Goal: Task Accomplishment & Management: Use online tool/utility

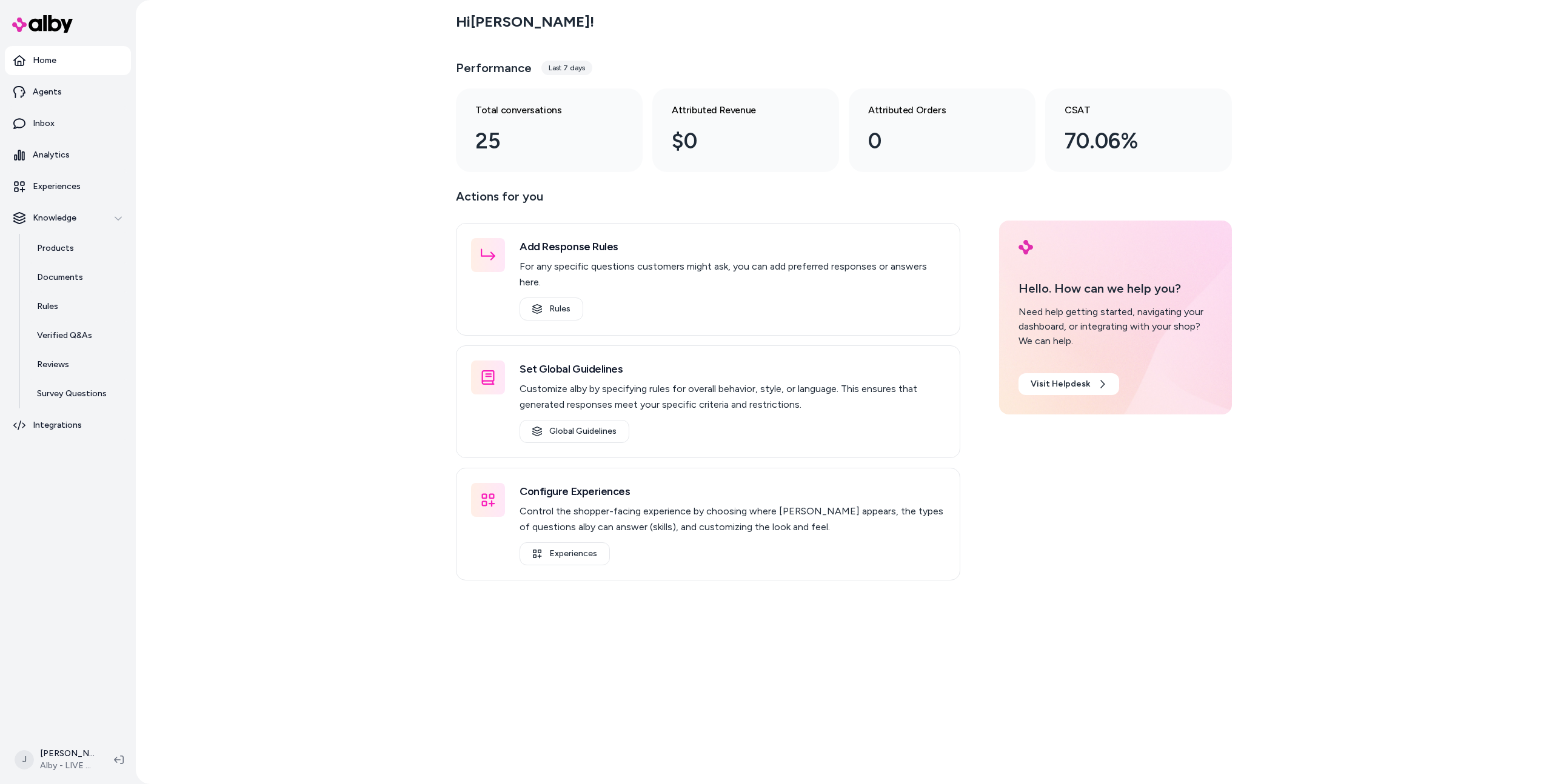
click at [166, 313] on div "Hi Jason ! Performance Last 7 days Total conversations 25 Attributed Revenue $0…" at bounding box center [844, 392] width 1416 height 784
click at [78, 253] on link "Products" at bounding box center [78, 249] width 106 height 29
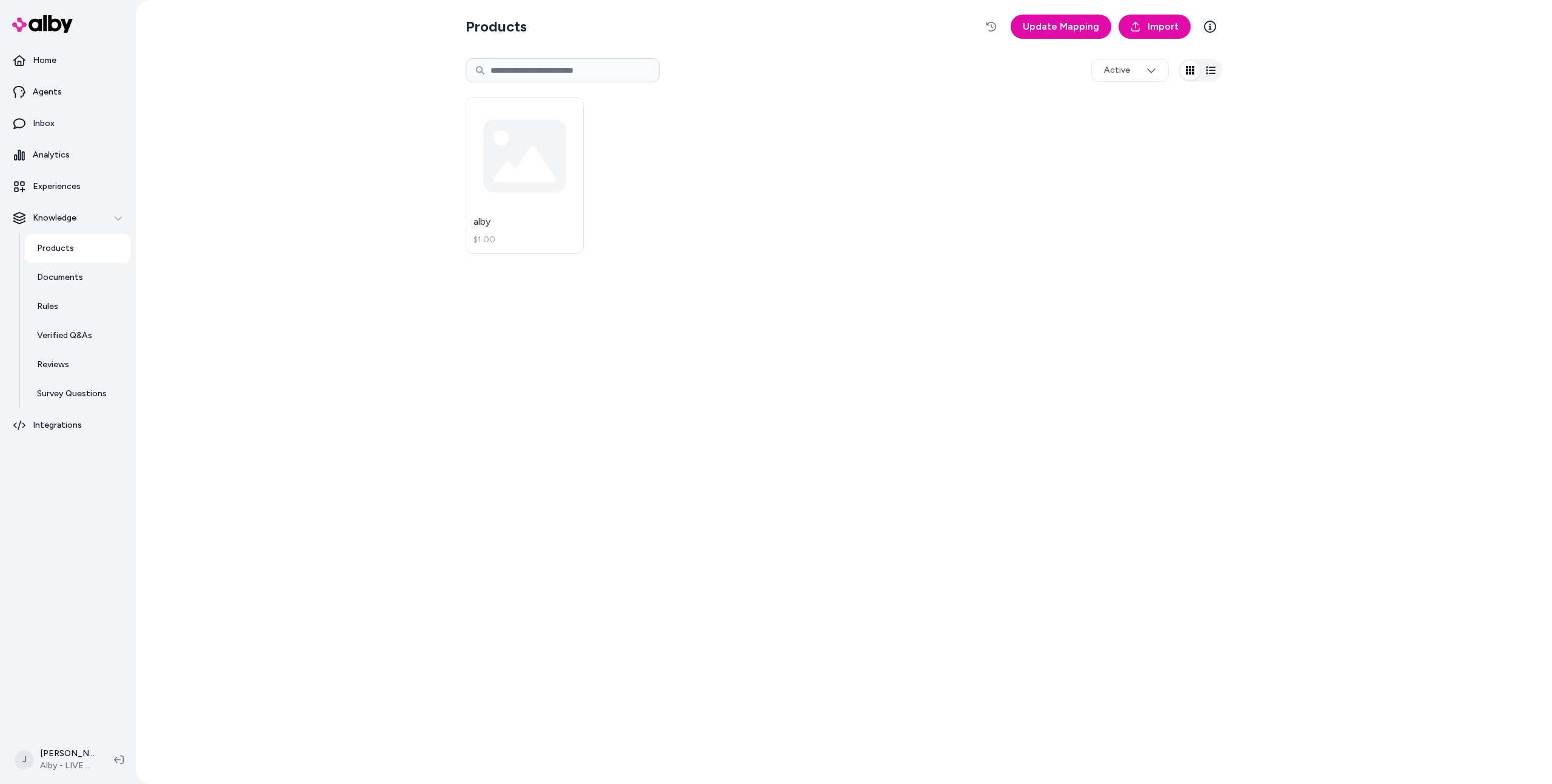
drag, startPoint x: 377, startPoint y: 342, endPoint x: 376, endPoint y: 355, distance: 13.0
click at [377, 343] on div "Products Update Mapping Import Active alby $1.00" at bounding box center [844, 392] width 1416 height 784
click at [381, 405] on div "Products Update Mapping Import Active alby $1.00" at bounding box center [844, 392] width 1416 height 784
click at [499, 237] on link "alby $1.00" at bounding box center [524, 176] width 118 height 157
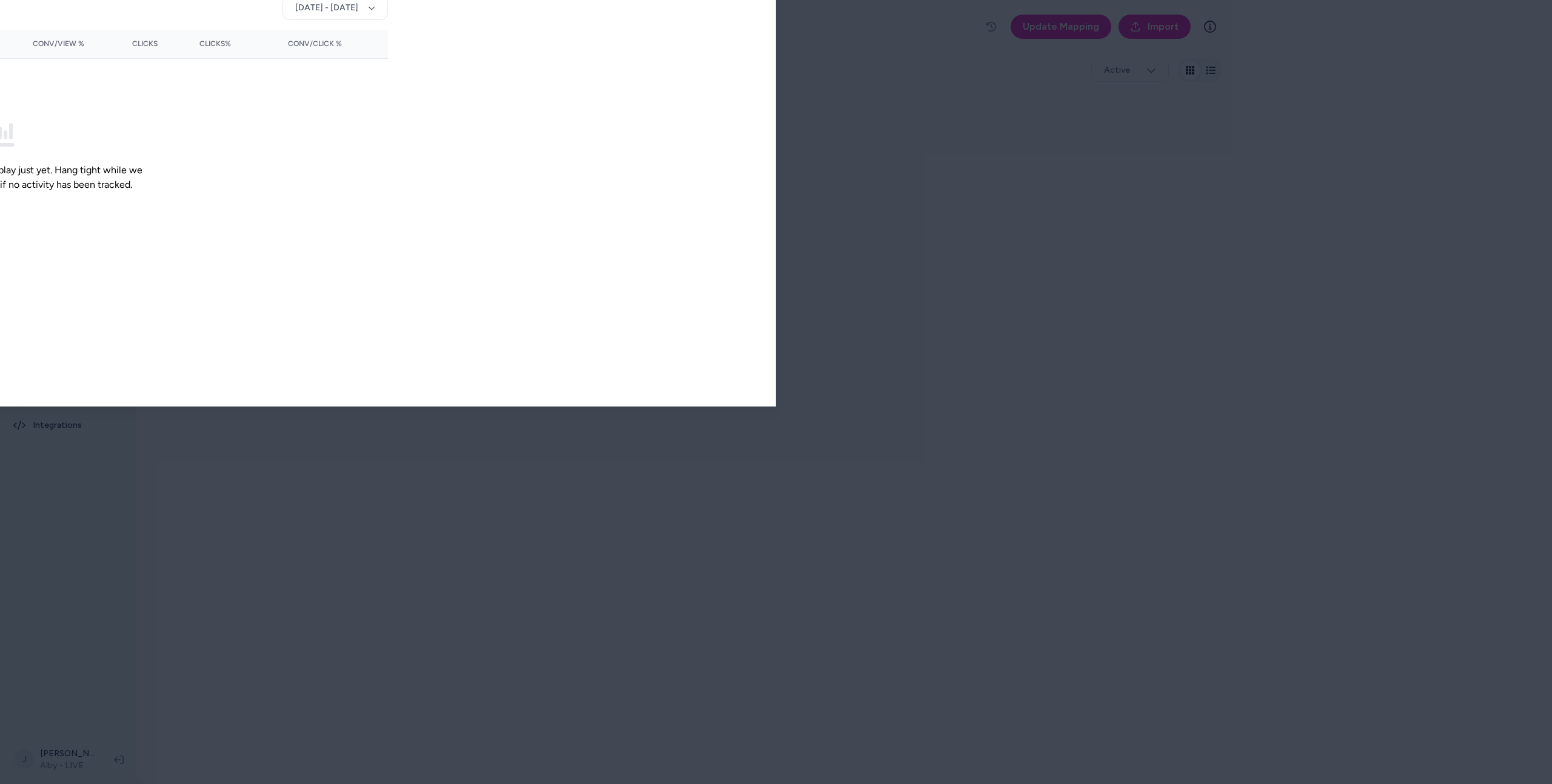
click at [369, 13] on div at bounding box center [776, 392] width 1552 height 784
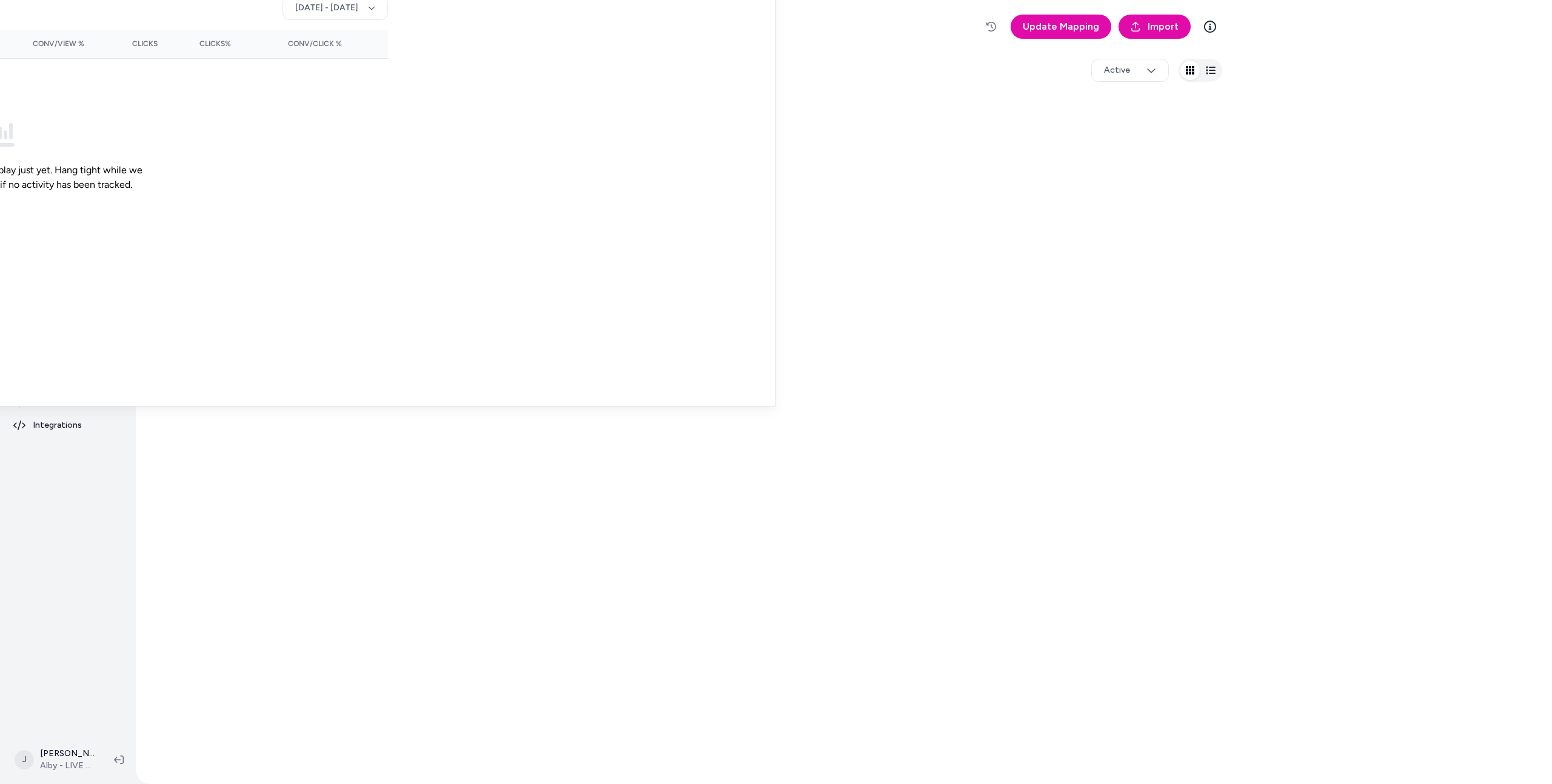
click at [263, 253] on html "Home Agents Inbox Analytics Experiences Knowledge Products Documents Rules Veri…" at bounding box center [776, 392] width 1552 height 784
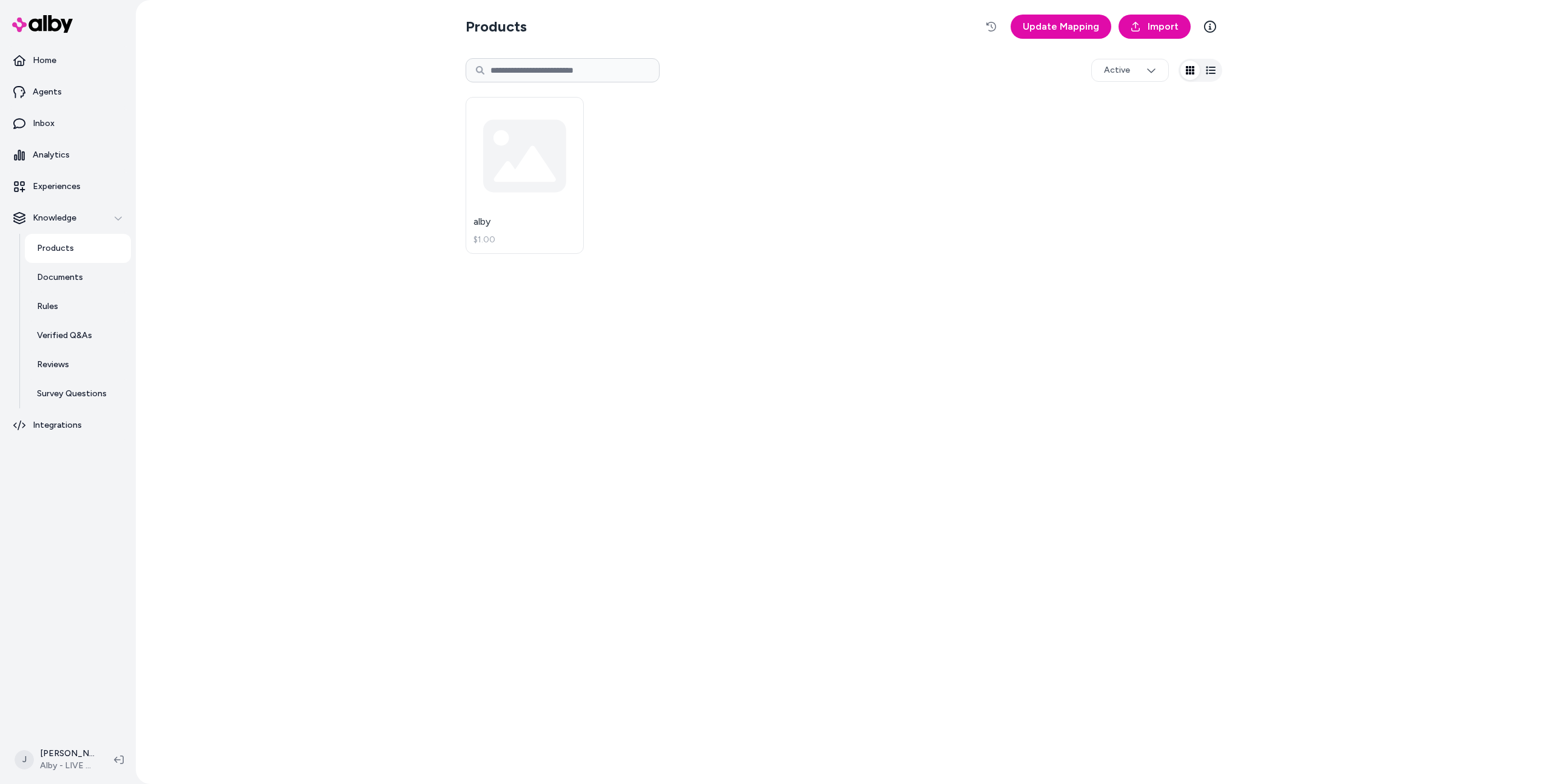
click at [296, 346] on html "Home Agents Inbox Analytics Experiences Knowledge Products Documents Rules Veri…" at bounding box center [776, 392] width 1552 height 784
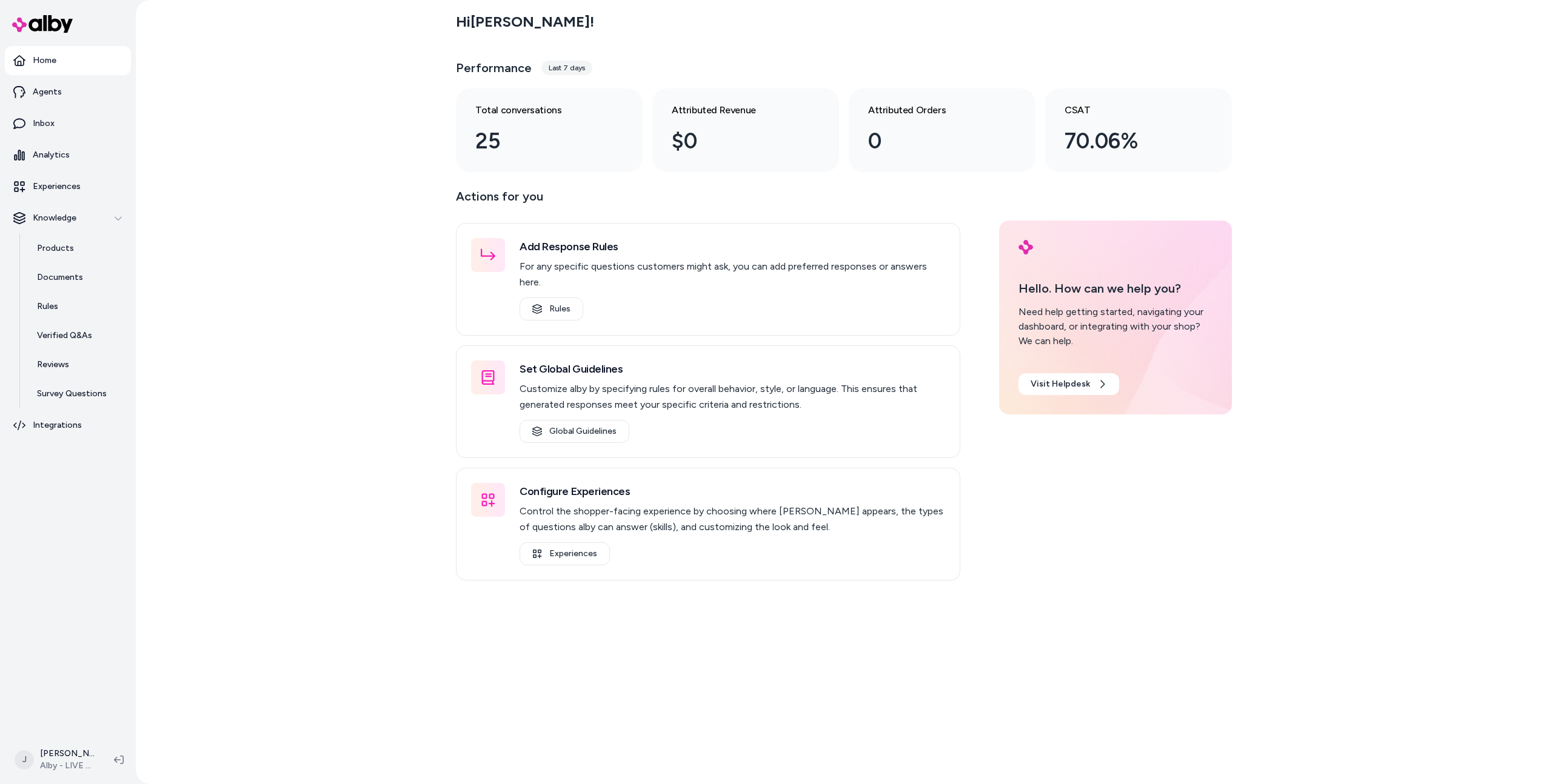
click at [184, 454] on div "Hi Jason ! Performance Last 7 days Total conversations 25 Attributed Revenue $0…" at bounding box center [844, 392] width 1416 height 784
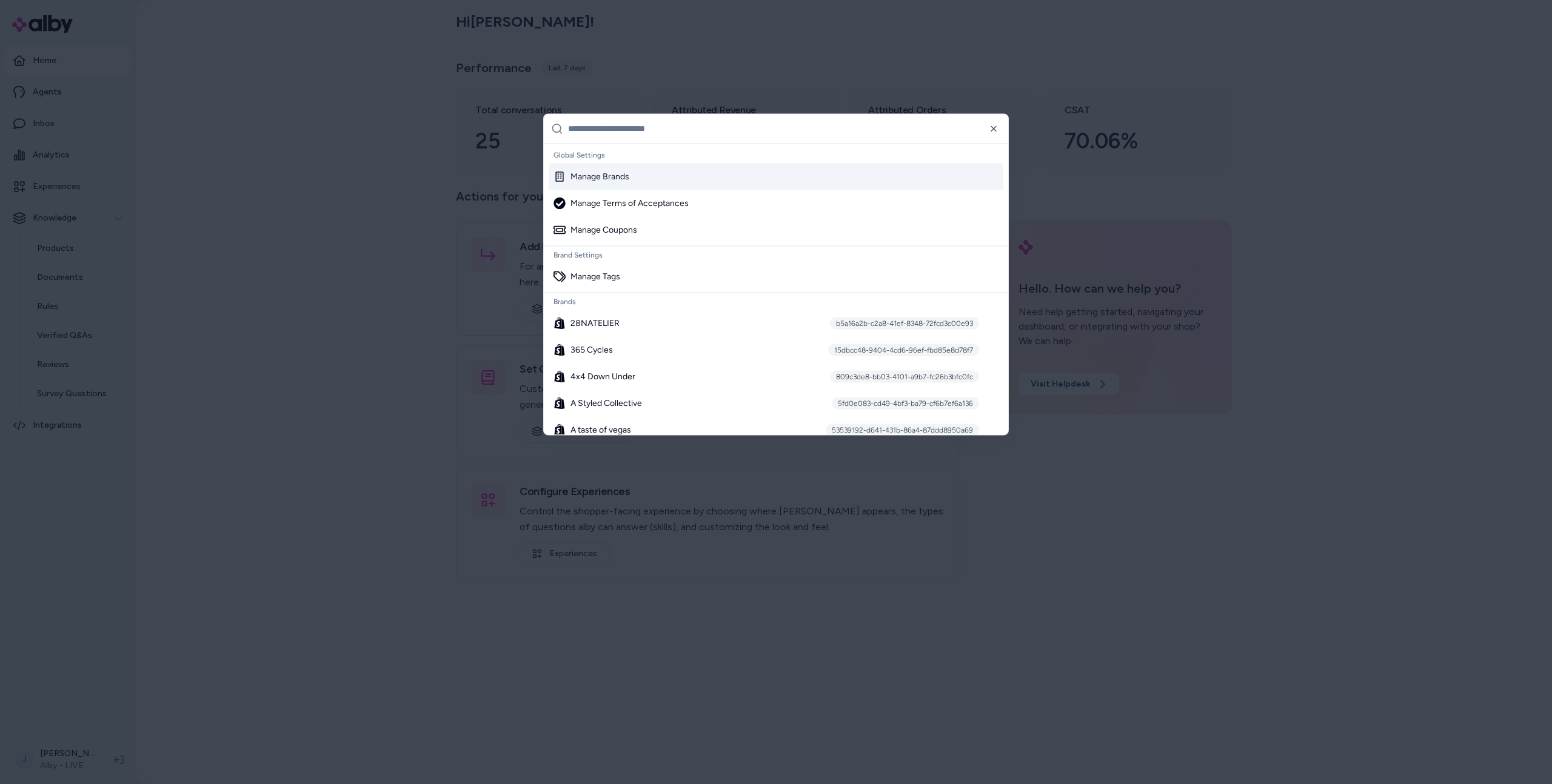
click at [184, 454] on div at bounding box center [776, 392] width 1552 height 784
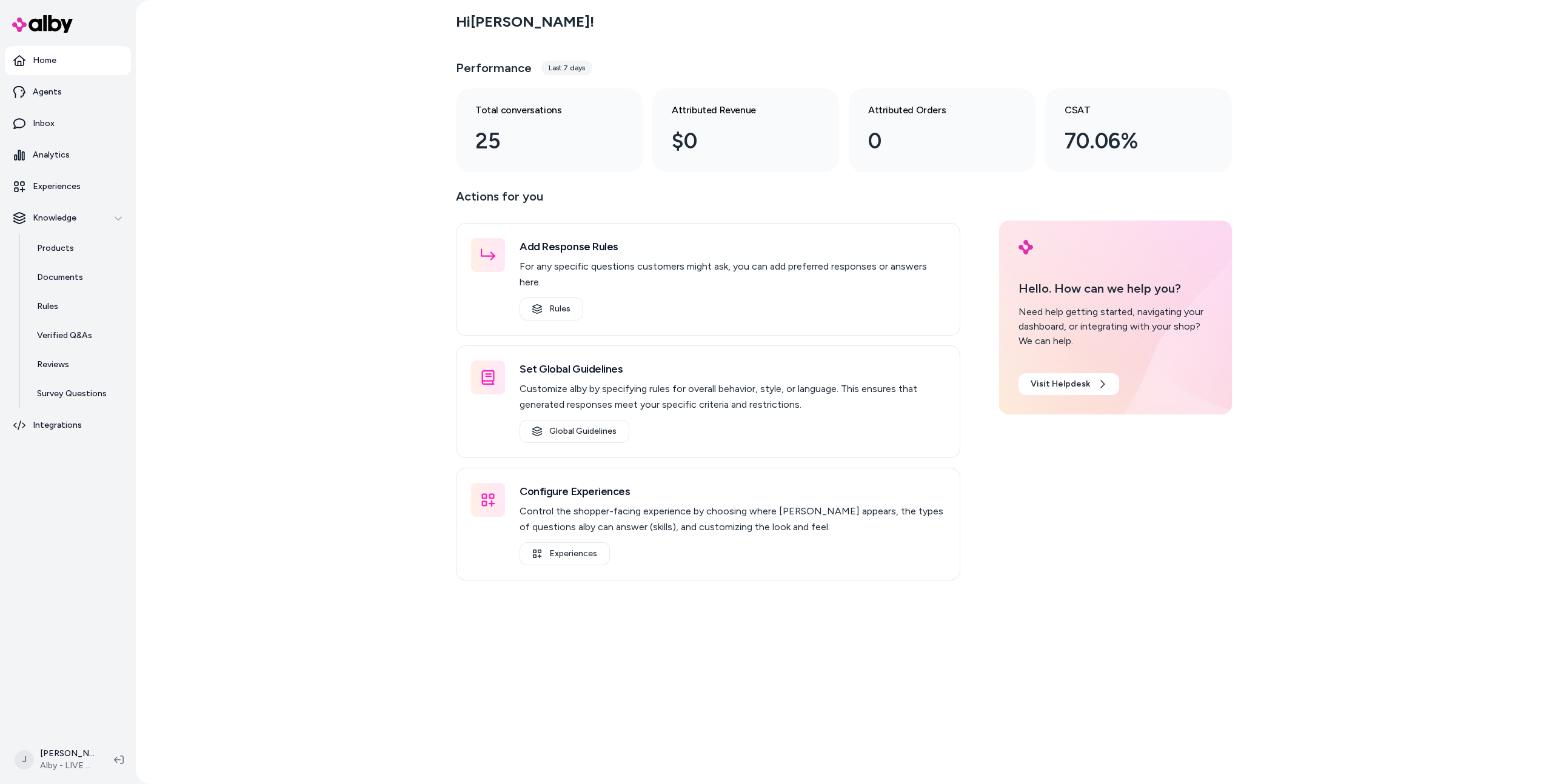
drag, startPoint x: 63, startPoint y: 735, endPoint x: 54, endPoint y: 752, distance: 19.2
click at [63, 736] on div "J Jason Deng Alby - LIVE on alby.com" at bounding box center [68, 760] width 136 height 48
click at [54, 752] on html "Home Agents Inbox Analytics Experiences Knowledge Products Documents Rules Veri…" at bounding box center [776, 392] width 1552 height 784
drag, startPoint x: 269, startPoint y: 484, endPoint x: 303, endPoint y: 472, distance: 36.1
click at [269, 484] on html "Home Agents Inbox Analytics Experiences Knowledge Products Documents Rules Veri…" at bounding box center [776, 392] width 1552 height 784
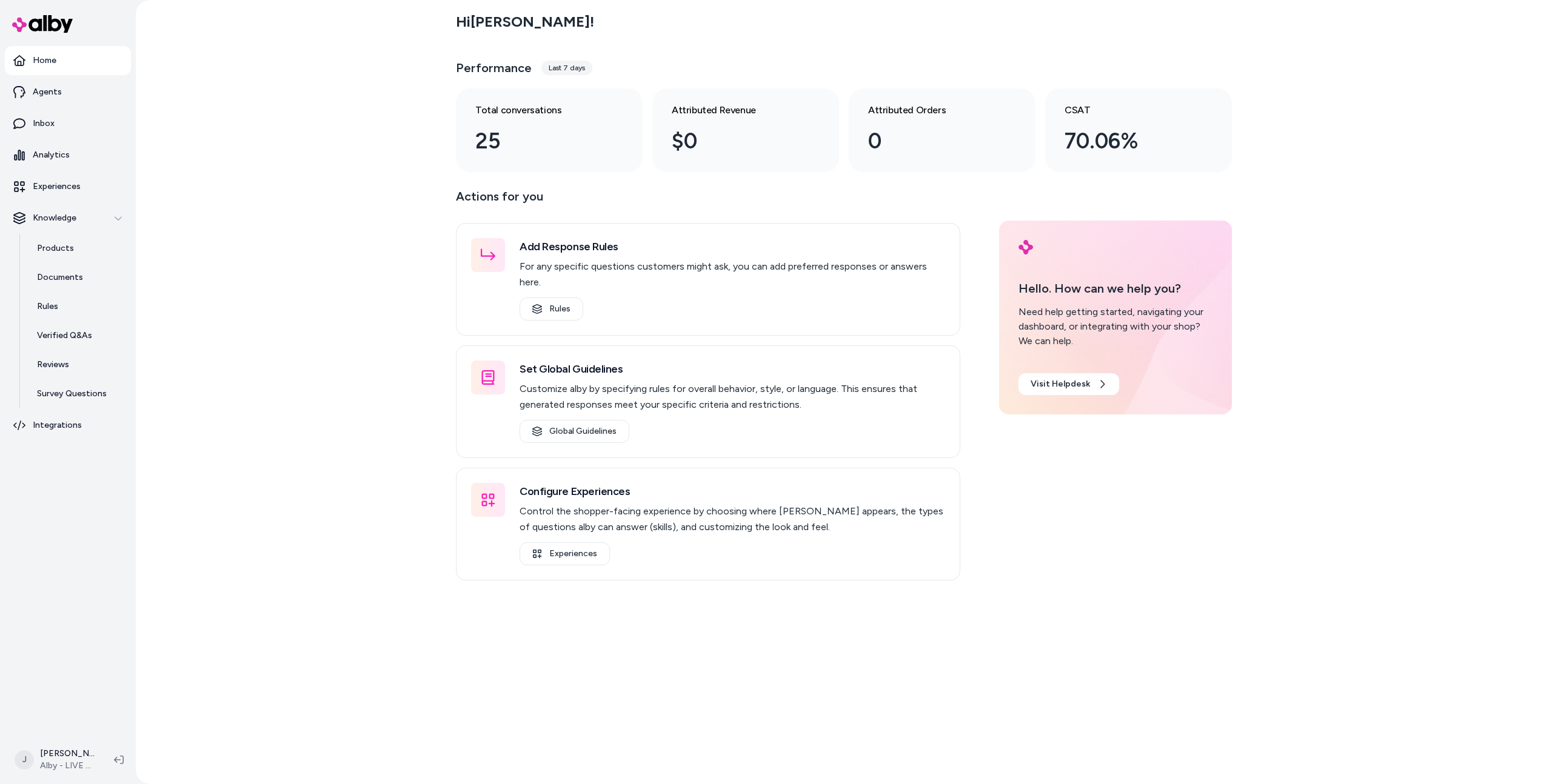
click at [303, 472] on div "Hi Jason ! Performance Last 7 days Total conversations 25 Attributed Revenue $0…" at bounding box center [844, 392] width 1416 height 784
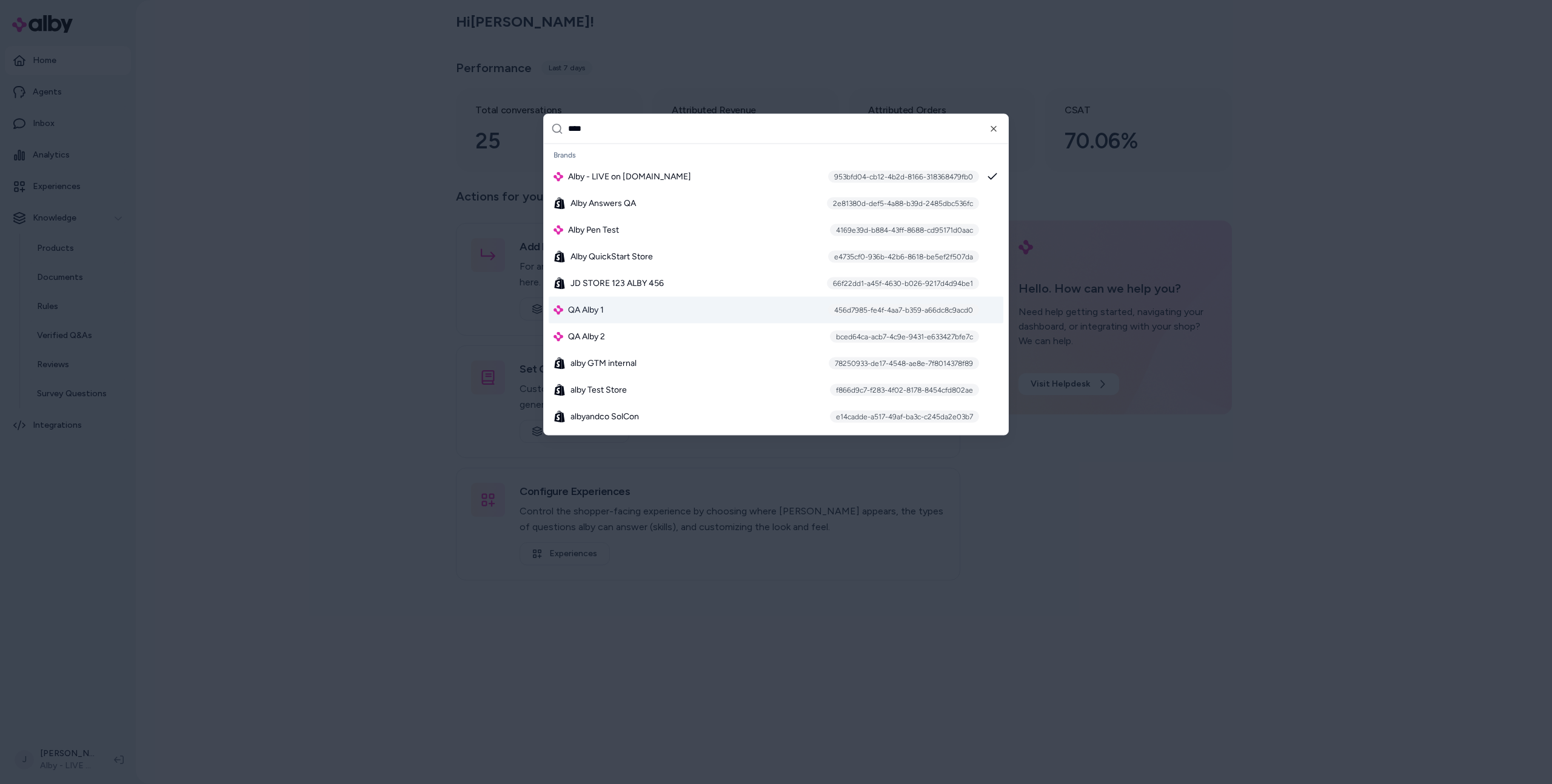
type input "****"
click at [303, 472] on div at bounding box center [776, 392] width 1552 height 784
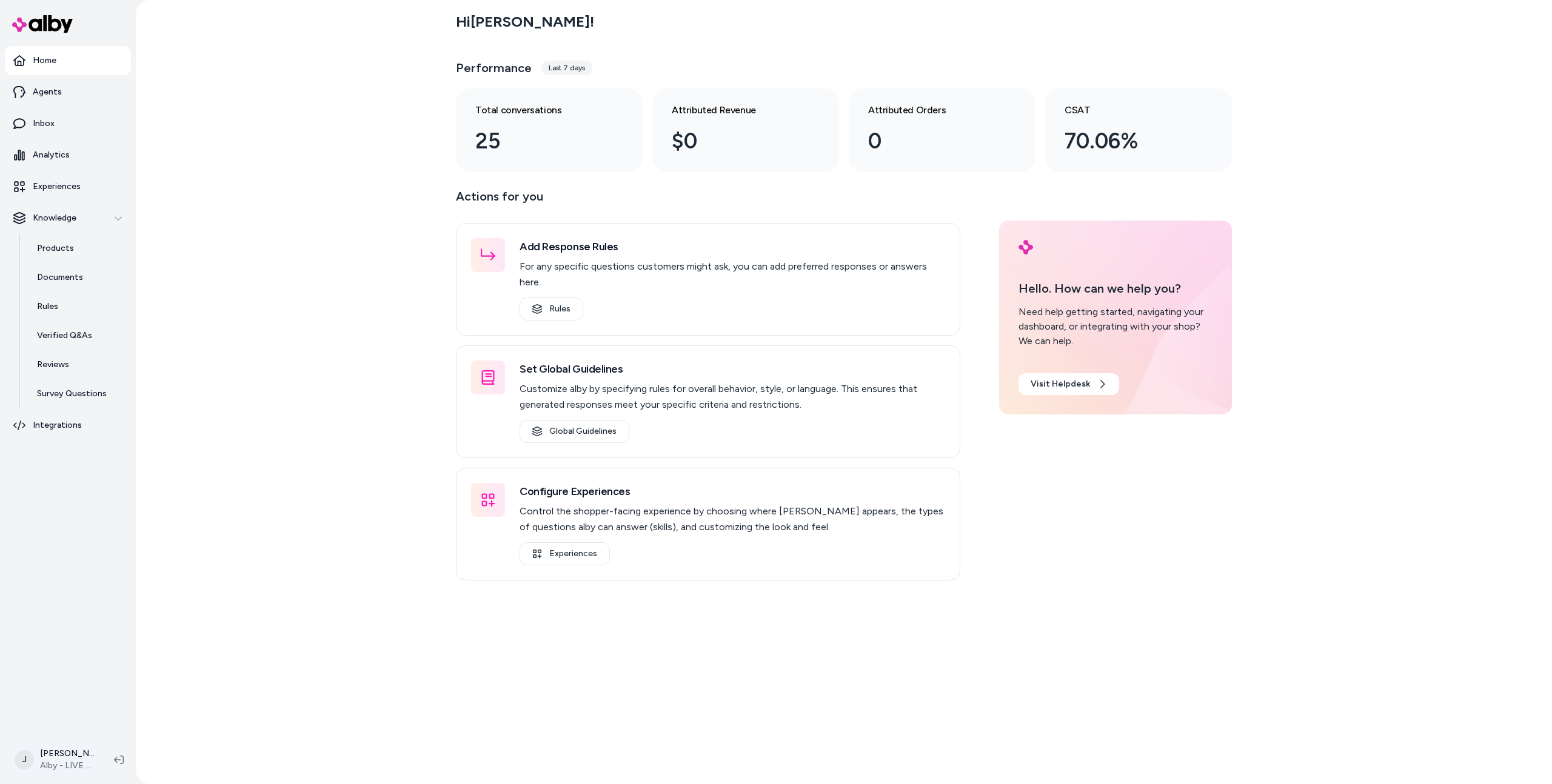
click at [68, 746] on html "Home Agents Inbox Analytics Experiences Knowledge Products Documents Rules Veri…" at bounding box center [776, 392] width 1552 height 784
click at [54, 675] on link "Team Members" at bounding box center [106, 681] width 187 height 29
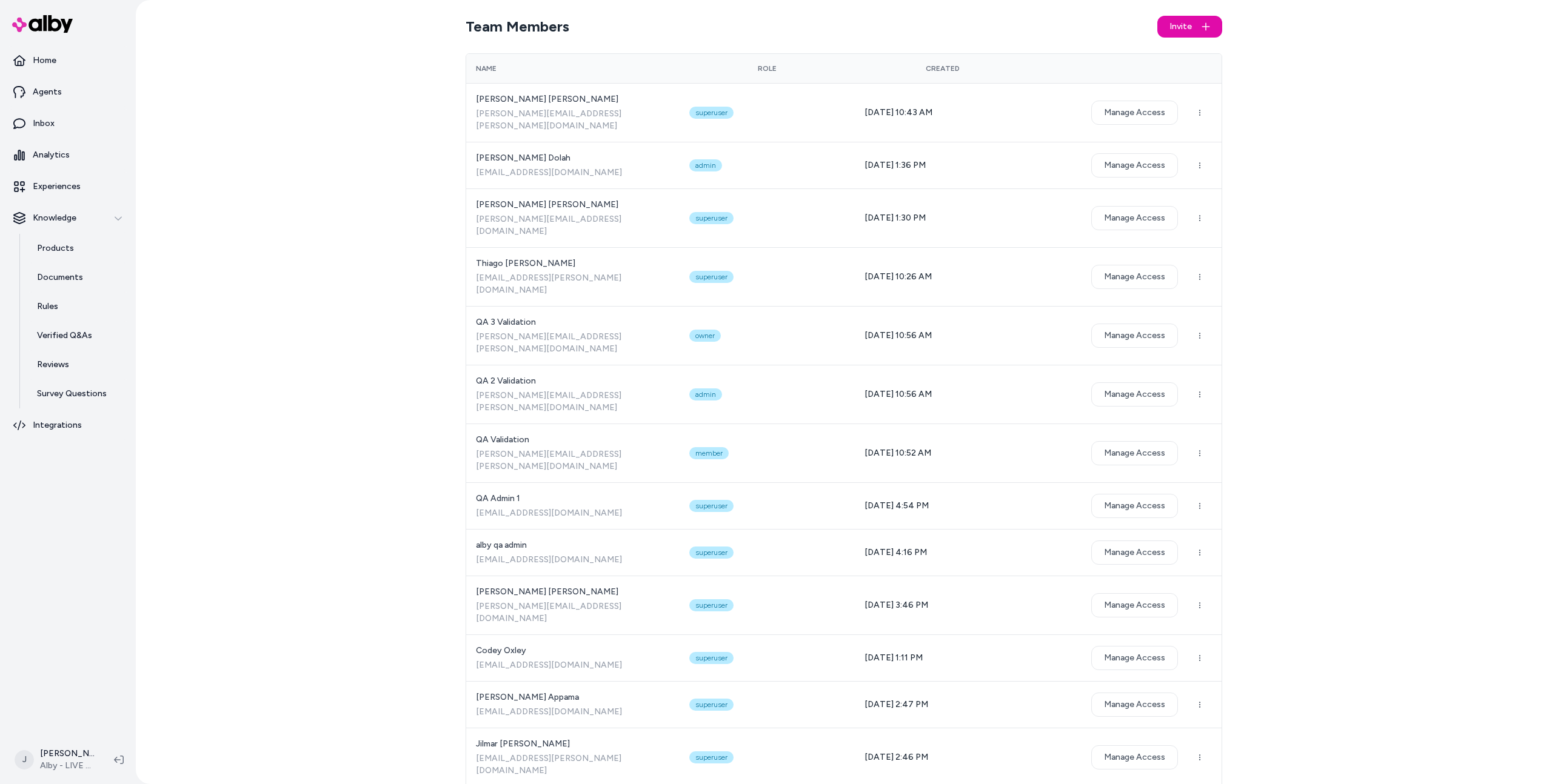
click at [261, 434] on div "Team Members Invite Name Role Created Victor Scherer victor.scherer@bluecore.co…" at bounding box center [844, 392] width 1416 height 784
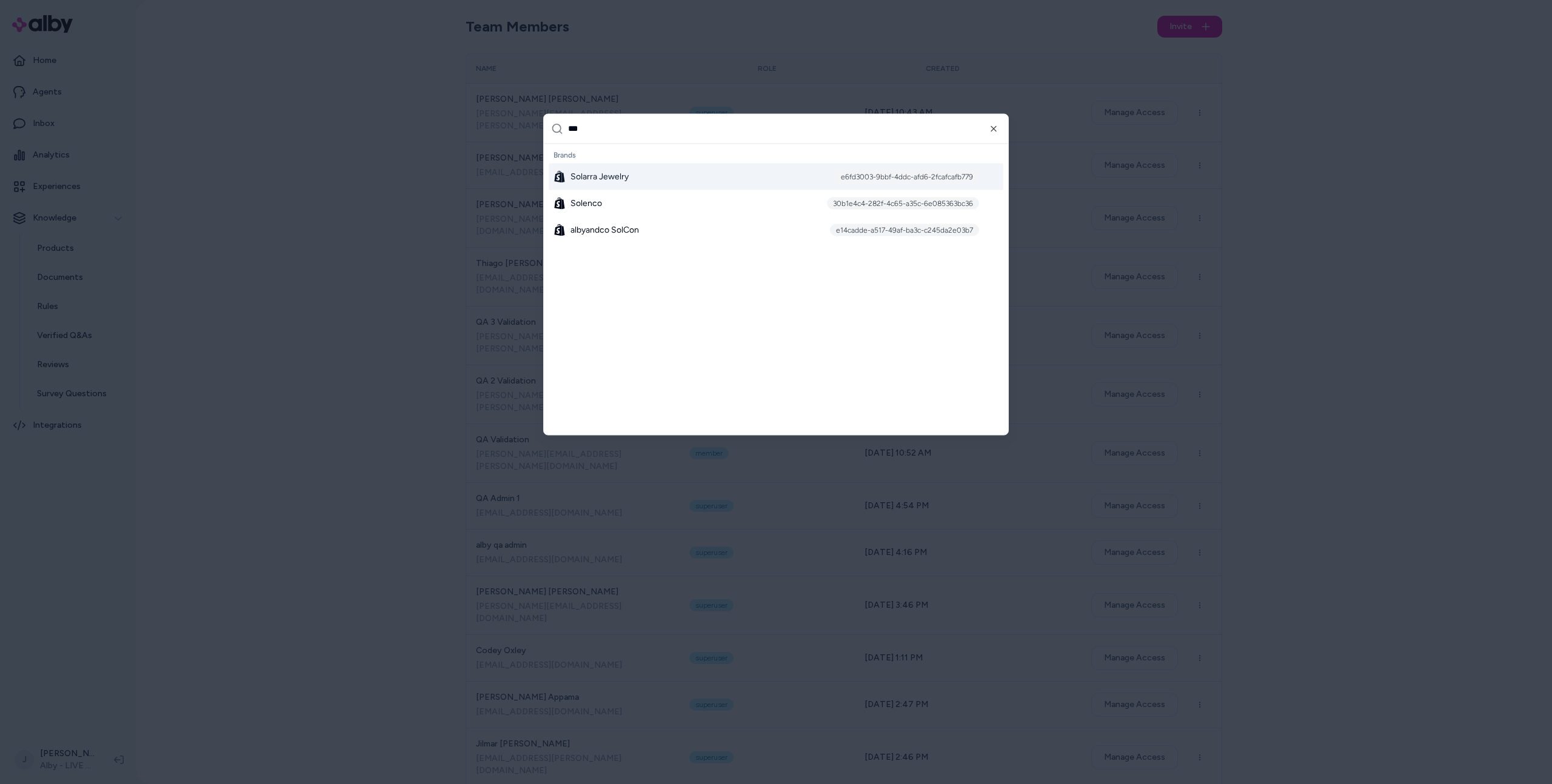
type input "***"
click at [370, 347] on div at bounding box center [776, 392] width 1552 height 784
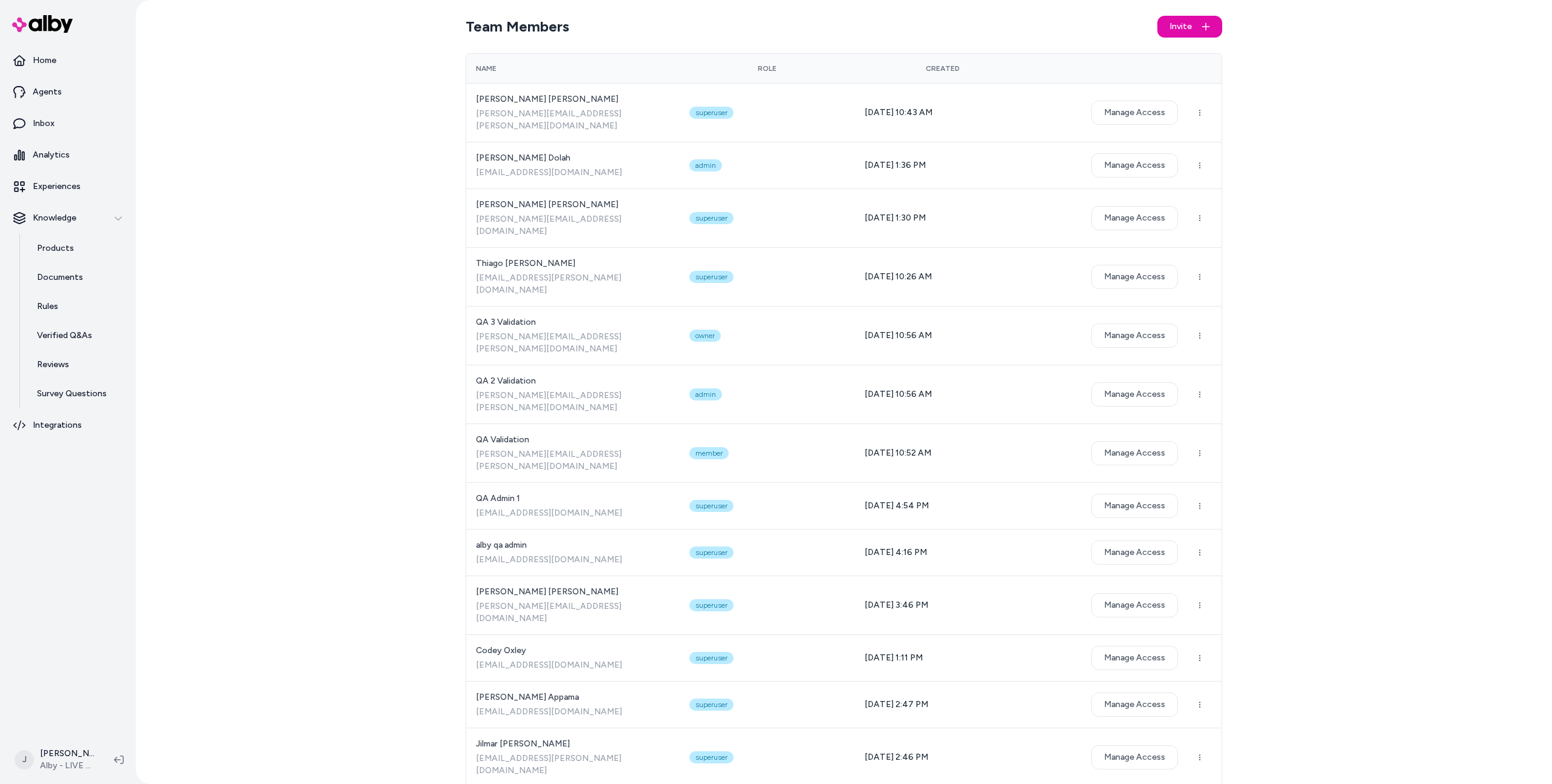
click at [403, 346] on div "Team Members Invite Name Role Created Victor Scherer victor.scherer@bluecore.co…" at bounding box center [844, 392] width 1416 height 784
click at [450, 351] on div "Team Members Invite Name Role Created Victor Scherer victor.scherer@bluecore.co…" at bounding box center [844, 392] width 1416 height 784
drag, startPoint x: 381, startPoint y: 481, endPoint x: 378, endPoint y: 489, distance: 8.5
click at [381, 482] on div "Team Members Invite Name Role Created Victor Scherer victor.scherer@bluecore.co…" at bounding box center [844, 392] width 1416 height 784
click at [226, 253] on div "Team Members Invite Name Role Created Victor Scherer victor.scherer@bluecore.co…" at bounding box center [844, 392] width 1416 height 784
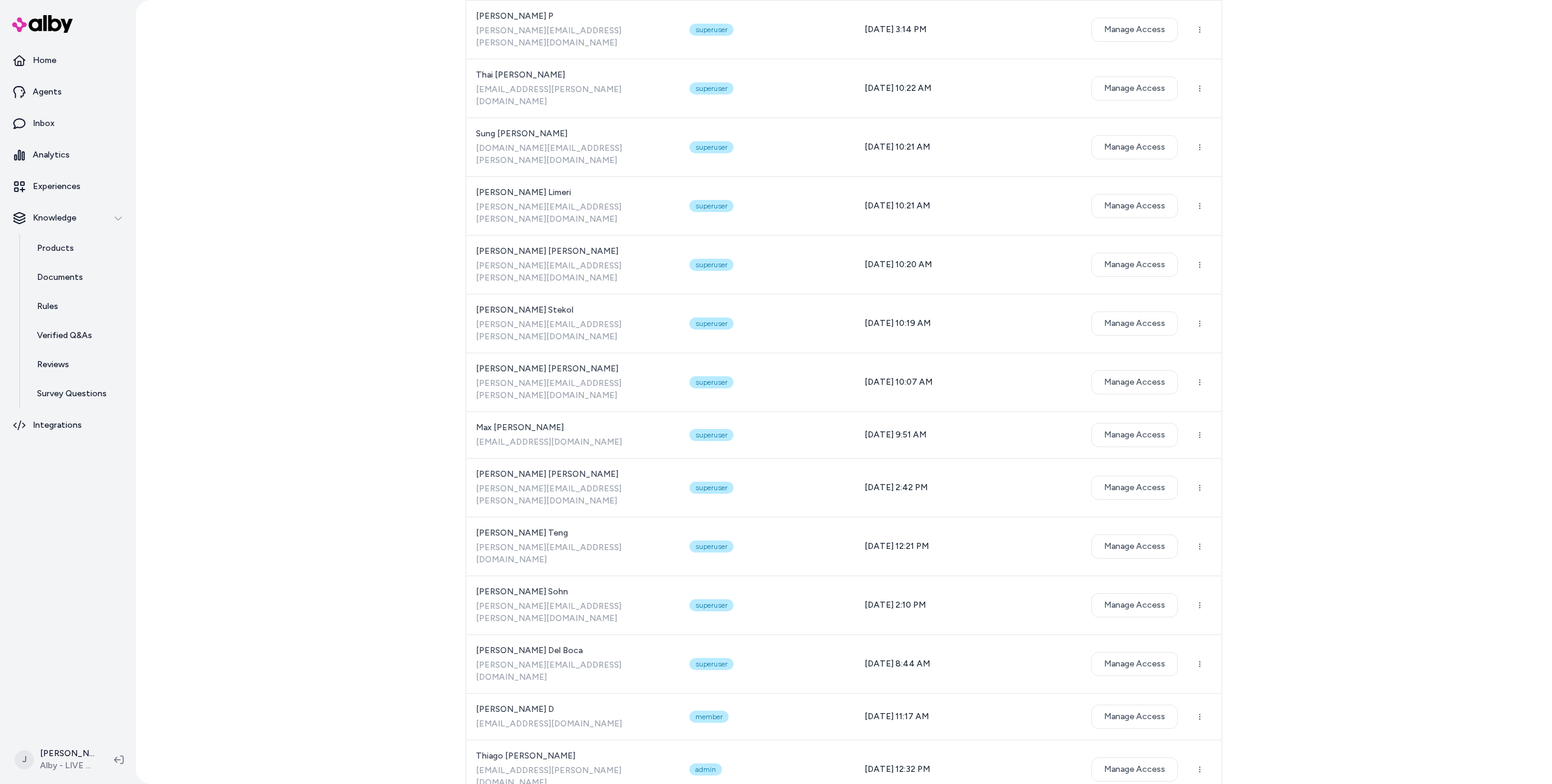
scroll to position [2809, 0]
click at [298, 274] on div "Team Members Invite Name Role Created Victor Scherer victor.scherer@bluecore.co…" at bounding box center [844, 392] width 1416 height 784
click at [264, 317] on div "Team Members Invite Name Role Created Victor Scherer victor.scherer@bluecore.co…" at bounding box center [844, 392] width 1416 height 784
click at [314, 294] on div "Team Members Invite Name Role Created Victor Scherer victor.scherer@bluecore.co…" at bounding box center [844, 392] width 1416 height 784
drag, startPoint x: 379, startPoint y: 245, endPoint x: 335, endPoint y: 128, distance: 125.0
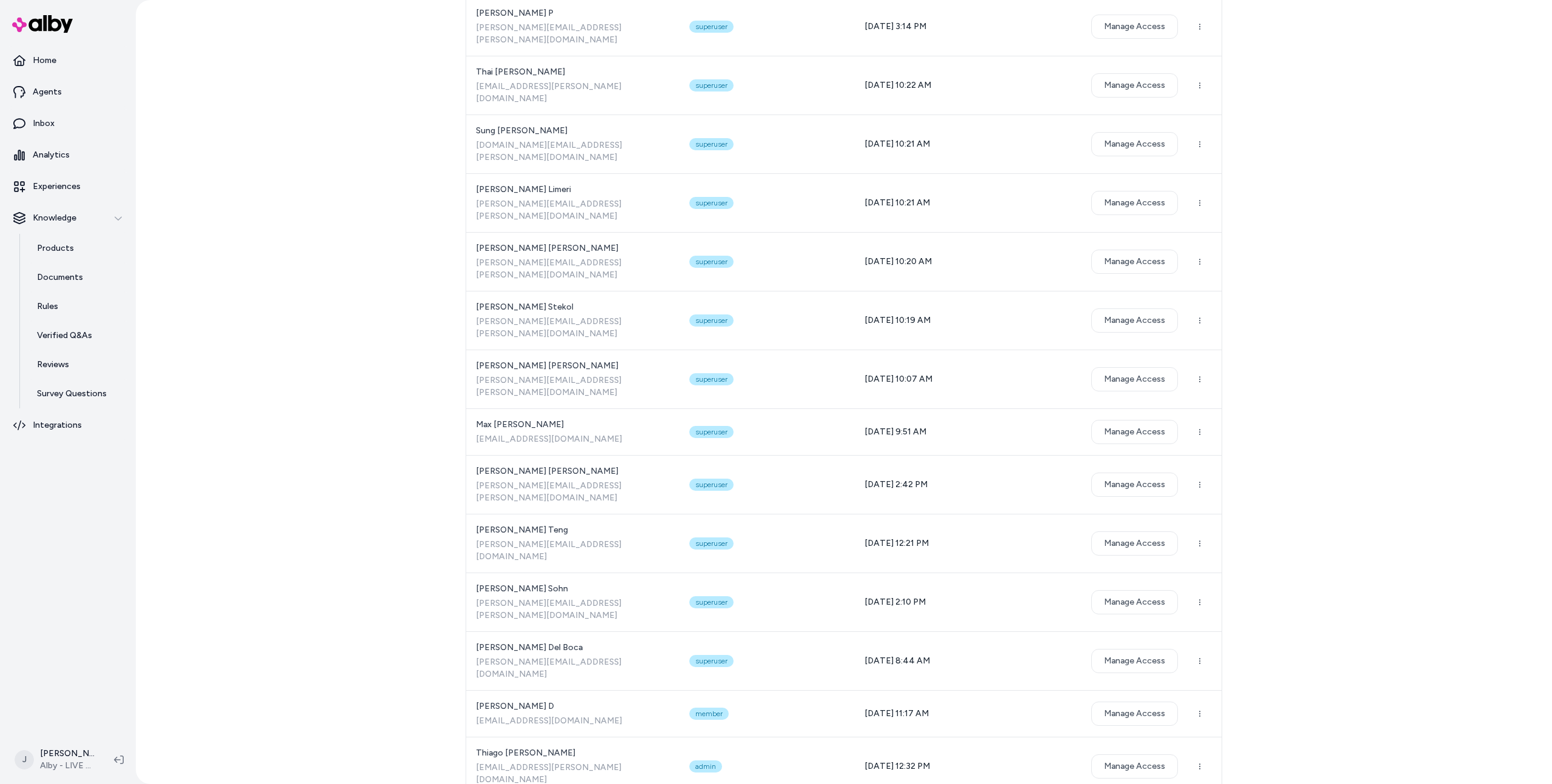
click at [379, 245] on div "Team Members Invite Name Role Created Victor Scherer victor.scherer@bluecore.co…" at bounding box center [844, 392] width 1416 height 784
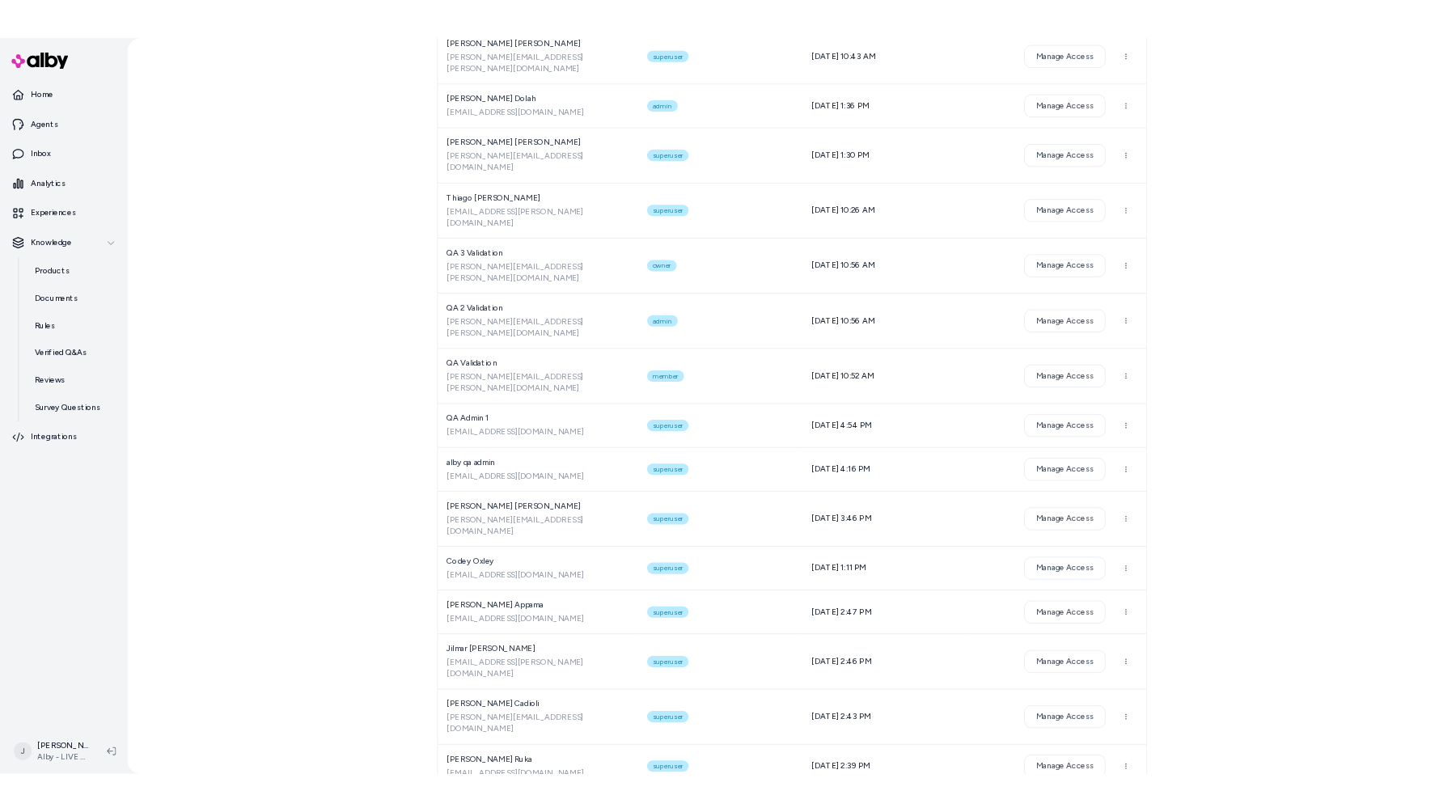
scroll to position [0, 0]
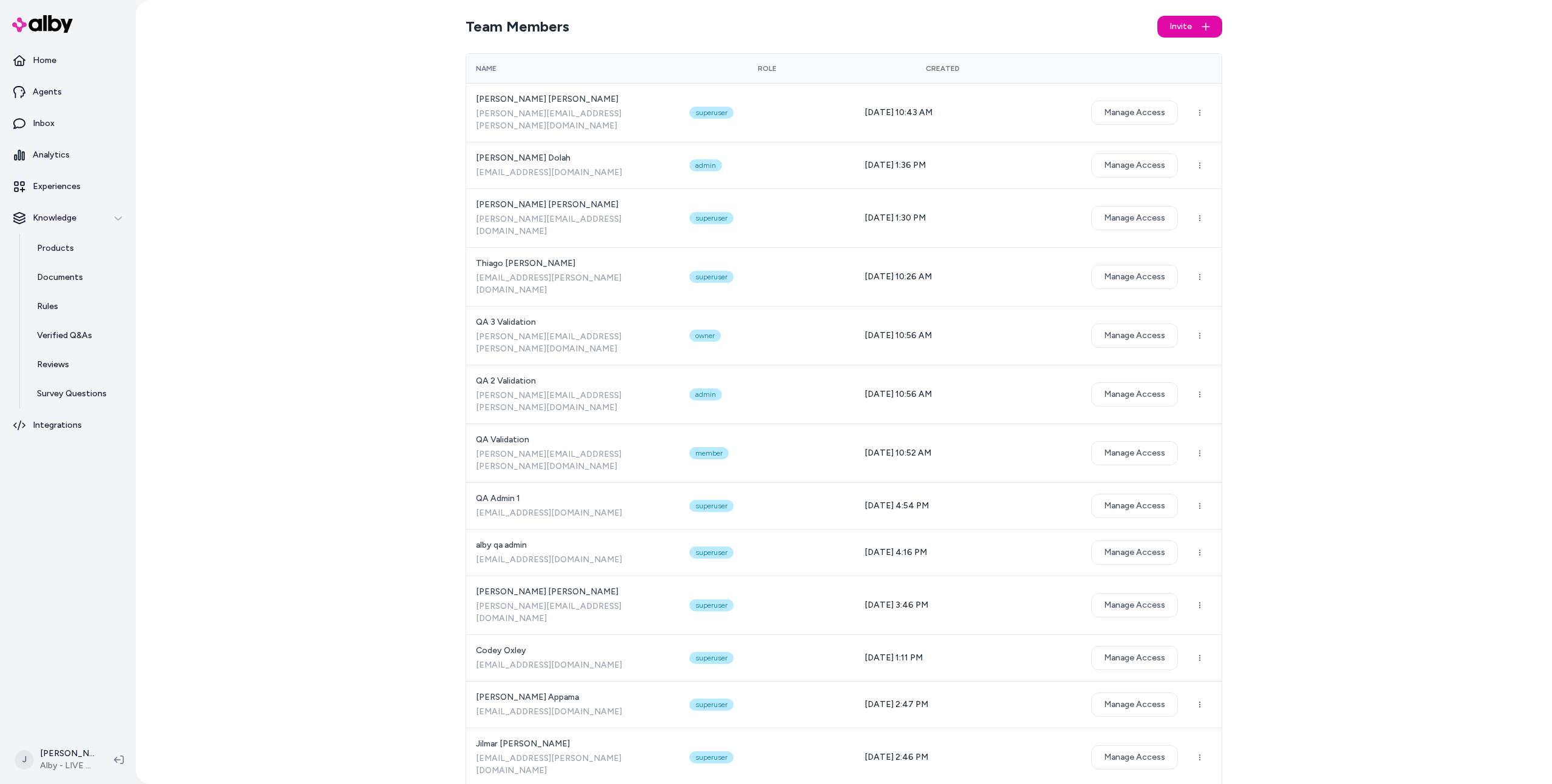
click at [367, 104] on div "Team Members Invite Name Role Created Victor Scherer victor.scherer@bluecore.co…" at bounding box center [844, 392] width 1416 height 784
click at [265, 139] on div "Team Members Invite Name Role Created Victor Scherer victor.scherer@bluecore.co…" at bounding box center [844, 392] width 1416 height 784
click at [333, 222] on div "Team Members Invite Name Role Created Victor Scherer victor.scherer@bluecore.co…" at bounding box center [844, 392] width 1416 height 784
click at [333, 161] on div "Team Members Invite Name Role Created Victor Scherer victor.scherer@bluecore.co…" at bounding box center [844, 392] width 1416 height 784
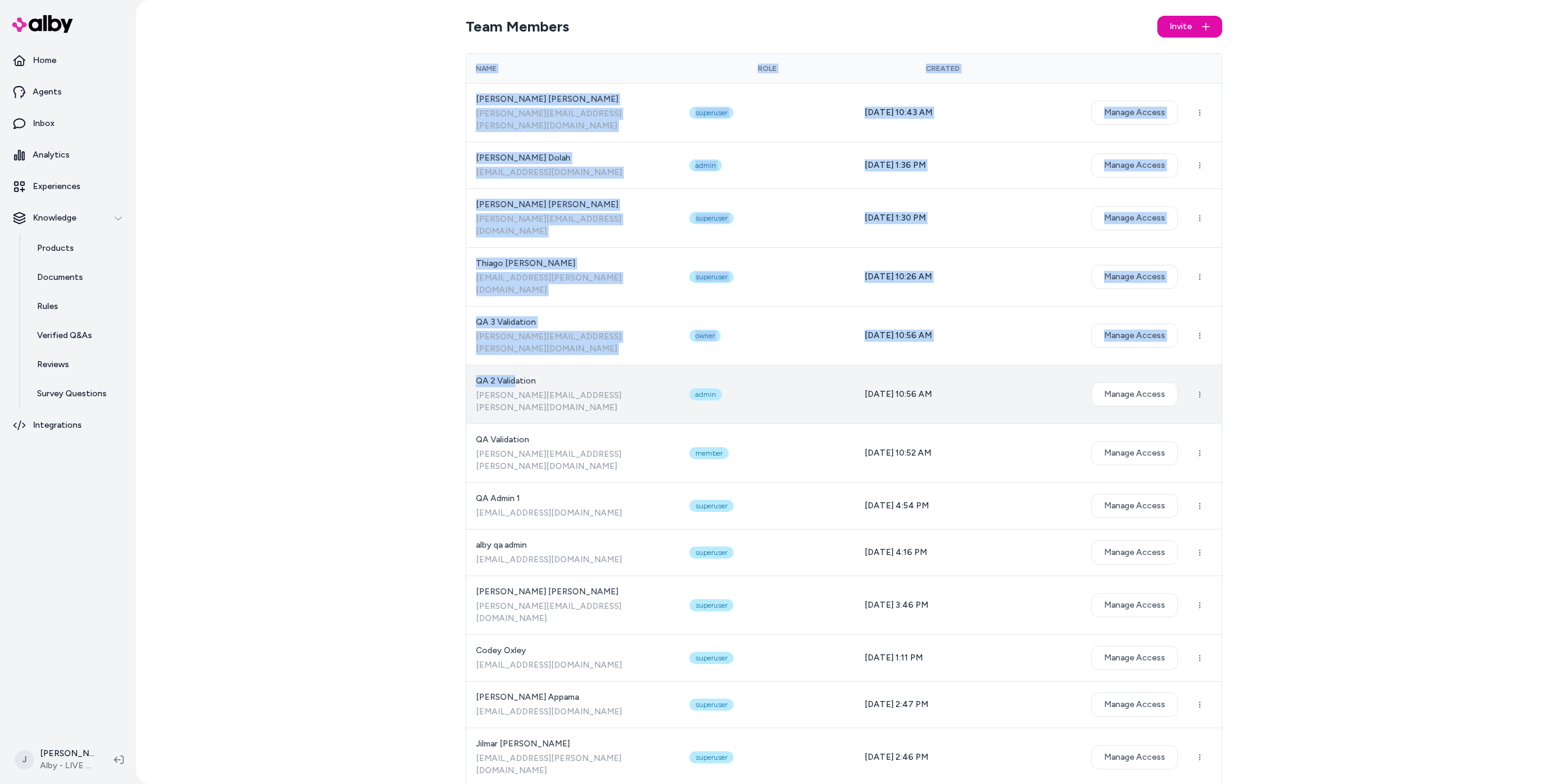
drag, startPoint x: 454, startPoint y: 102, endPoint x: 512, endPoint y: 353, distance: 257.6
click at [518, 333] on div "Team Members Invite Name Role Created Victor Scherer victor.scherer@bluecore.co…" at bounding box center [844, 392] width 1416 height 784
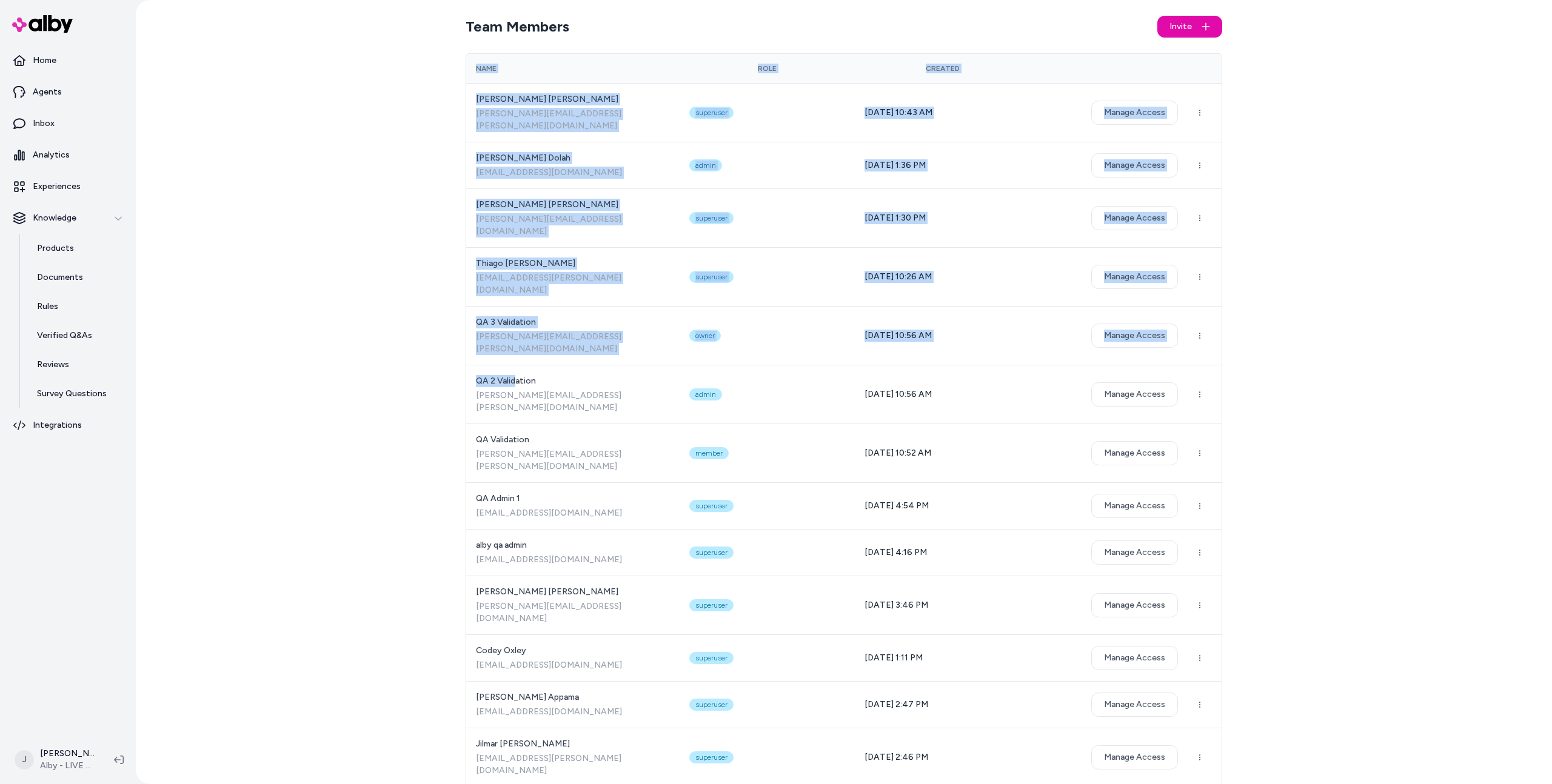
click at [399, 352] on div "Team Members Invite Name Role Created Victor Scherer victor.scherer@bluecore.co…" at bounding box center [844, 392] width 1416 height 784
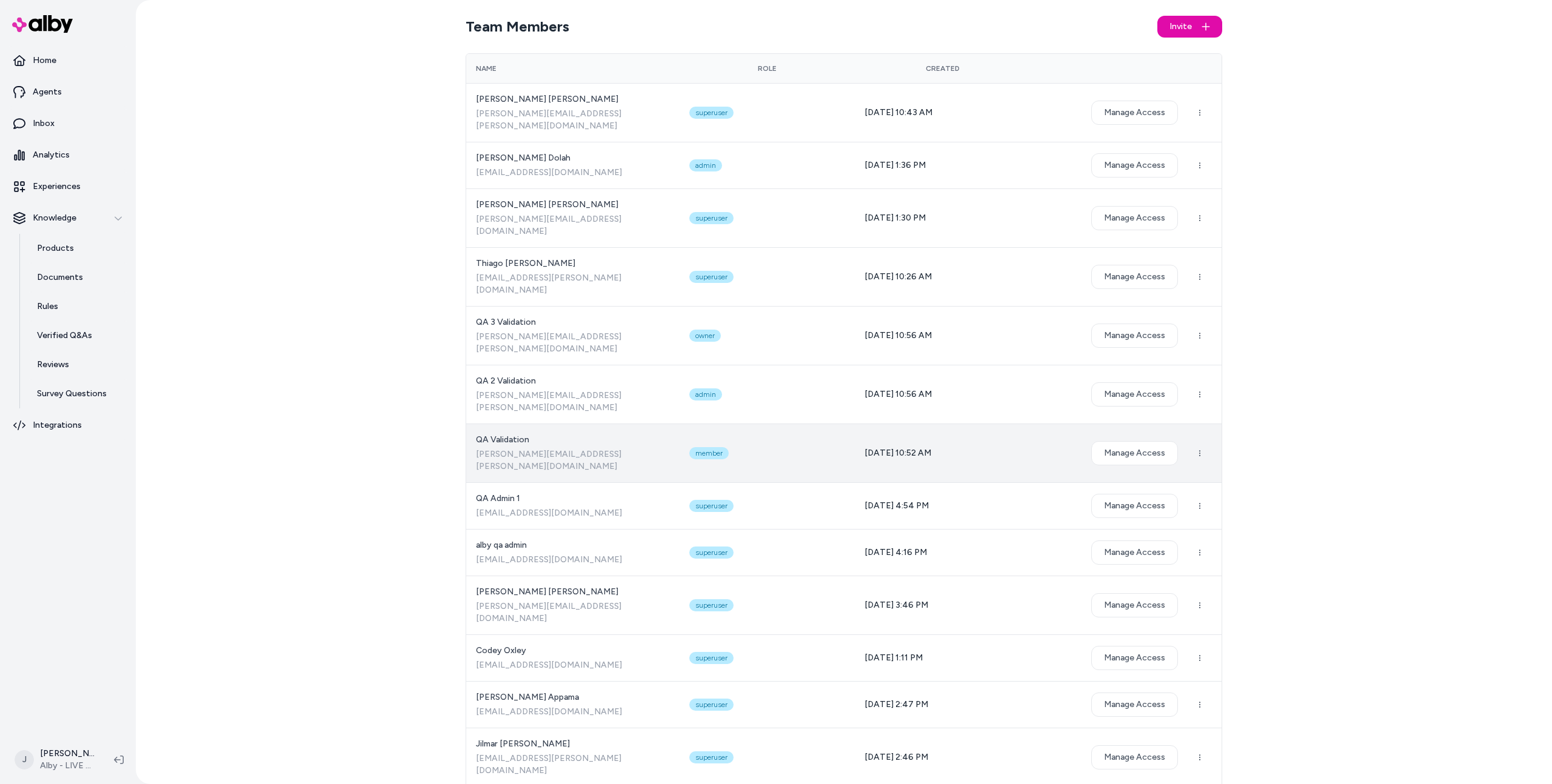
drag, startPoint x: 485, startPoint y: 117, endPoint x: 511, endPoint y: 375, distance: 259.3
click at [510, 434] on span "QA Validation" at bounding box center [573, 440] width 194 height 12
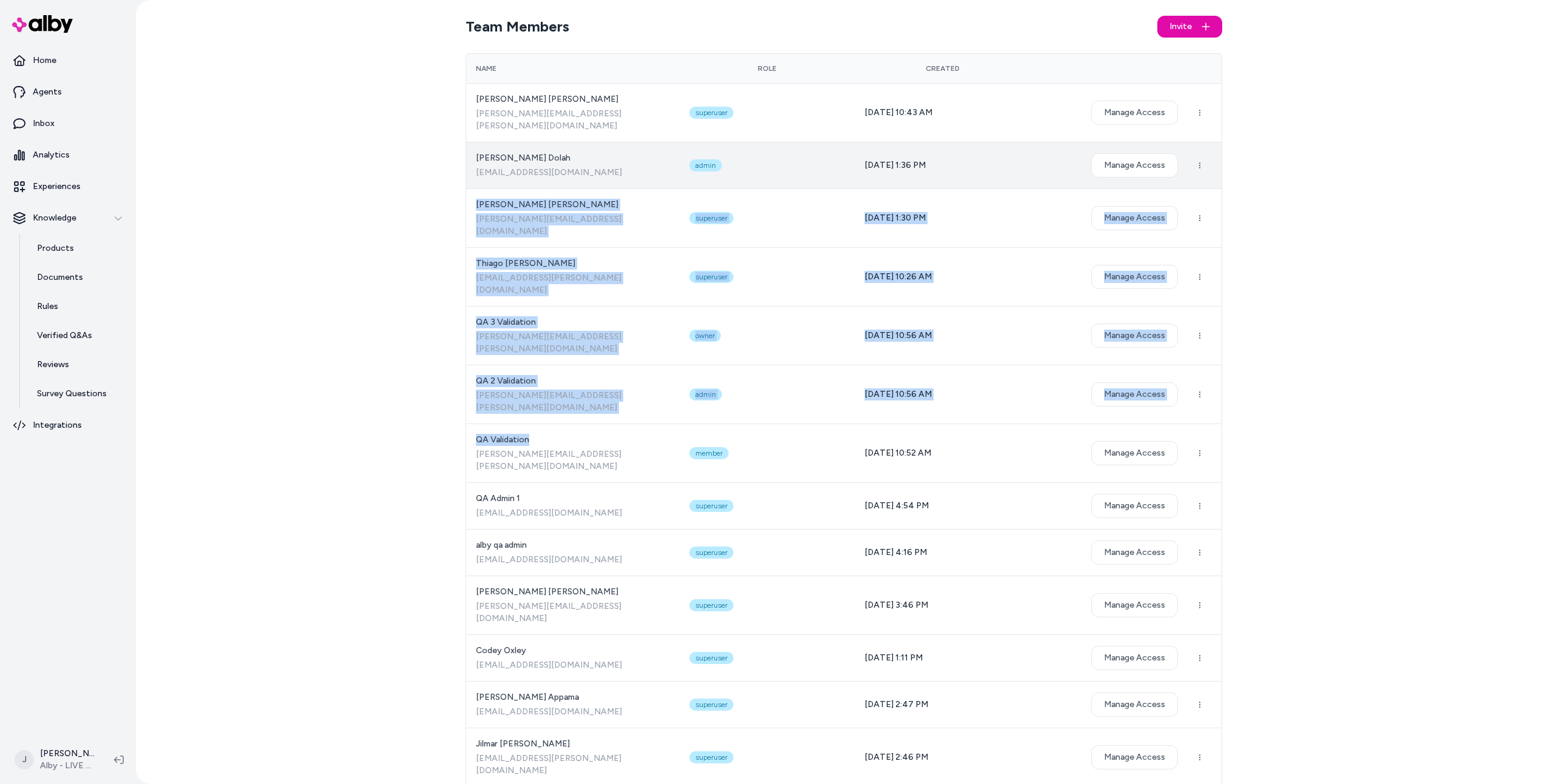
drag, startPoint x: 510, startPoint y: 381, endPoint x: 487, endPoint y: 157, distance: 225.2
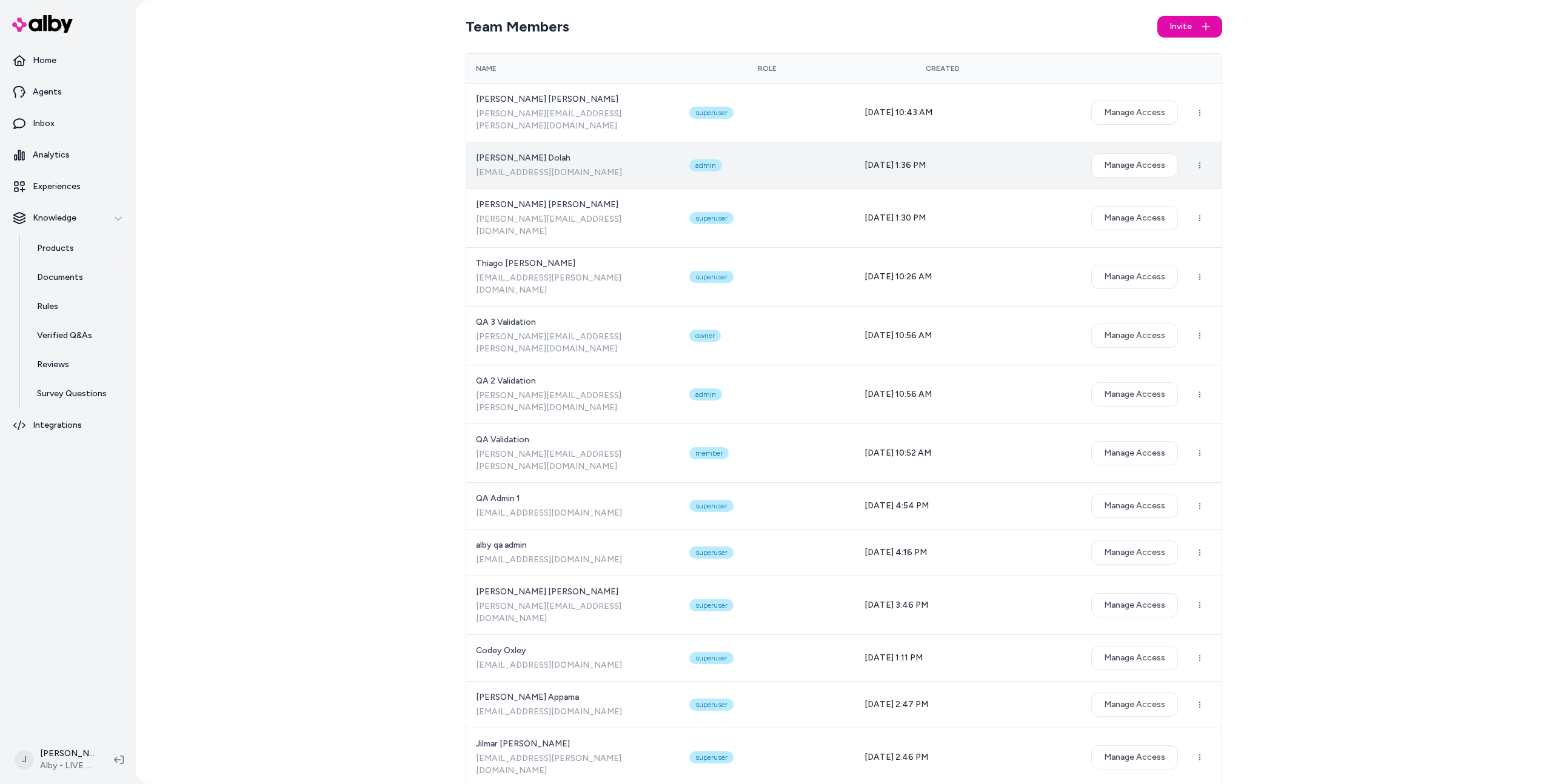
click at [488, 152] on span "Mahmoud Dolah" at bounding box center [573, 158] width 194 height 12
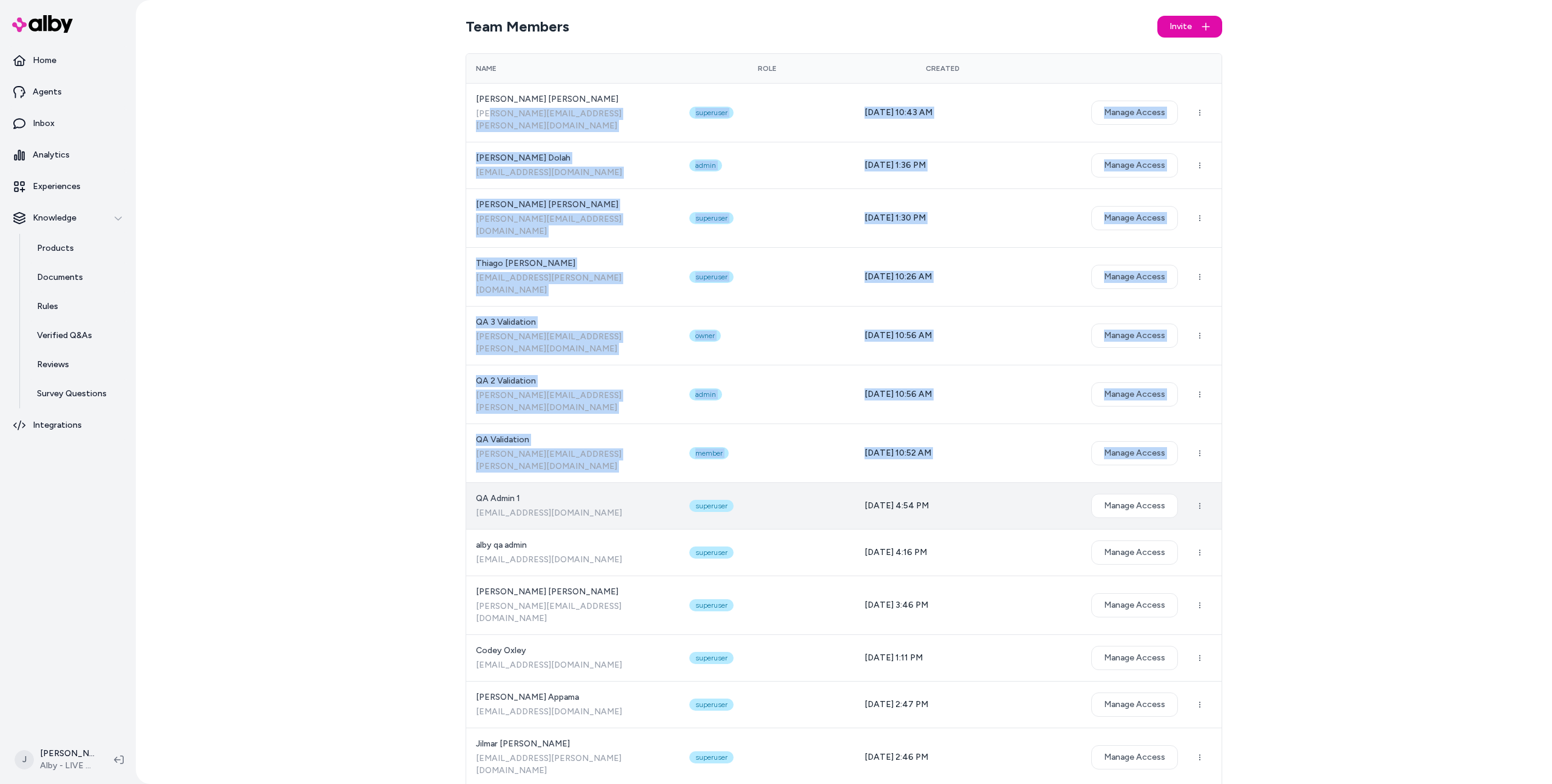
drag, startPoint x: 485, startPoint y: 114, endPoint x: 511, endPoint y: 422, distance: 309.1
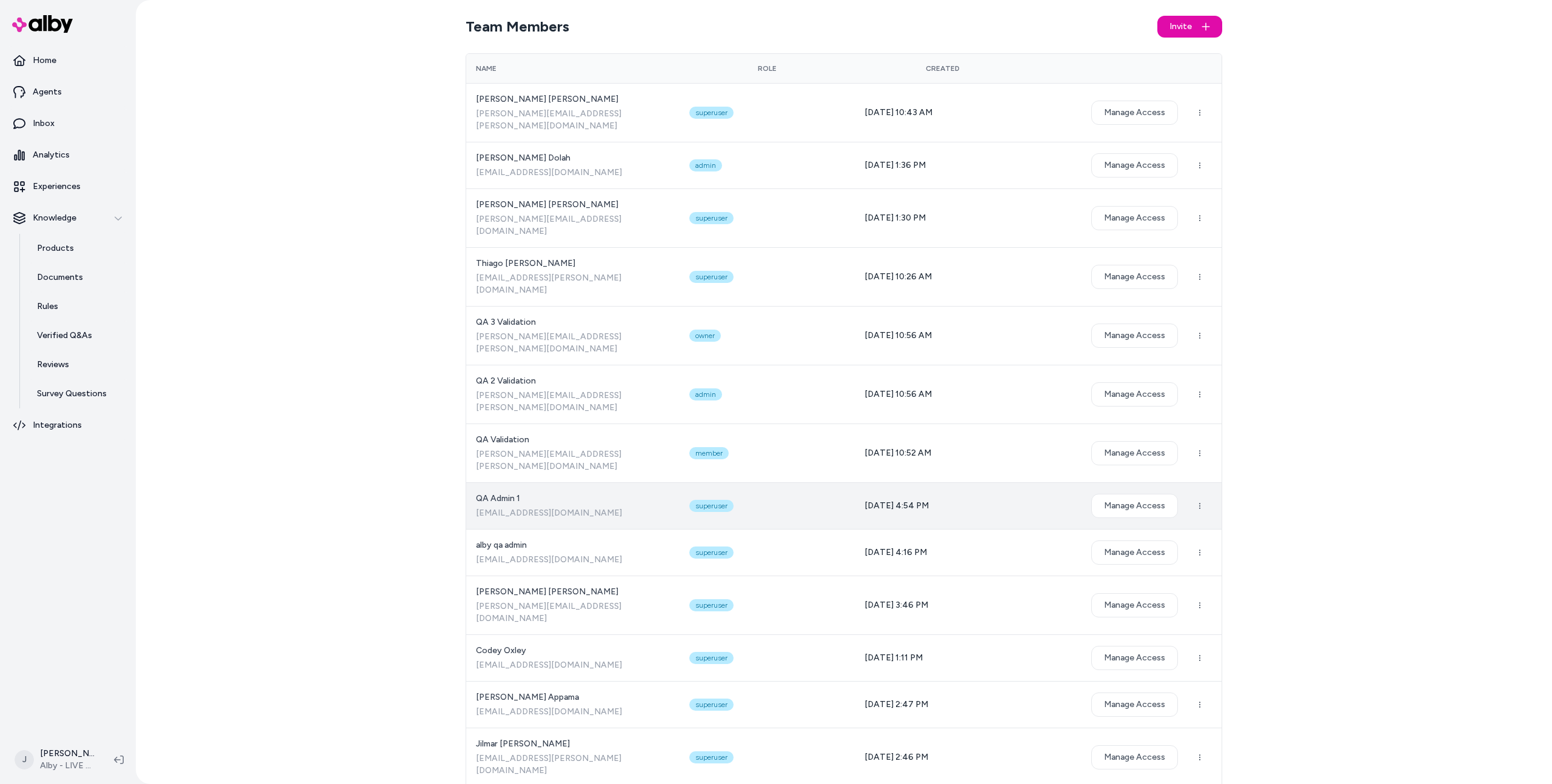
click at [511, 493] on span "QA Admin 1" at bounding box center [573, 499] width 194 height 12
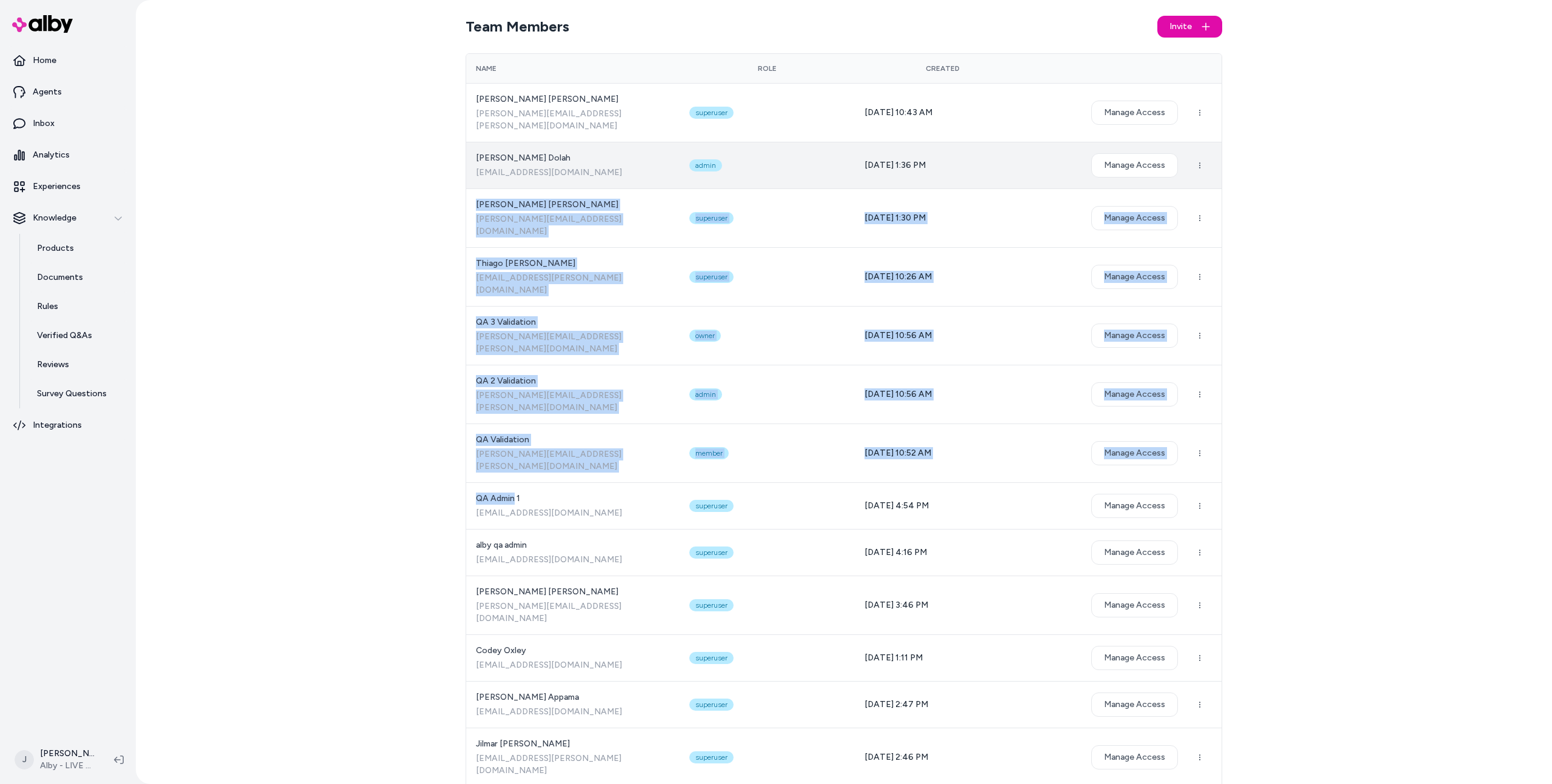
drag, startPoint x: 511, startPoint y: 421, endPoint x: 485, endPoint y: 136, distance: 286.2
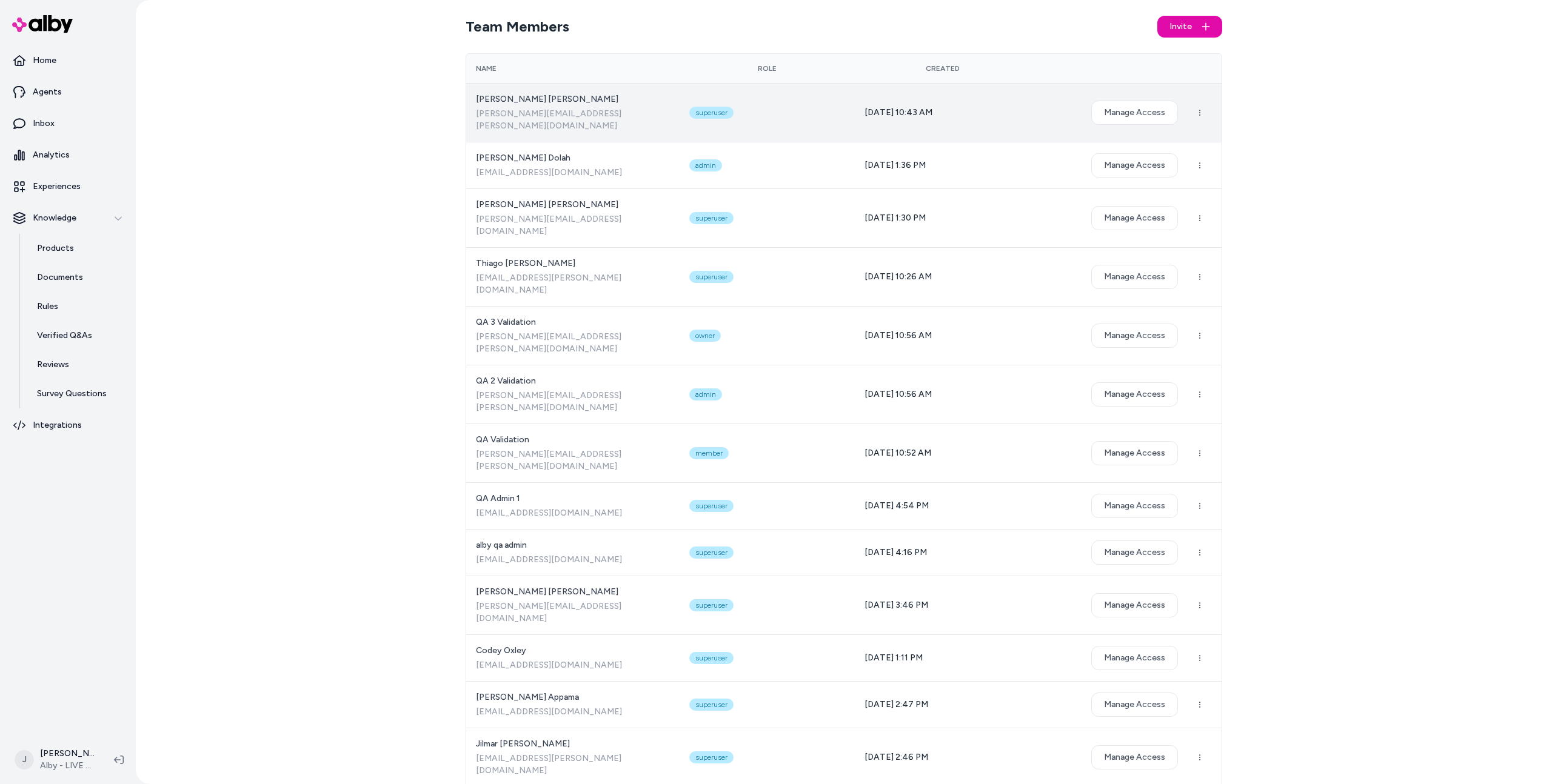
click at [485, 105] on div "Victor Scherer victor.scherer@bluecore.com" at bounding box center [573, 113] width 194 height 39
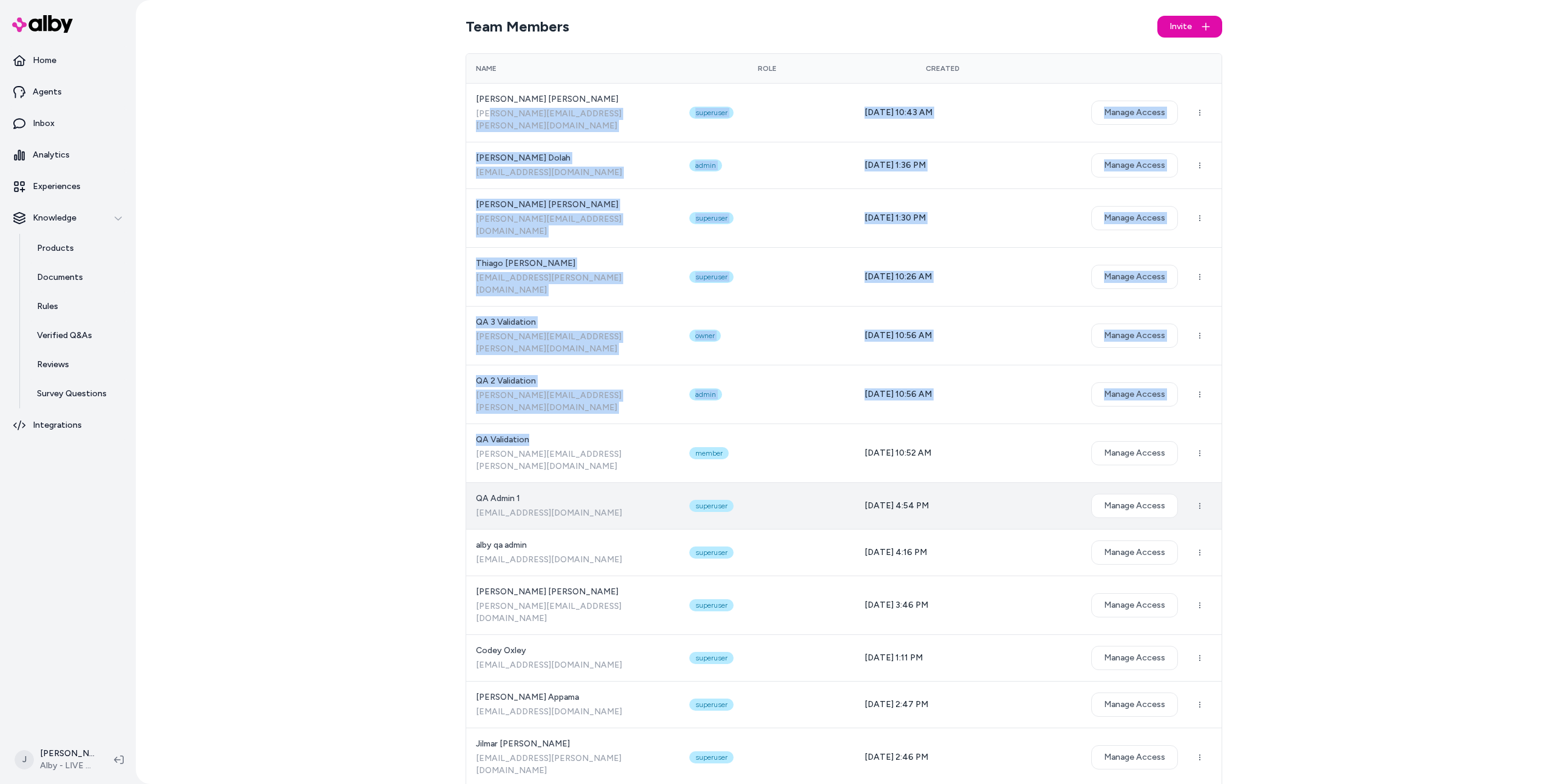
drag, startPoint x: 552, startPoint y: 270, endPoint x: 598, endPoint y: 420, distance: 156.9
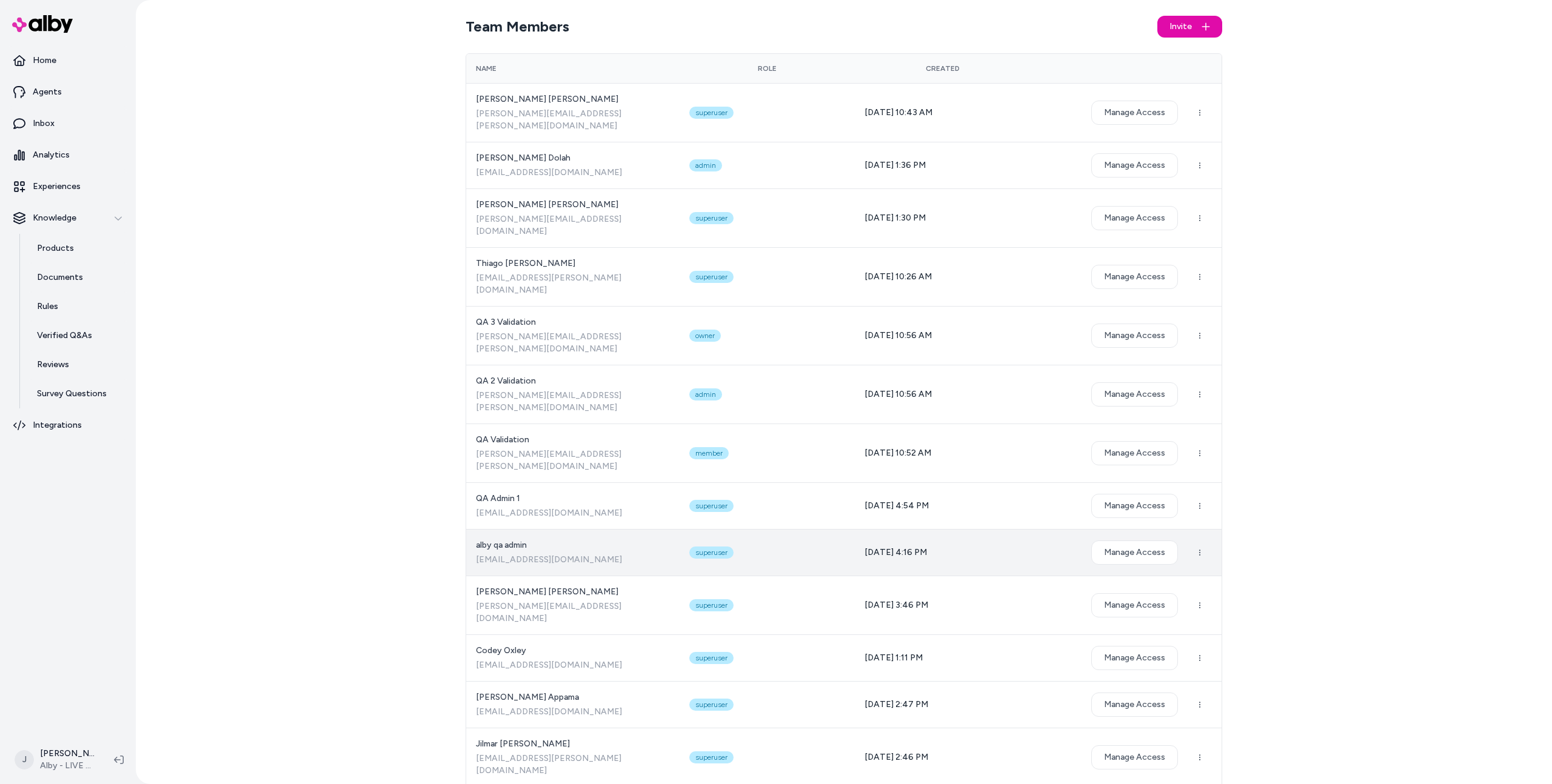
click at [607, 529] on td "alby qa admin alby_qa_admin@bluecore.com" at bounding box center [573, 552] width 213 height 46
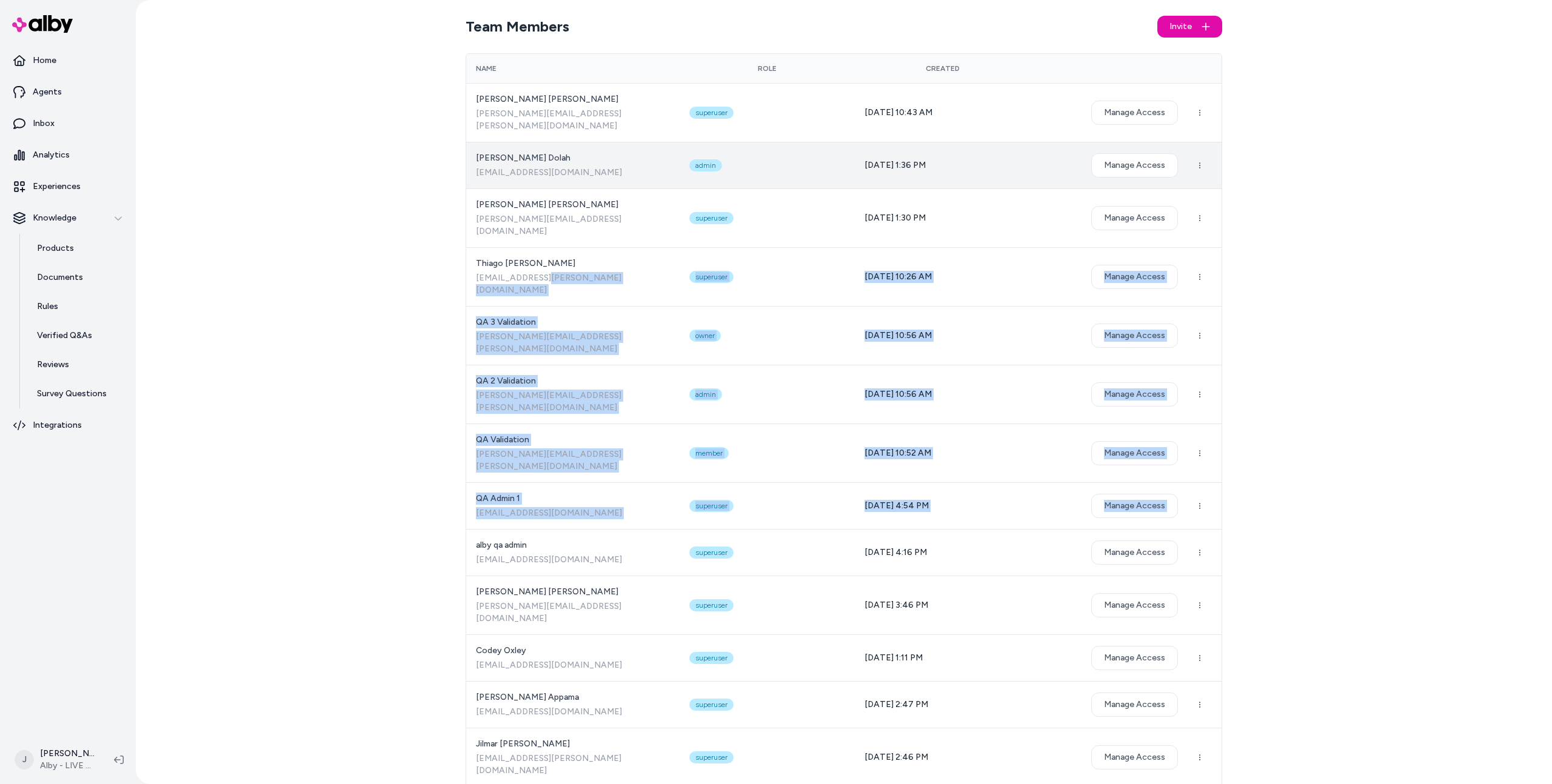
drag, startPoint x: 598, startPoint y: 457, endPoint x: 521, endPoint y: 141, distance: 325.2
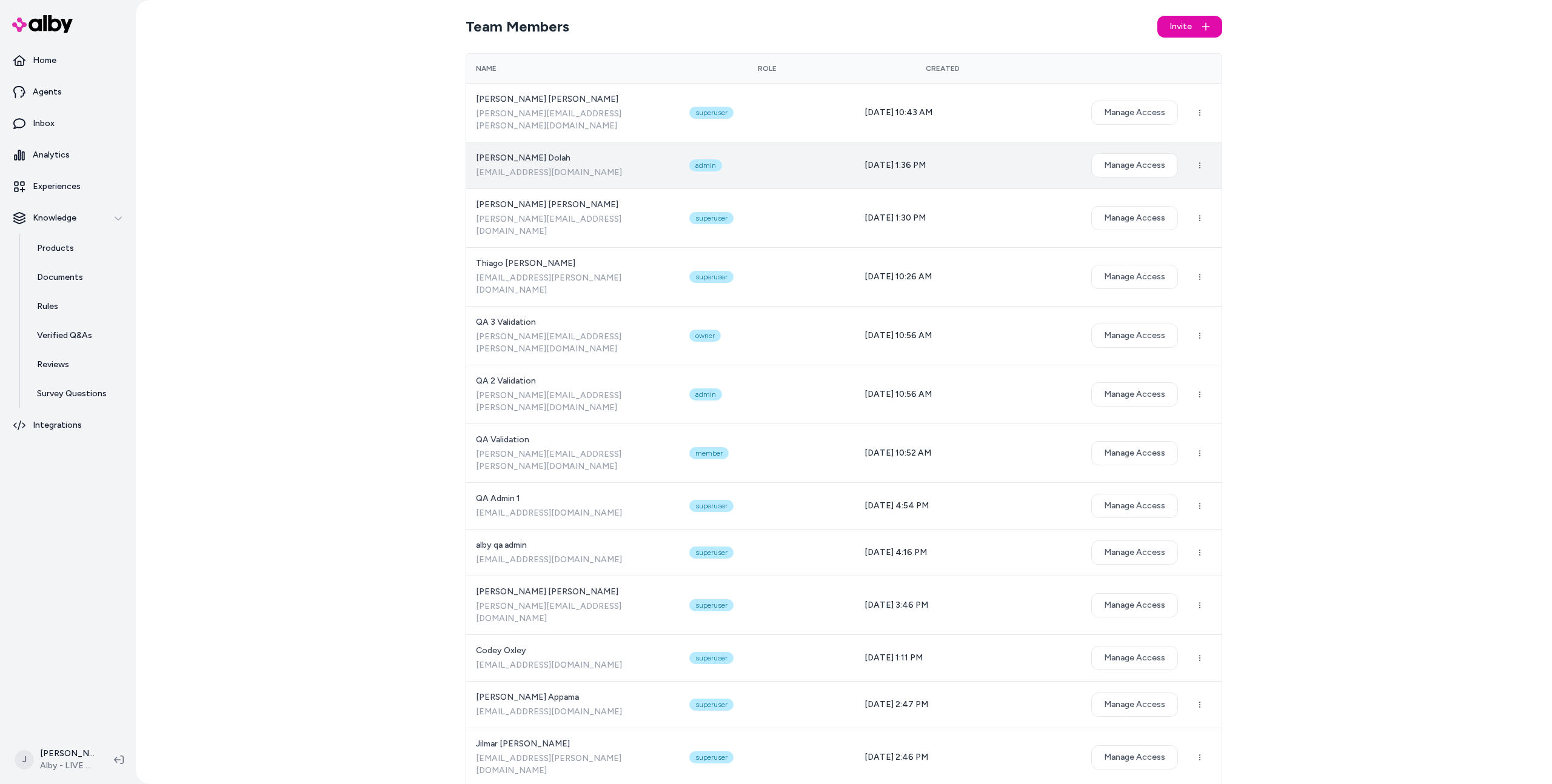
click at [520, 142] on td "Mahmoud Dolah mahmoud.dolah@bluecore.com" at bounding box center [573, 165] width 213 height 46
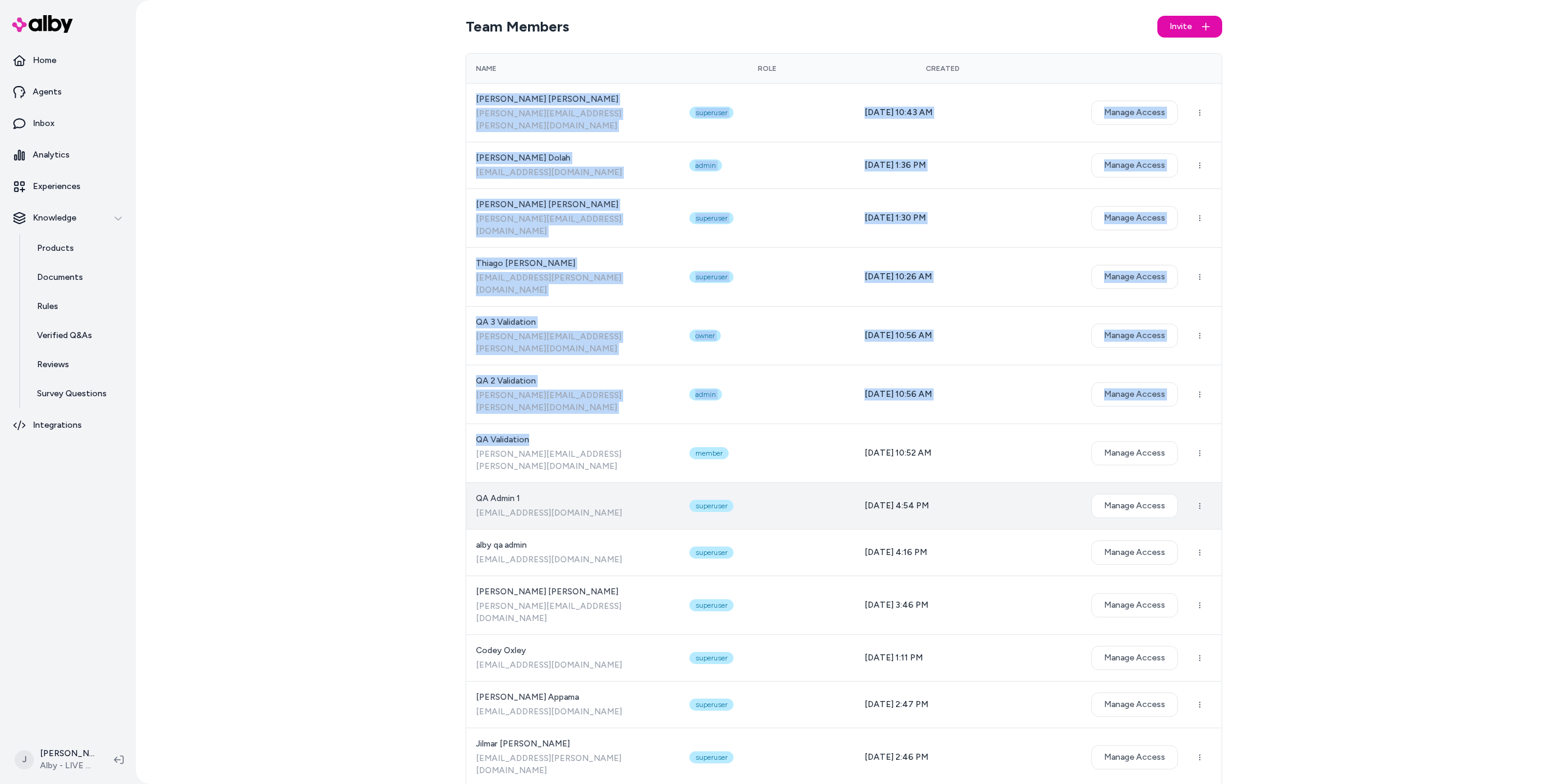
drag, startPoint x: 477, startPoint y: 97, endPoint x: 560, endPoint y: 412, distance: 325.8
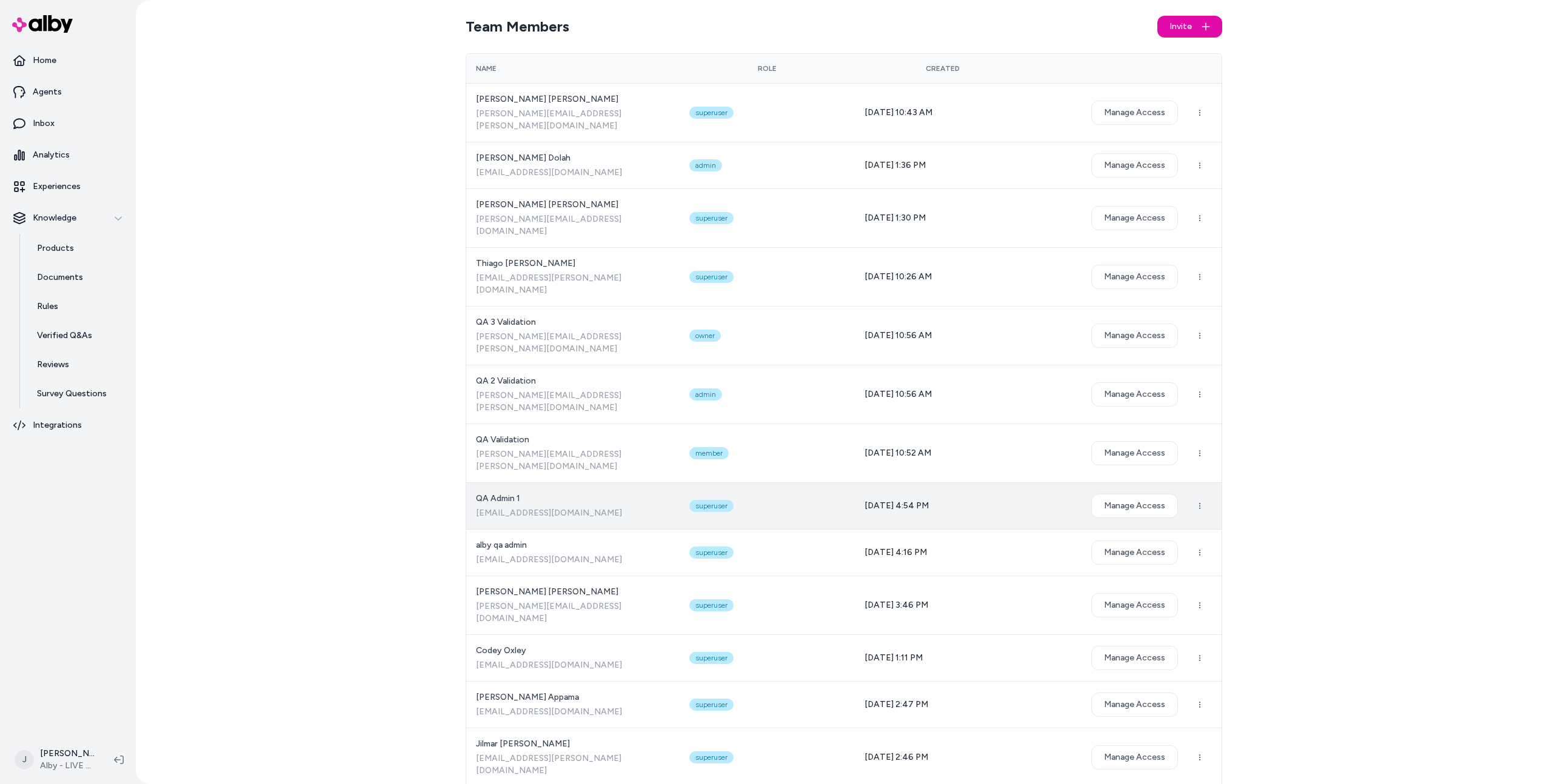
click at [562, 508] on span "alby_qa_admin+1@bluecore.com" at bounding box center [573, 514] width 194 height 12
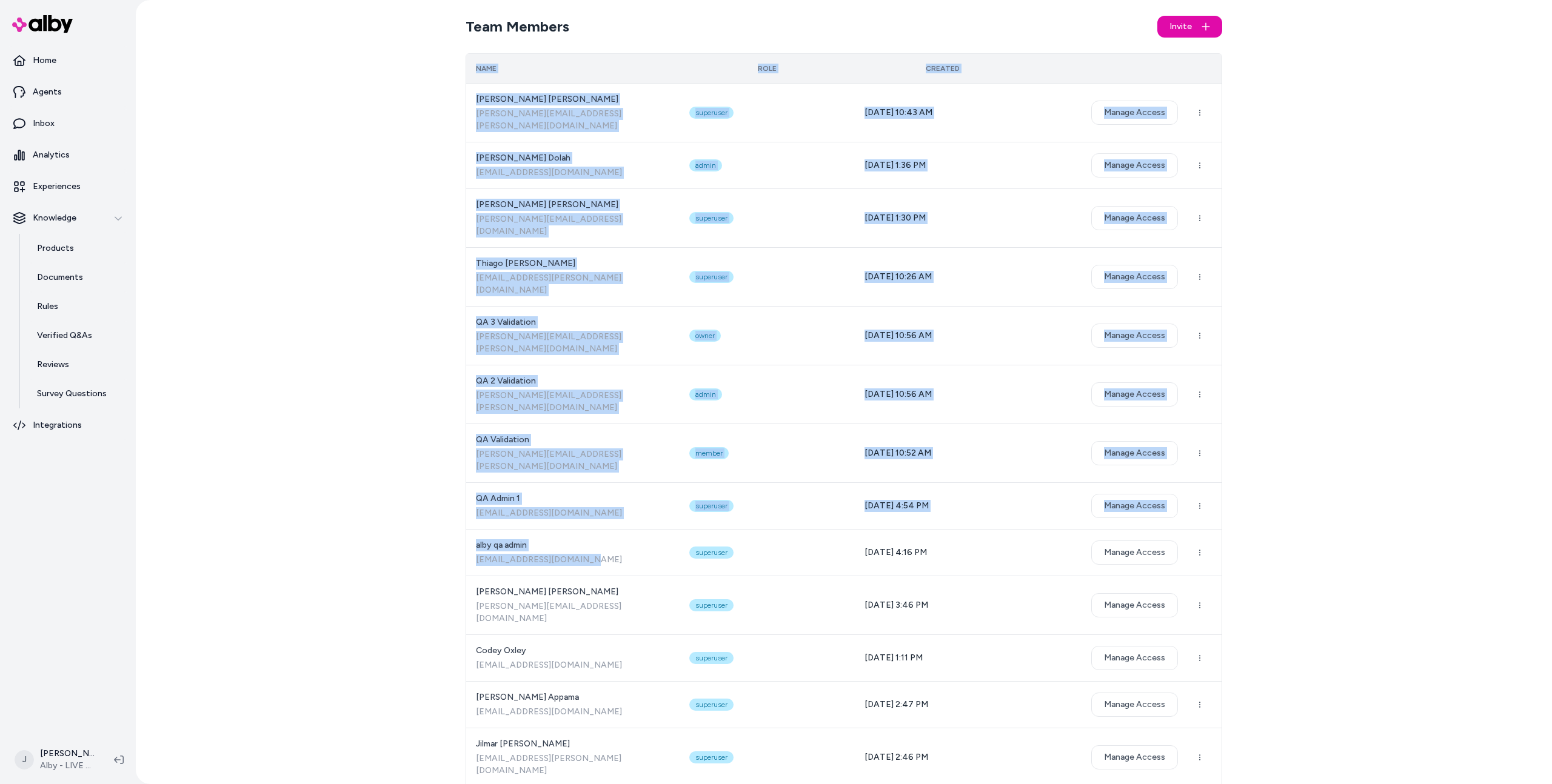
drag, startPoint x: 582, startPoint y: 493, endPoint x: 483, endPoint y: 56, distance: 448.1
drag, startPoint x: 483, startPoint y: 57, endPoint x: 473, endPoint y: 61, distance: 10.8
click at [483, 57] on th "Name" at bounding box center [573, 68] width 213 height 29
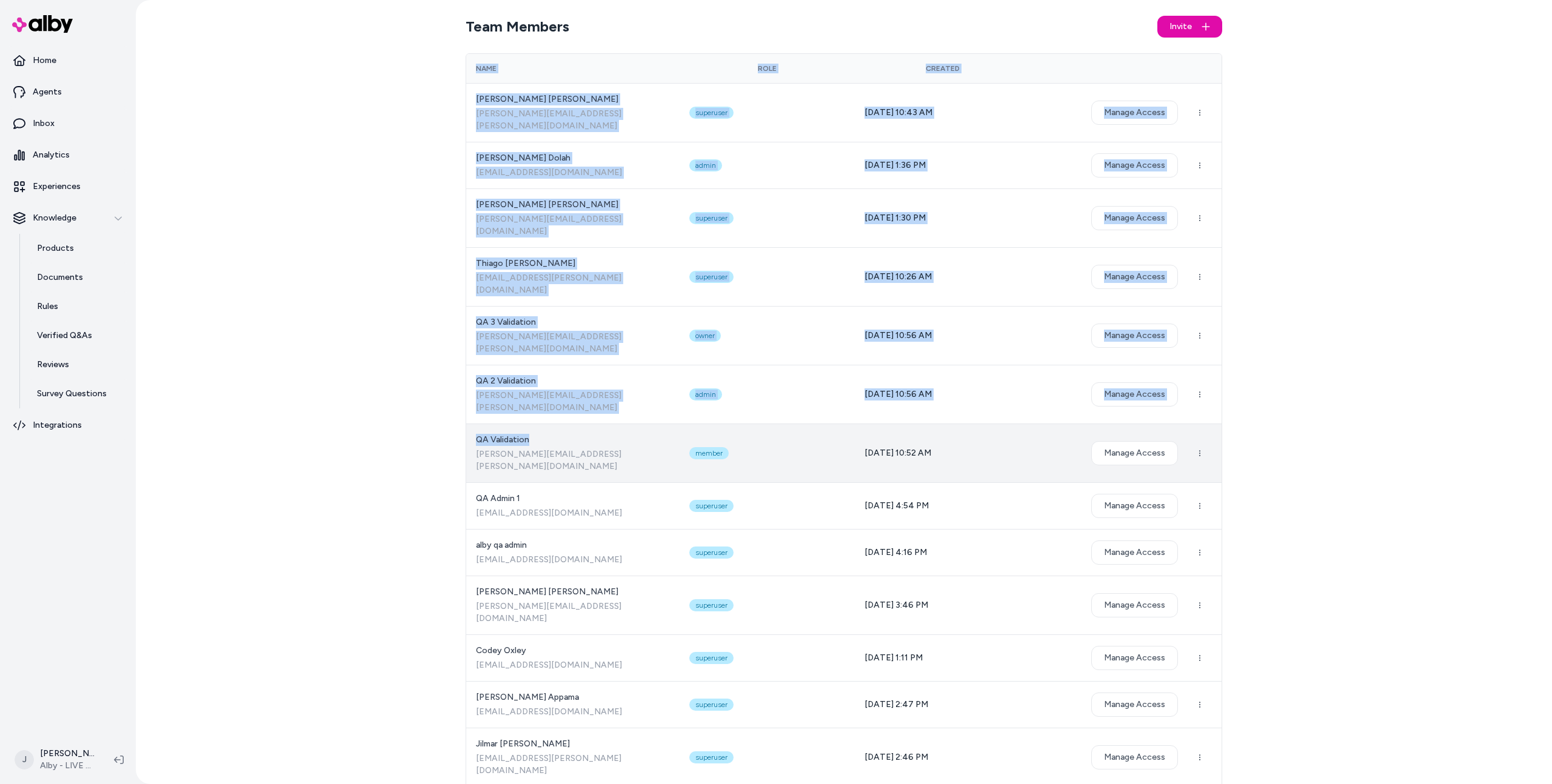
drag, startPoint x: 472, startPoint y: 72, endPoint x: 594, endPoint y: 406, distance: 355.6
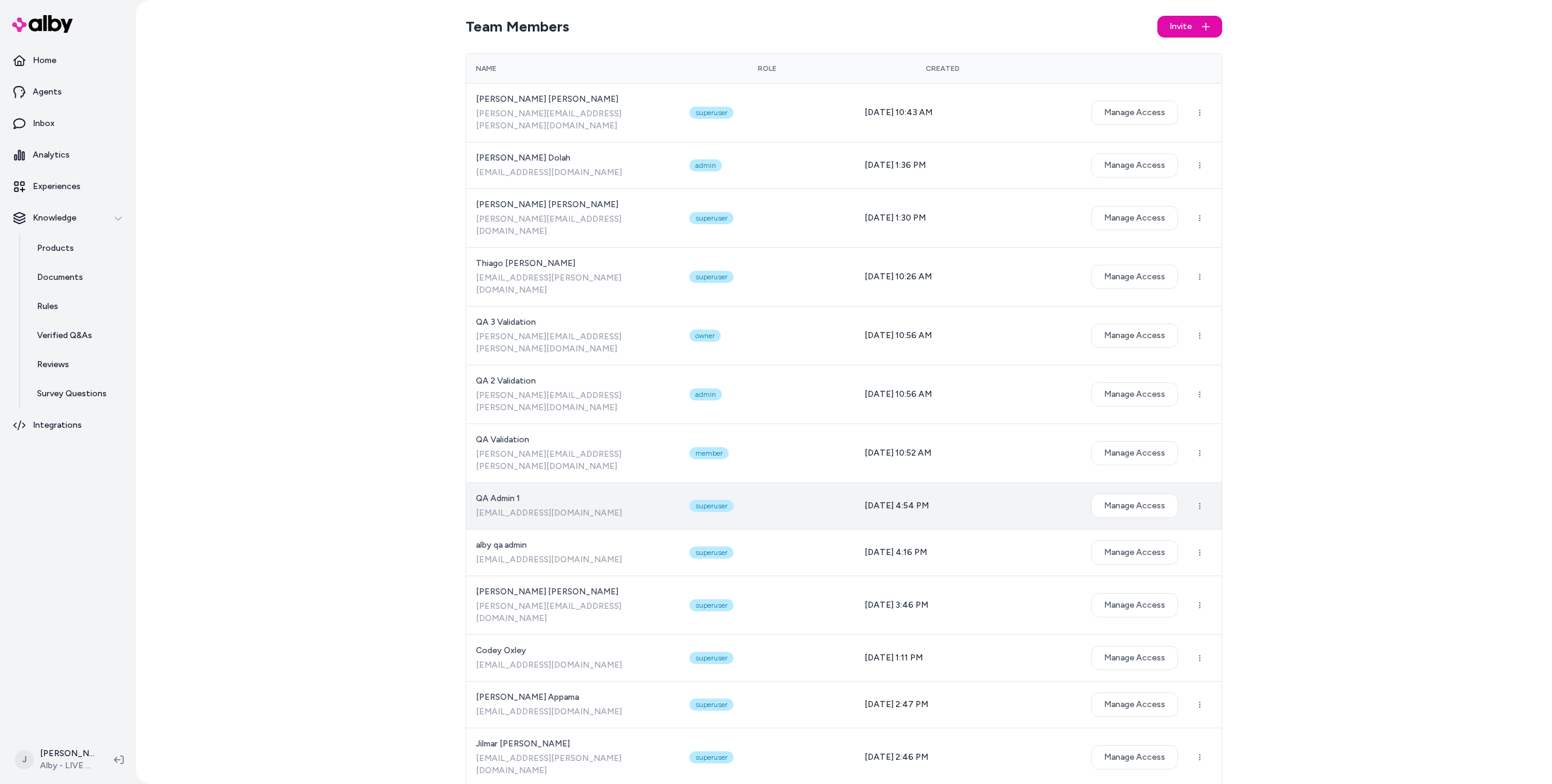
click at [593, 483] on td "QA Admin 1 alby_qa_admin+1@bluecore.com" at bounding box center [573, 506] width 213 height 46
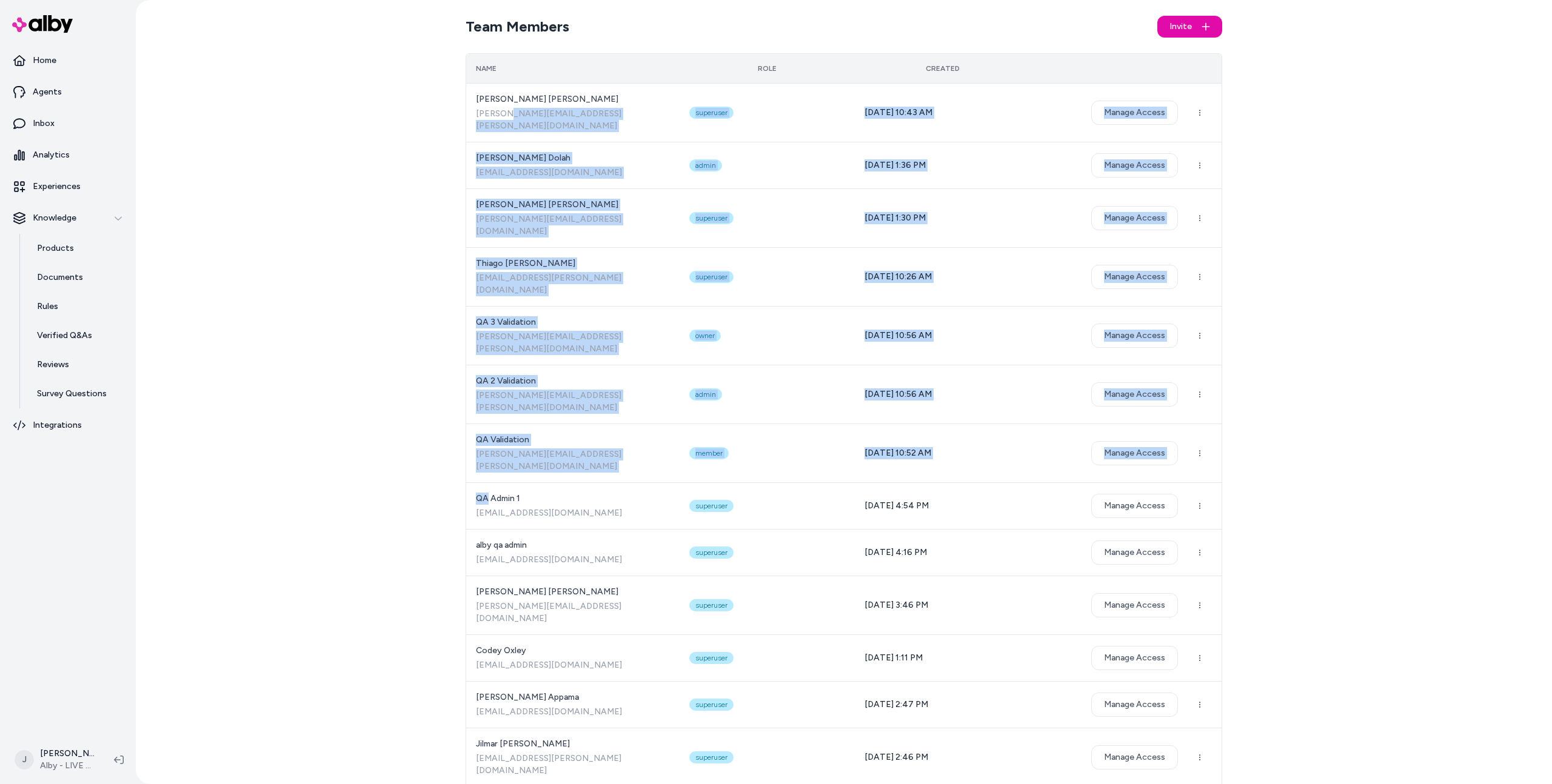
drag, startPoint x: 593, startPoint y: 411, endPoint x: 490, endPoint y: 74, distance: 352.4
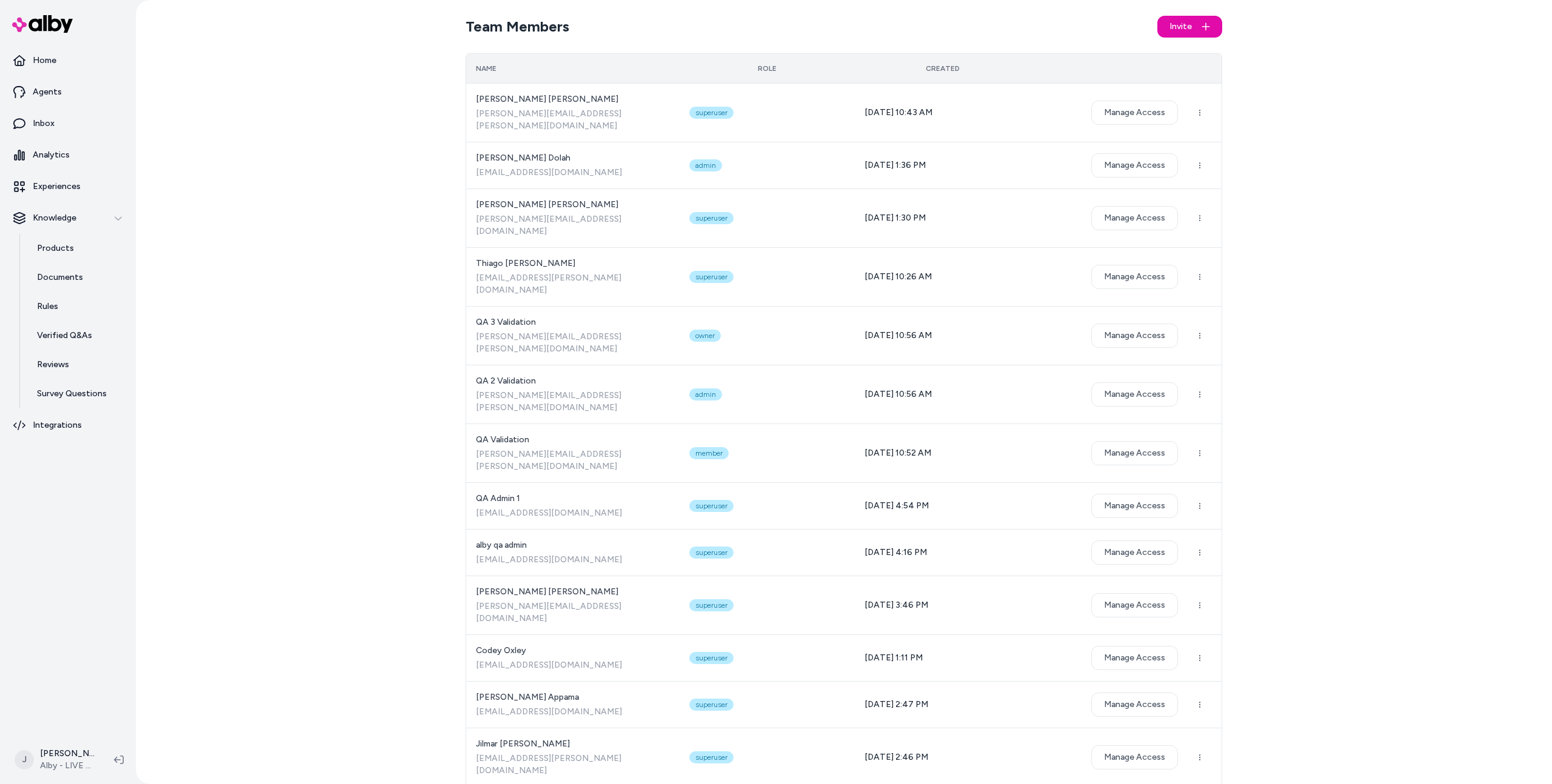
click at [489, 72] on div "Name" at bounding box center [573, 68] width 194 height 10
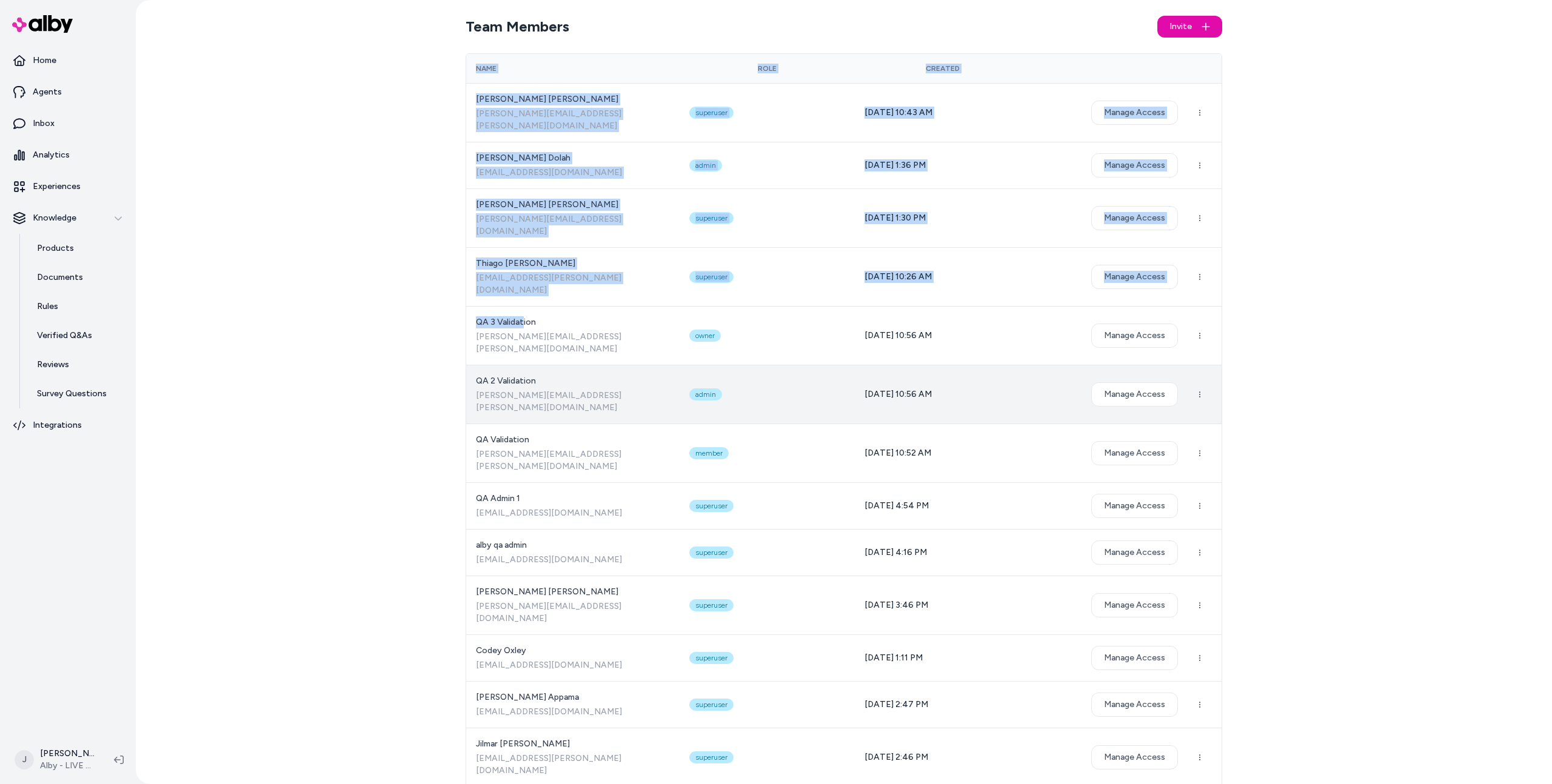
drag, startPoint x: 473, startPoint y: 59, endPoint x: 527, endPoint y: 316, distance: 262.6
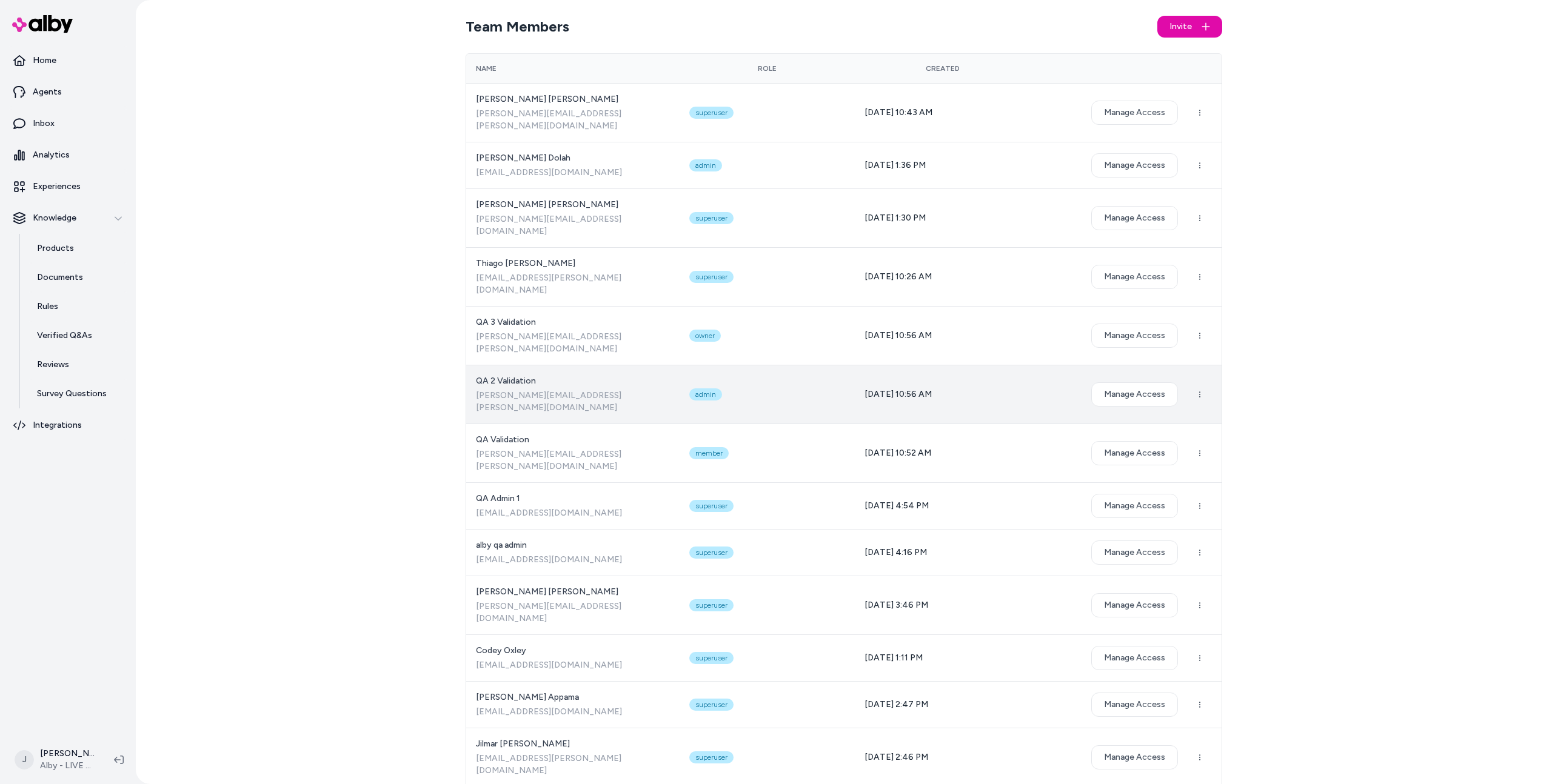
click at [527, 365] on td "QA 2 Validation patrick.olivero+2@bluecore.com" at bounding box center [573, 394] width 213 height 59
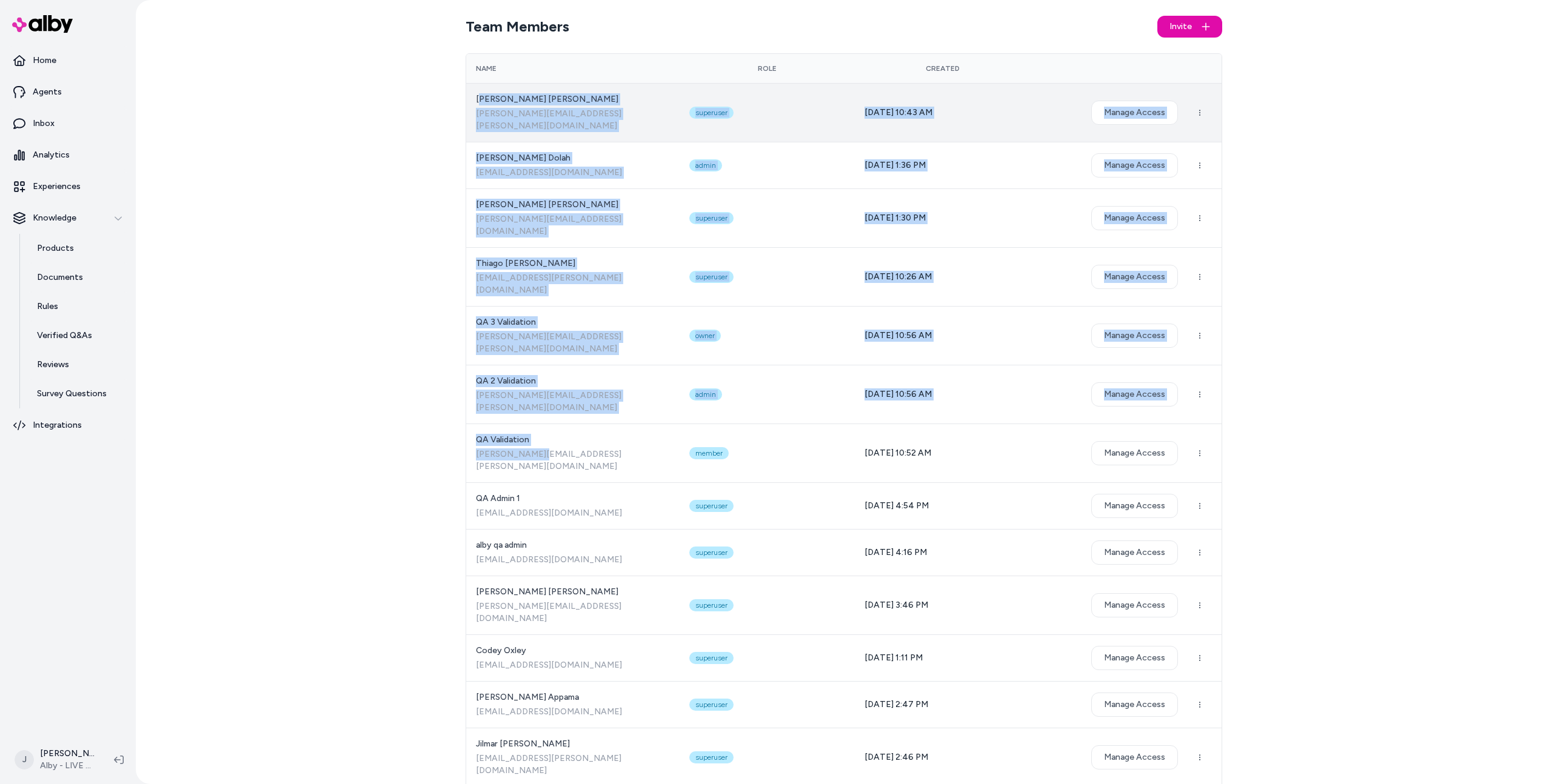
drag, startPoint x: 525, startPoint y: 399, endPoint x: 480, endPoint y: 86, distance: 316.2
click at [480, 86] on td "Victor Scherer victor.scherer@bluecore.com" at bounding box center [573, 113] width 213 height 59
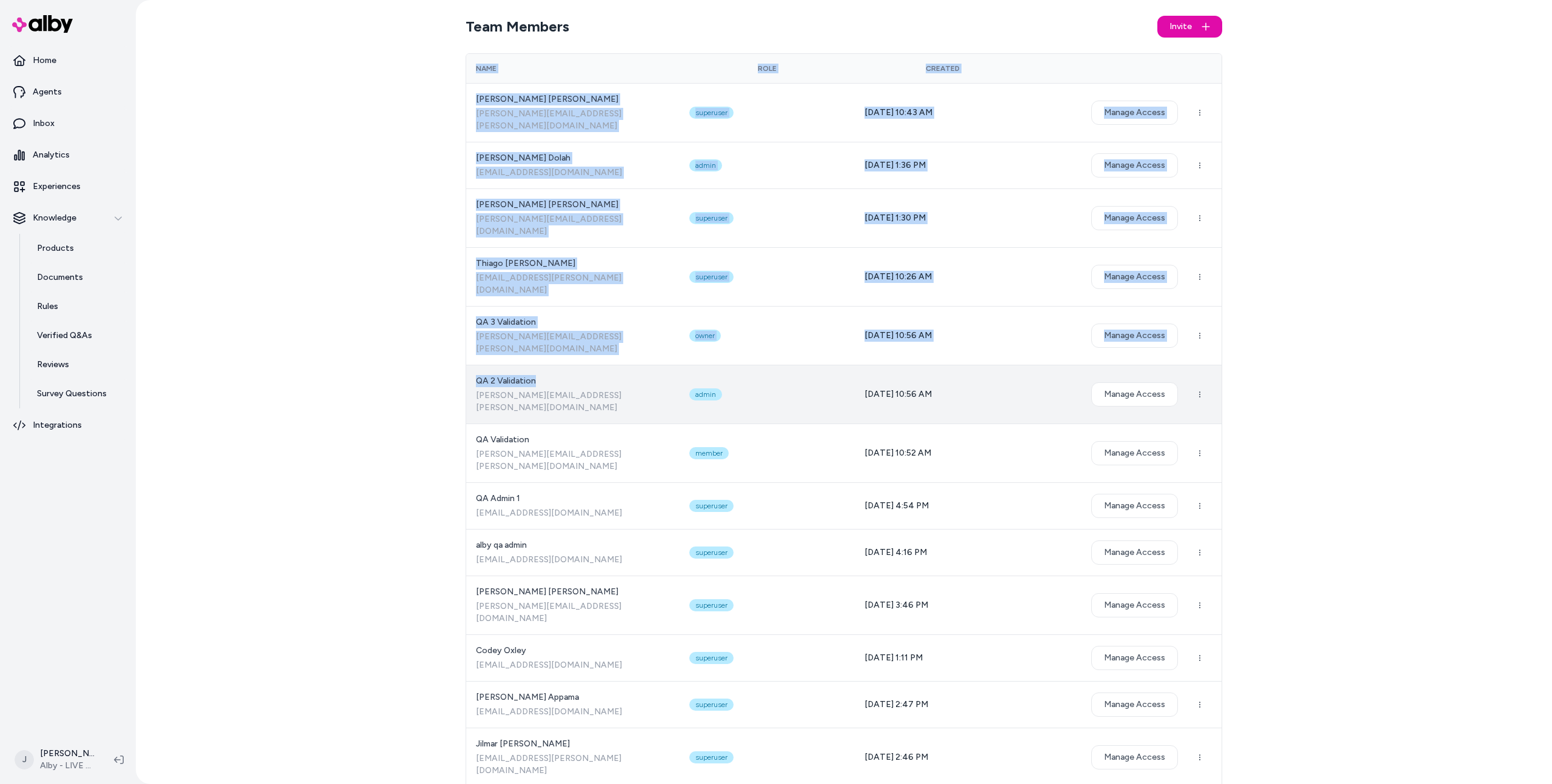
drag, startPoint x: 473, startPoint y: 68, endPoint x: 555, endPoint y: 341, distance: 285.0
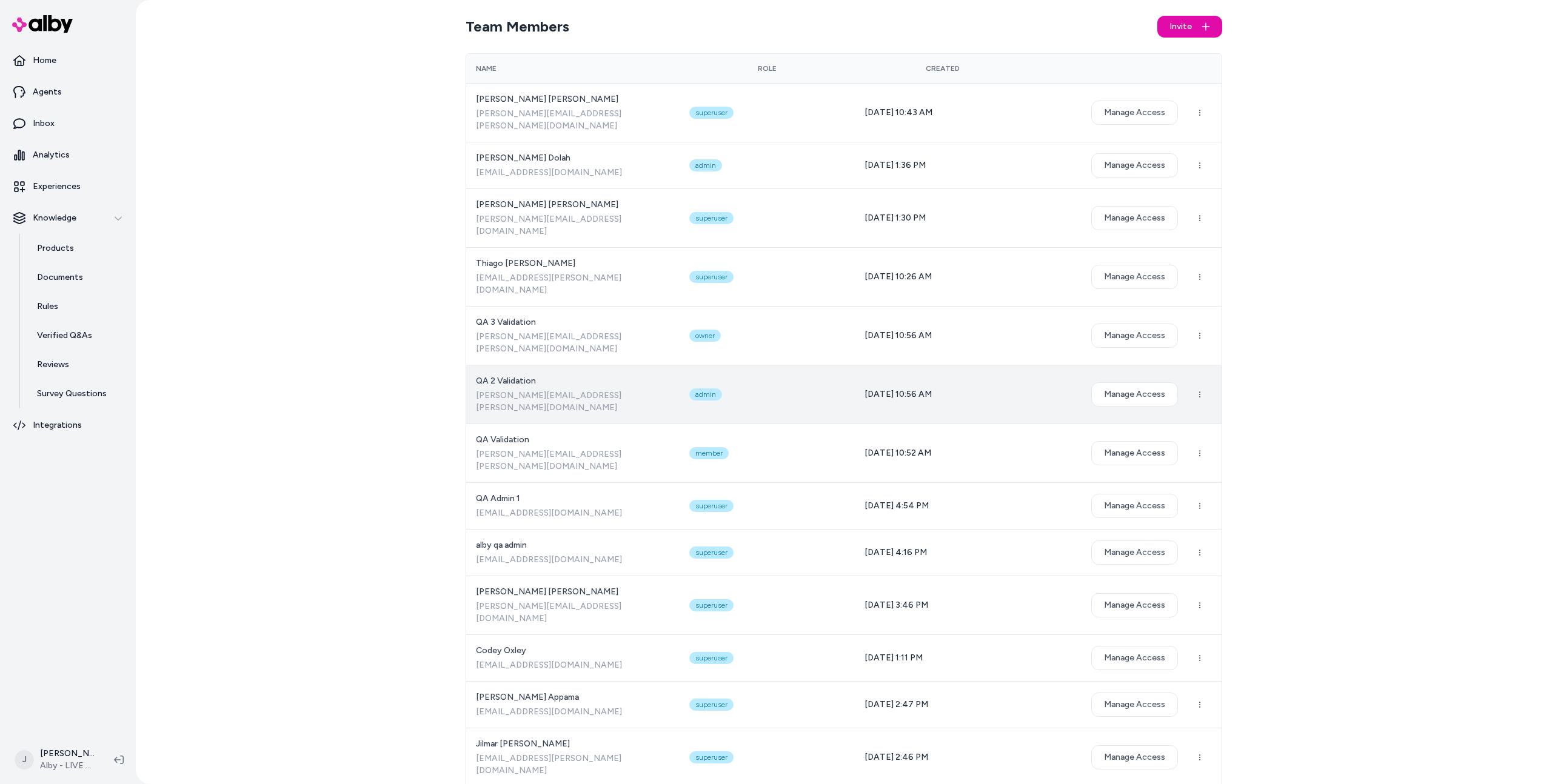
click at [555, 390] on span "patrick.olivero+2@bluecore.com" at bounding box center [573, 402] width 194 height 24
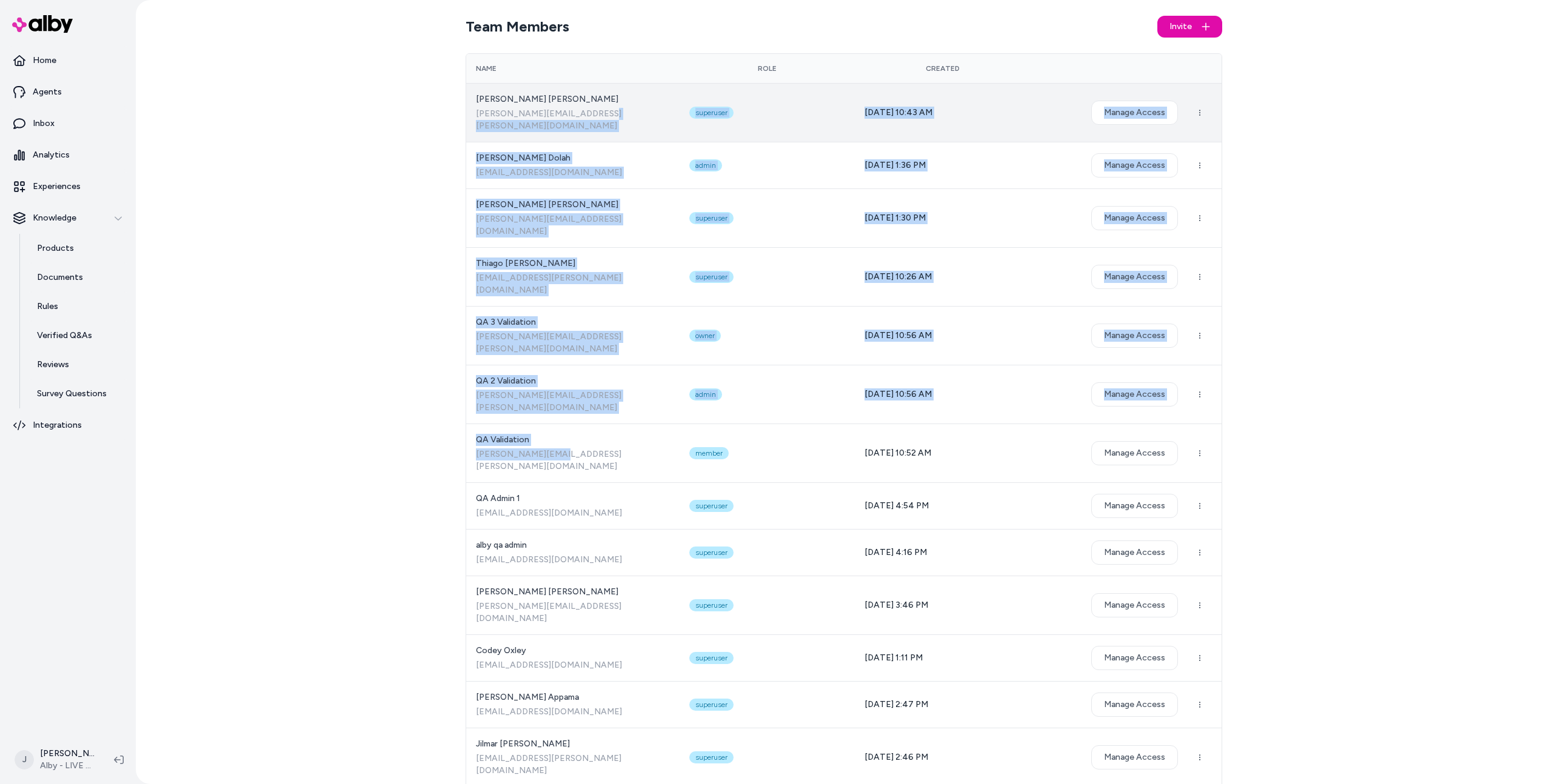
drag, startPoint x: 544, startPoint y: 389, endPoint x: 485, endPoint y: 108, distance: 287.1
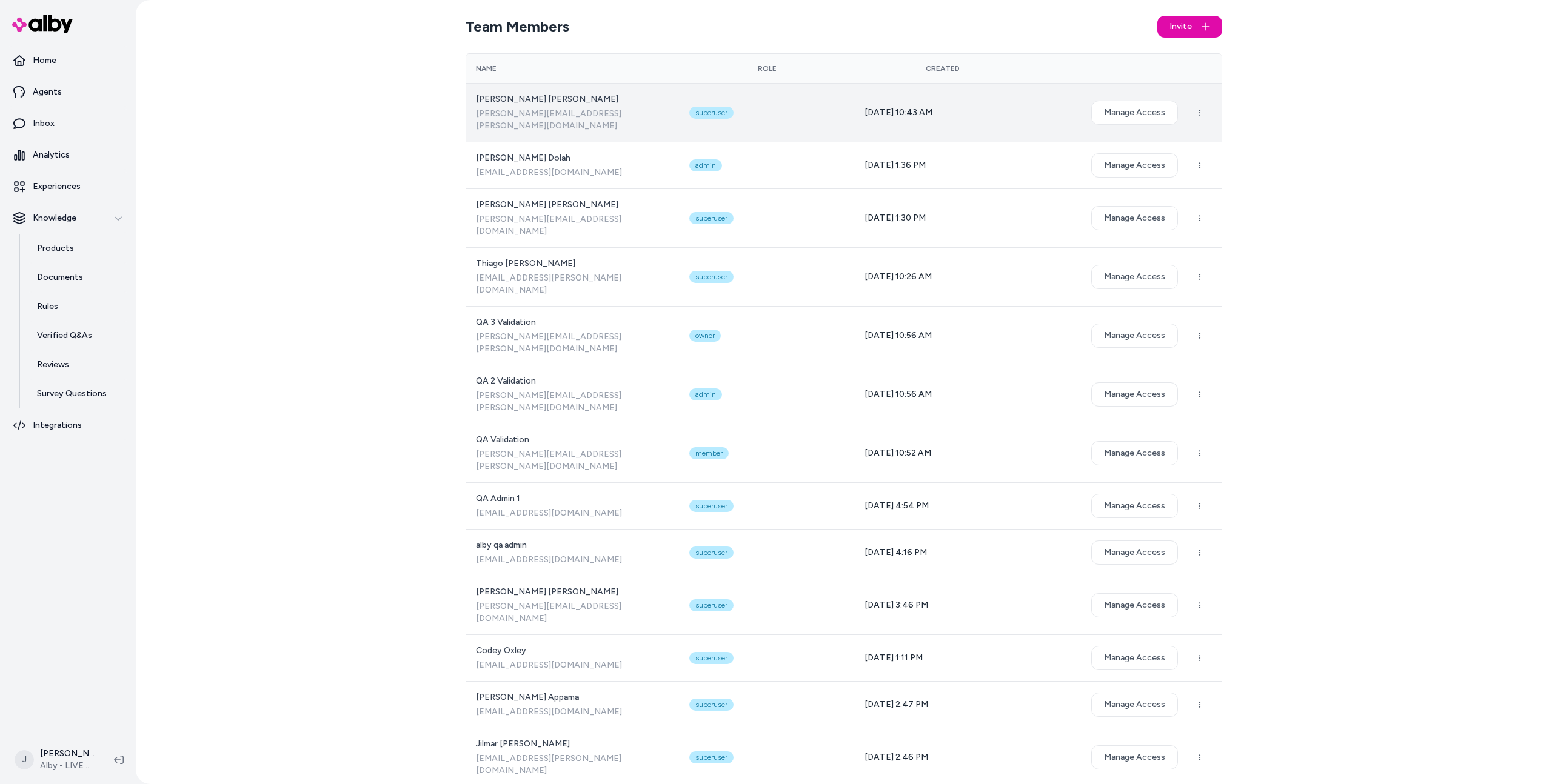
click at [485, 108] on span "victor.scherer@bluecore.com" at bounding box center [573, 120] width 194 height 24
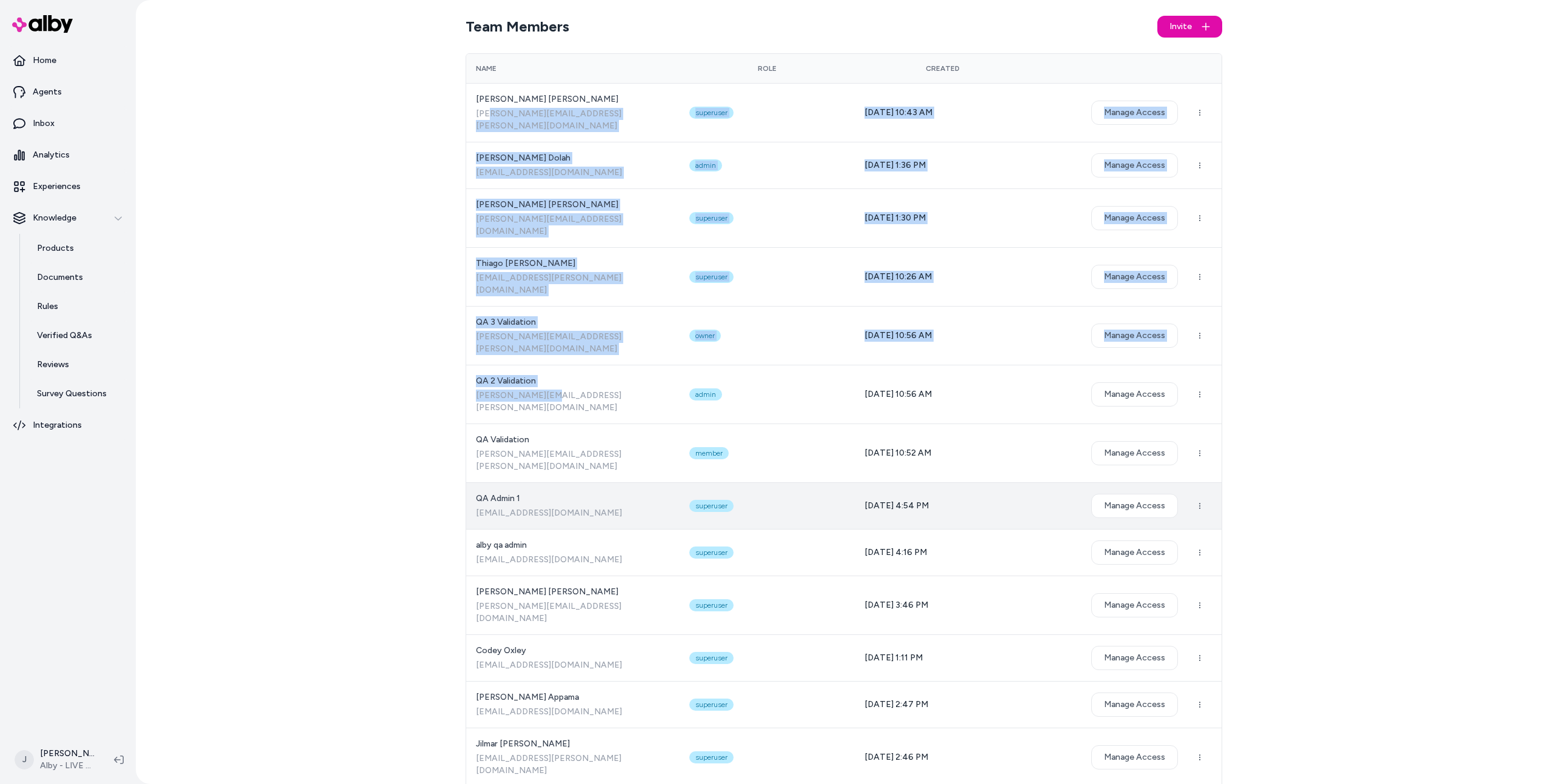
drag, startPoint x: 518, startPoint y: 281, endPoint x: 548, endPoint y: 423, distance: 145.1
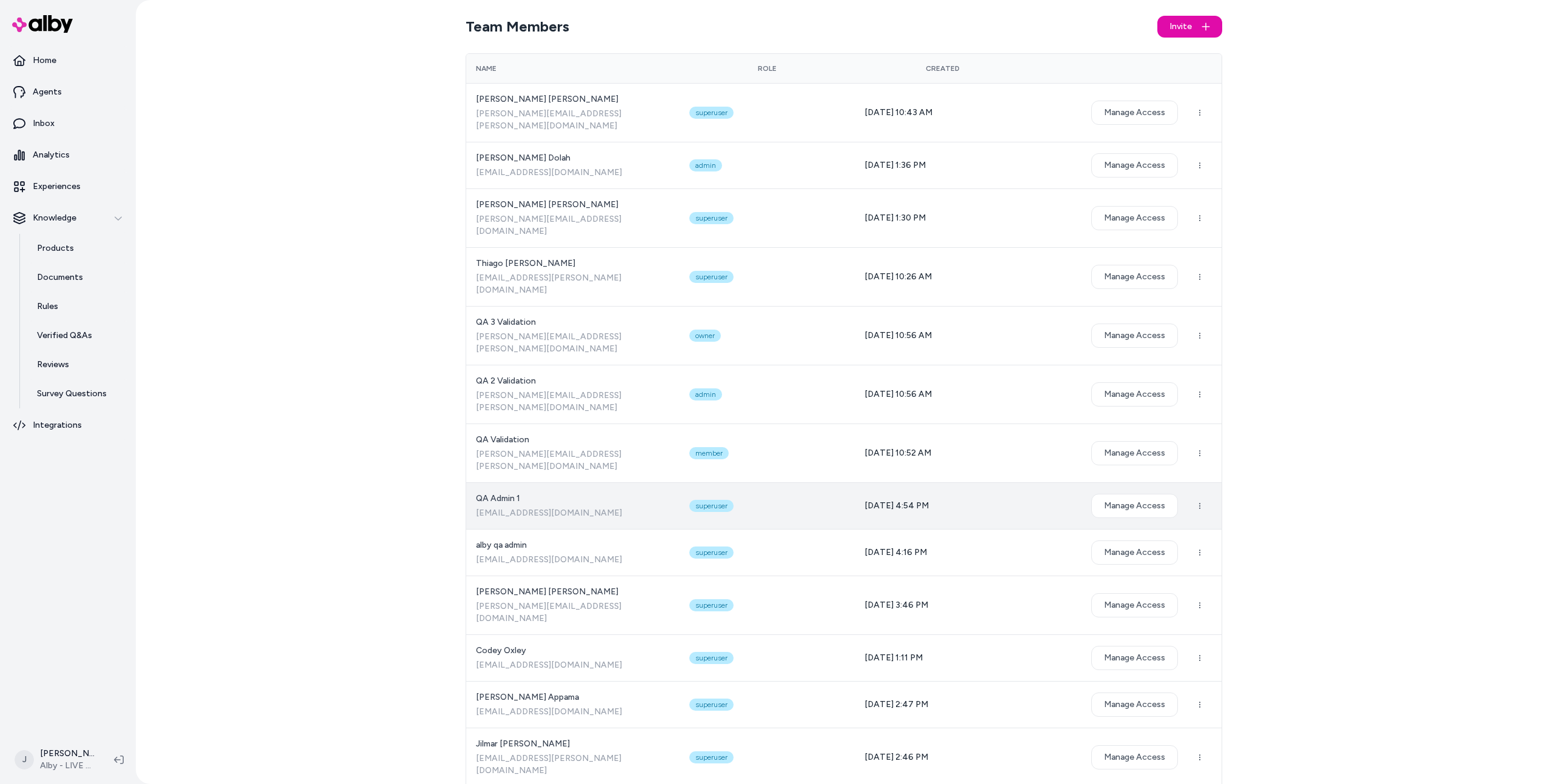
click at [549, 508] on span "alby_qa_admin+1@bluecore.com" at bounding box center [573, 514] width 194 height 12
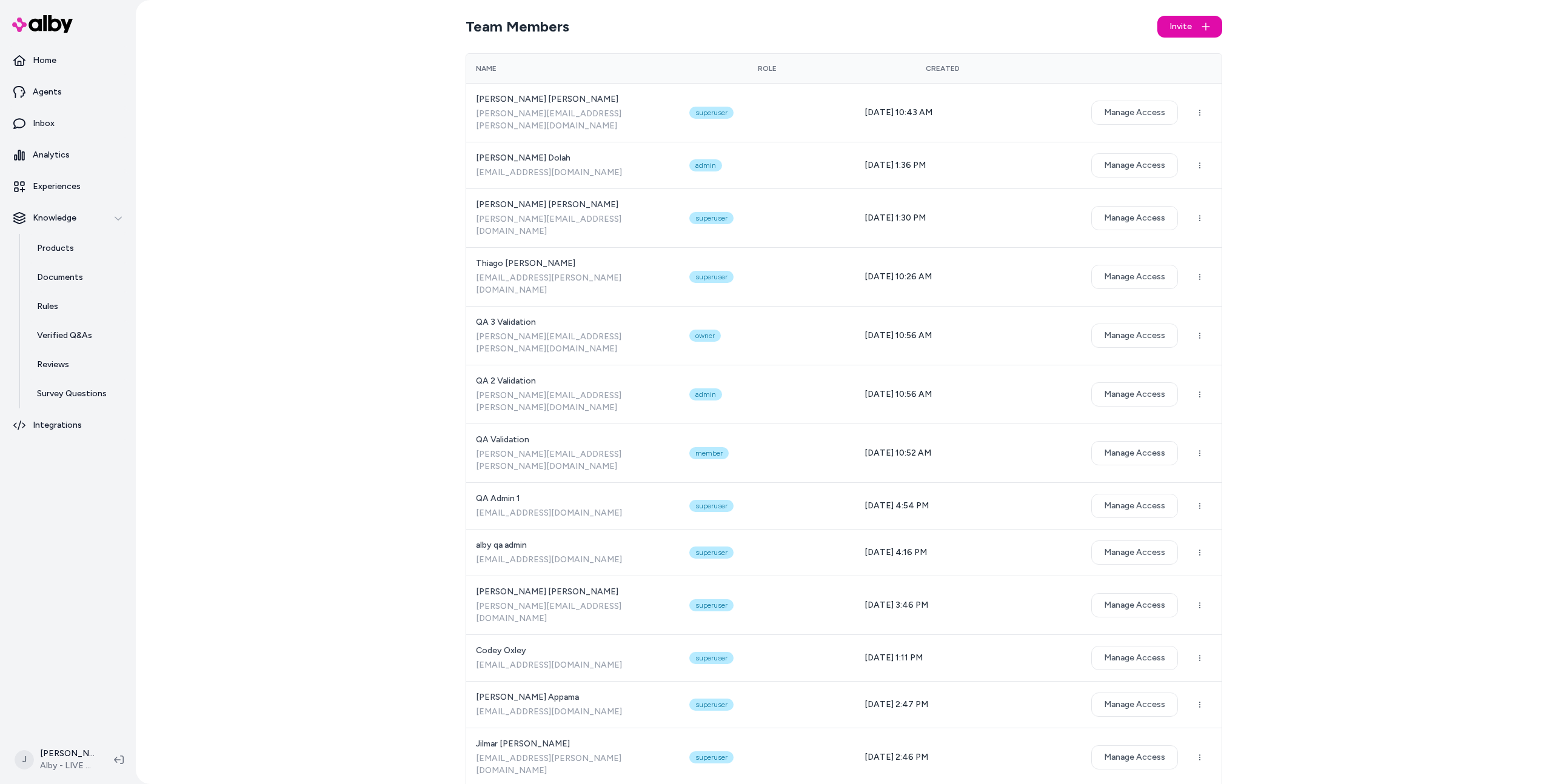
drag, startPoint x: 369, startPoint y: 234, endPoint x: 306, endPoint y: 51, distance: 193.5
click at [365, 220] on div "Team Members Invite Name Role Created Victor Scherer victor.scherer@bluecore.co…" at bounding box center [844, 392] width 1416 height 784
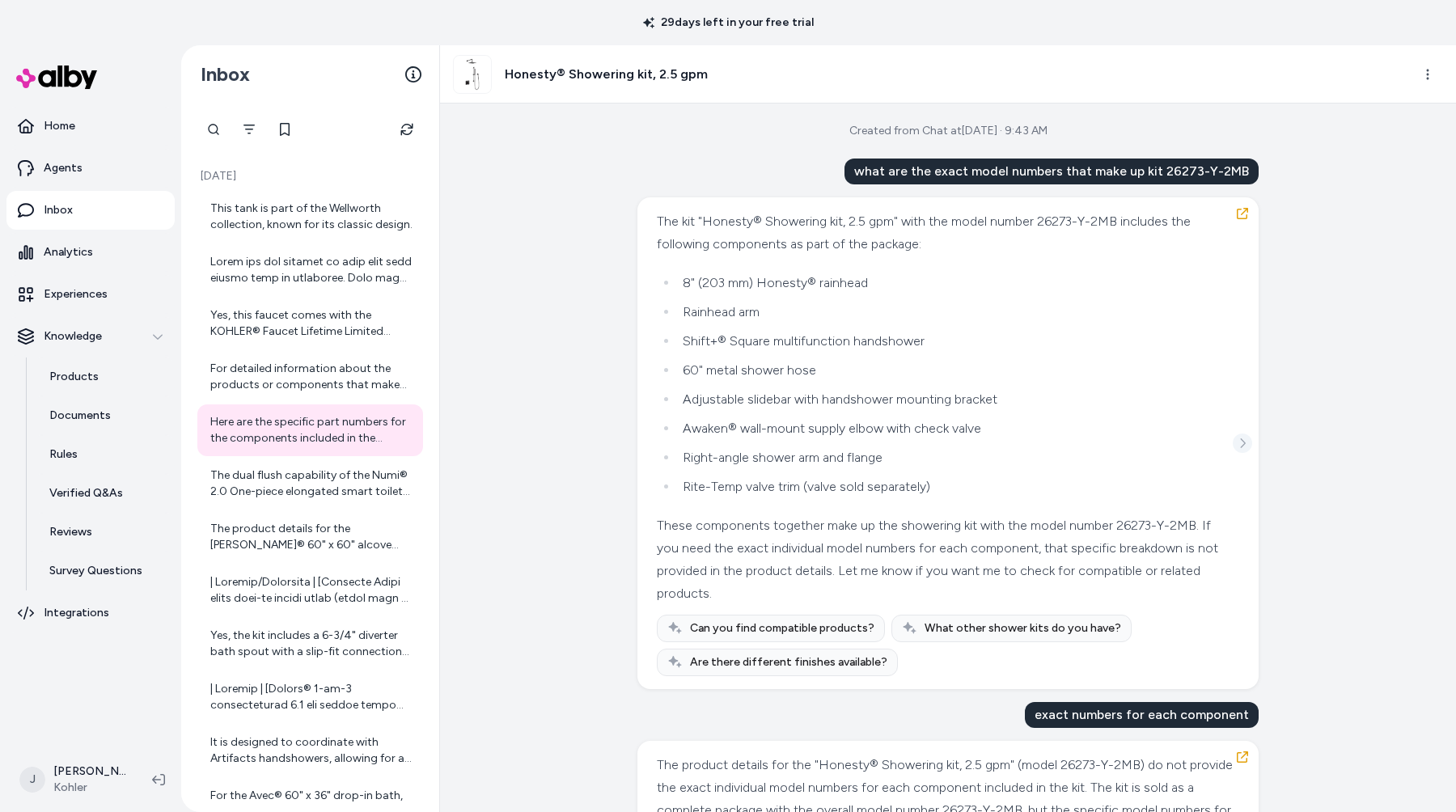
click at [1243, 440] on icon "See more" at bounding box center [1242, 443] width 11 height 11
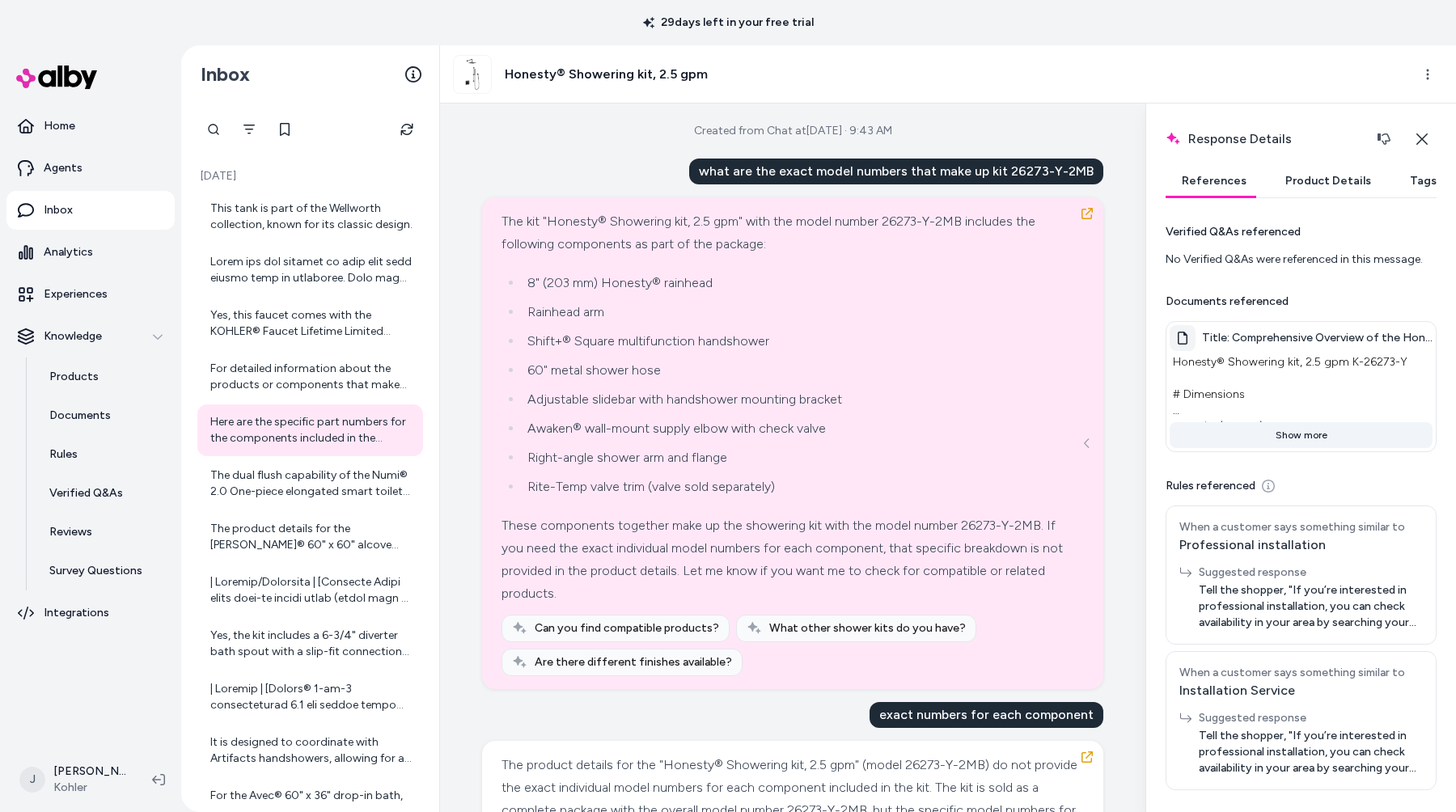
click at [1252, 437] on button "Show more" at bounding box center [1301, 435] width 263 height 26
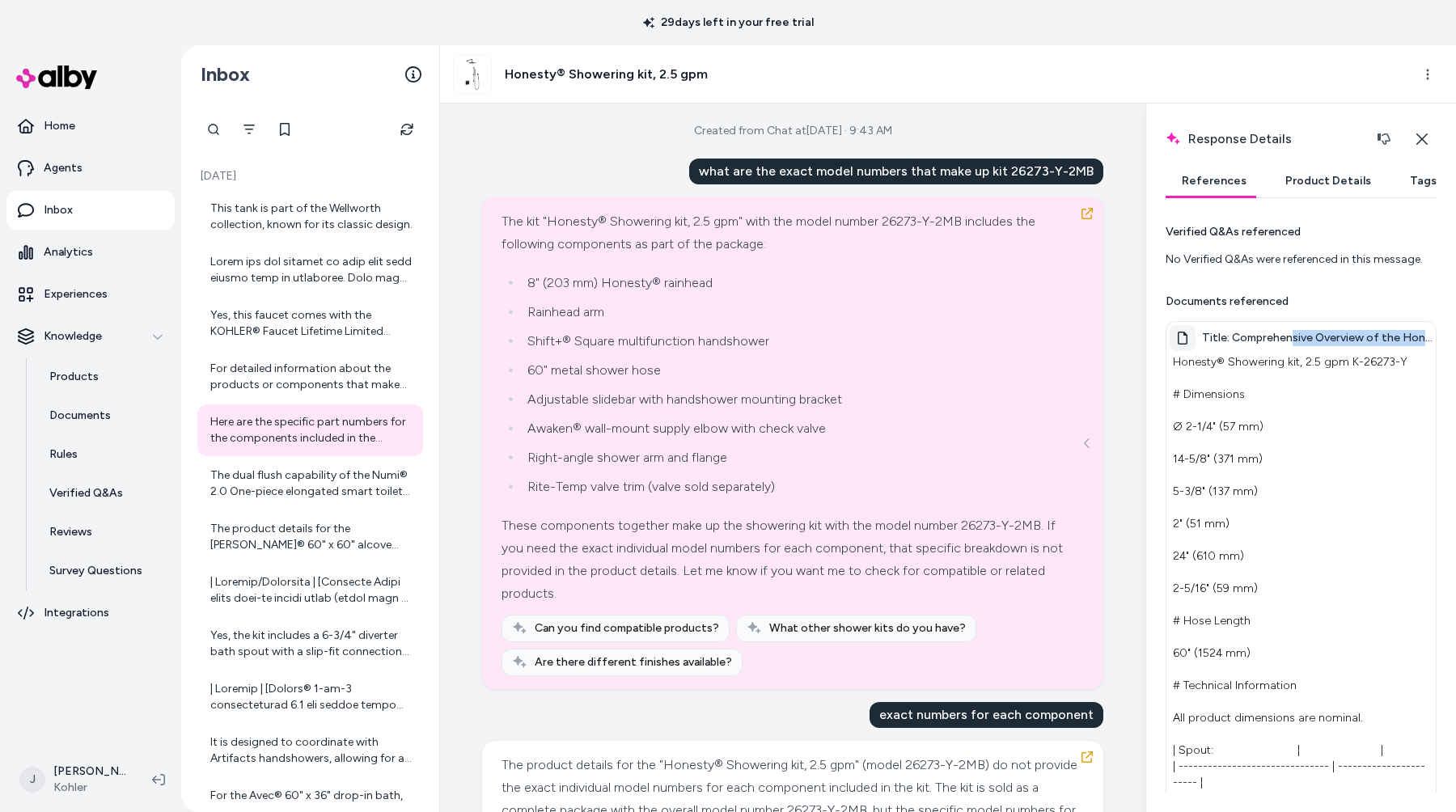
drag, startPoint x: 1290, startPoint y: 336, endPoint x: 1288, endPoint y: 353, distance: 17.1
click at [1290, 352] on div "Title: Comprehensive Overview of the Honesty® Showering Kit (K-26273-Y) by Kohl…" at bounding box center [1301, 742] width 271 height 843
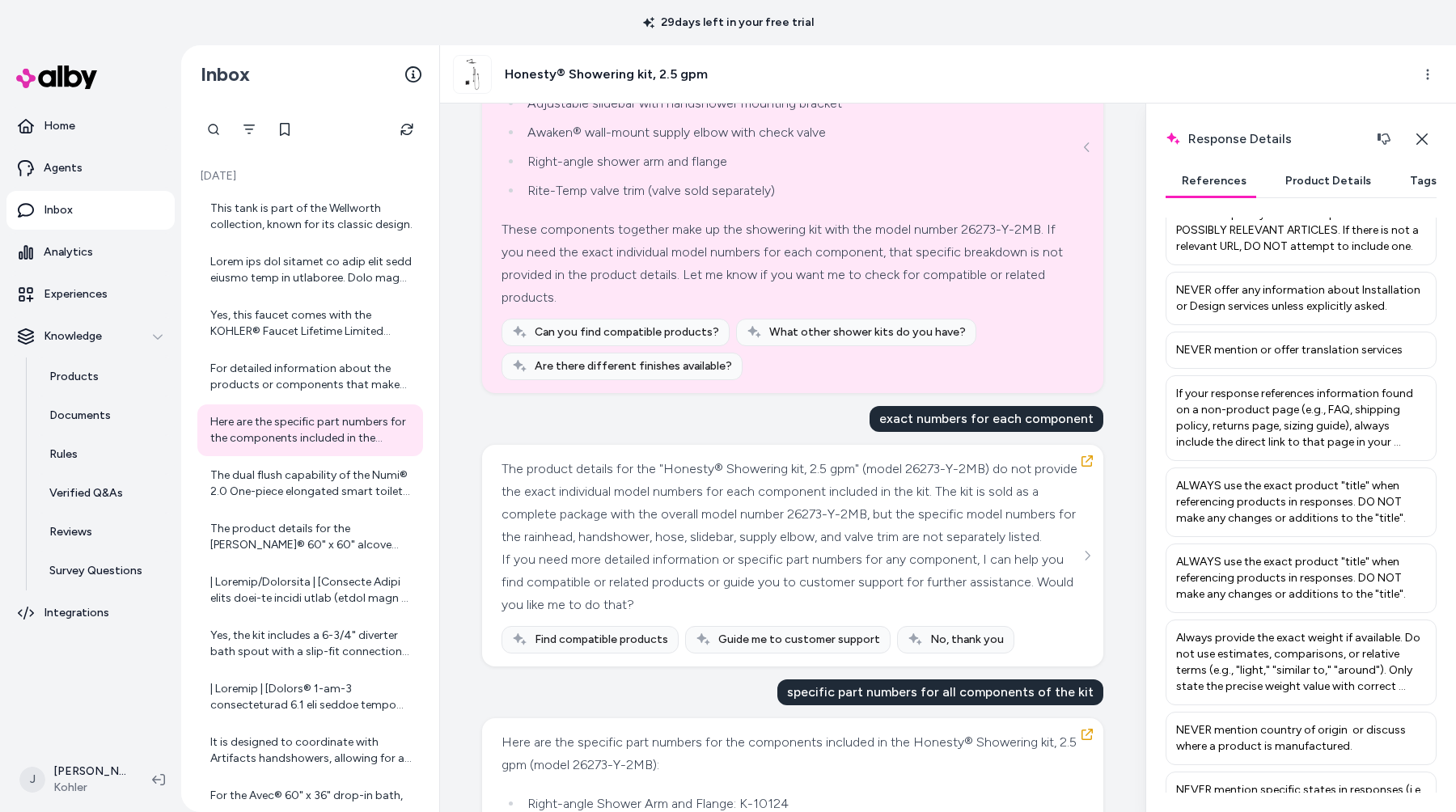
scroll to position [418, 0]
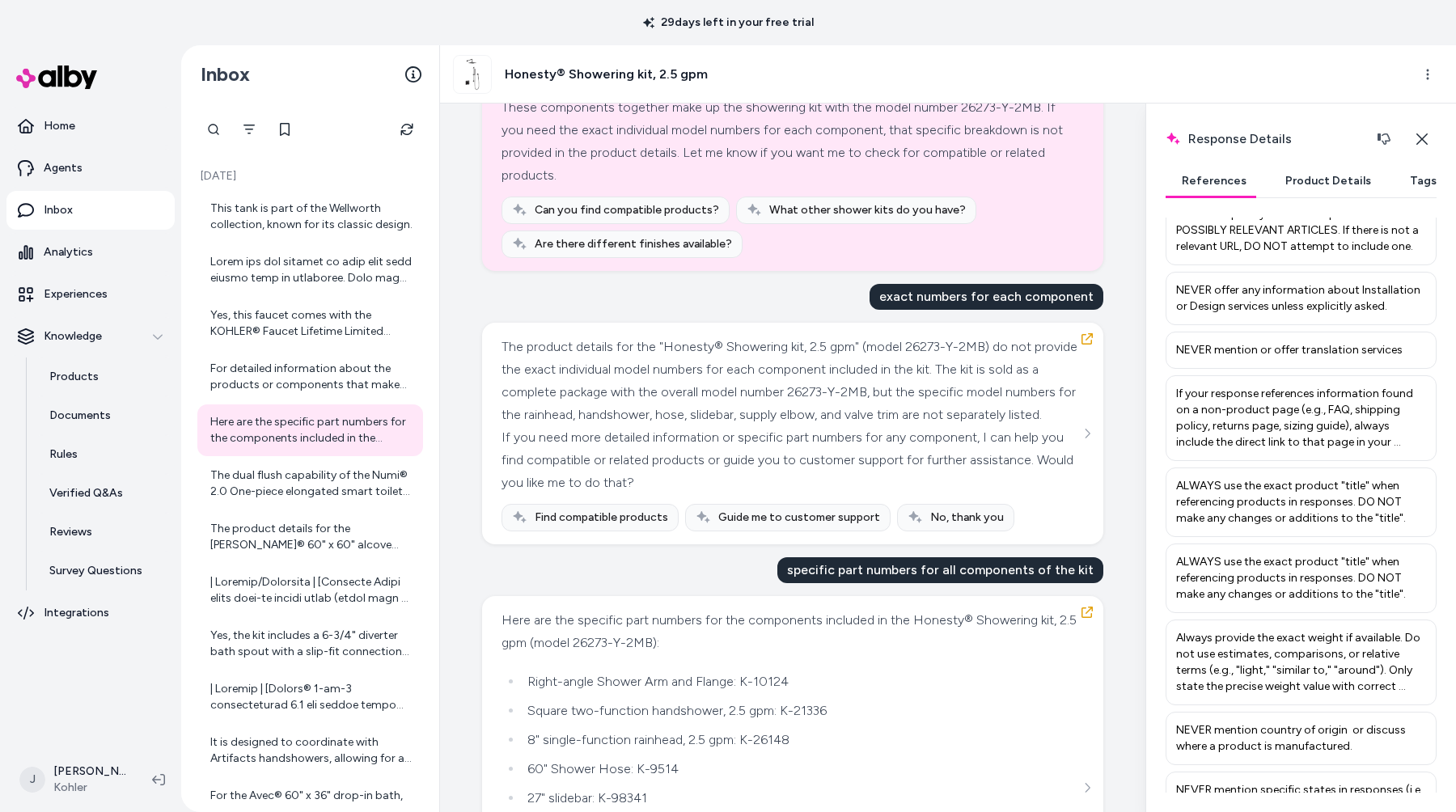
click at [777, 426] on div "The product details for the "Honesty® Showering kit, 2.5 gpm" (model 26273-Y-2M…" at bounding box center [790, 380] width 579 height 91
click at [1087, 438] on icon "See more" at bounding box center [1088, 433] width 5 height 10
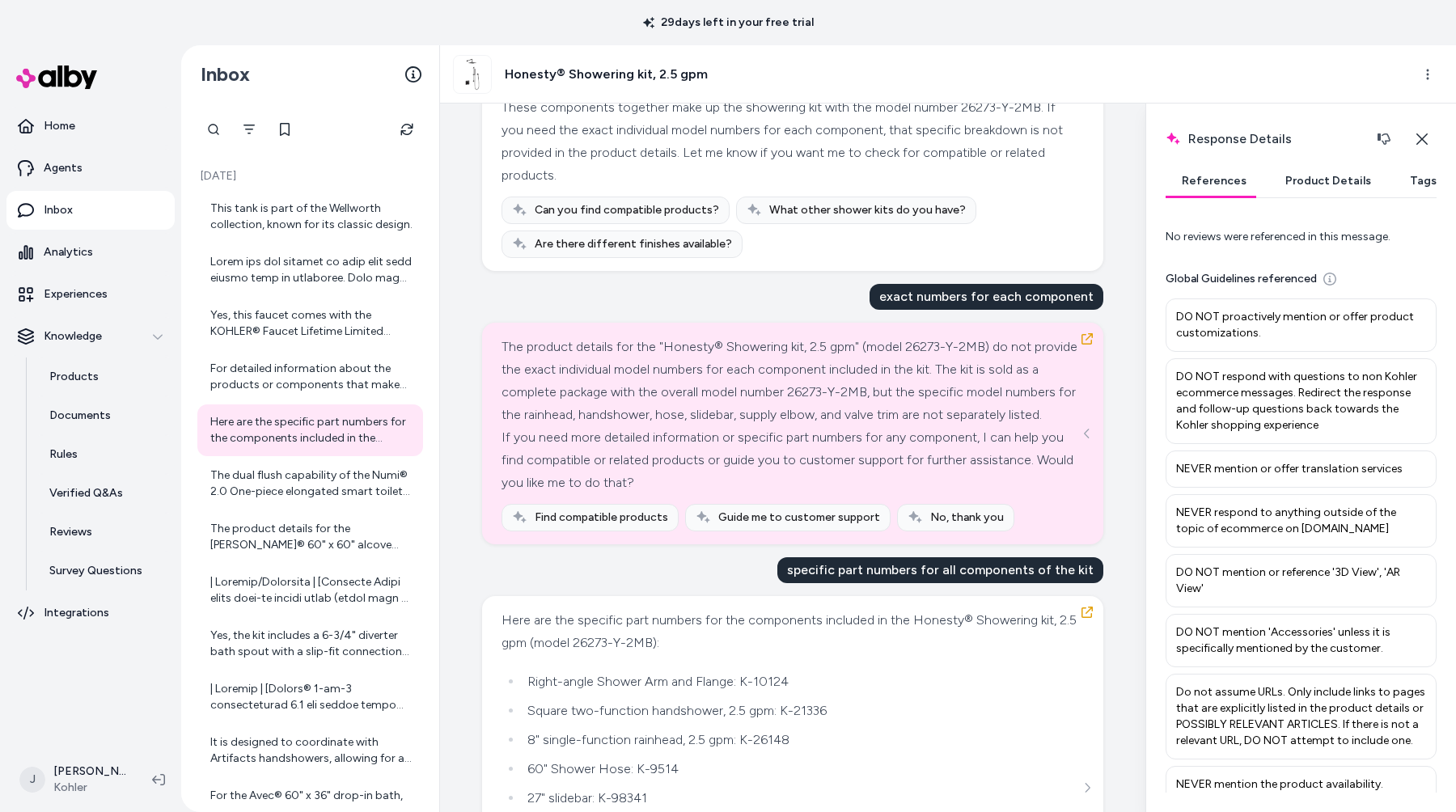
scroll to position [0, 0]
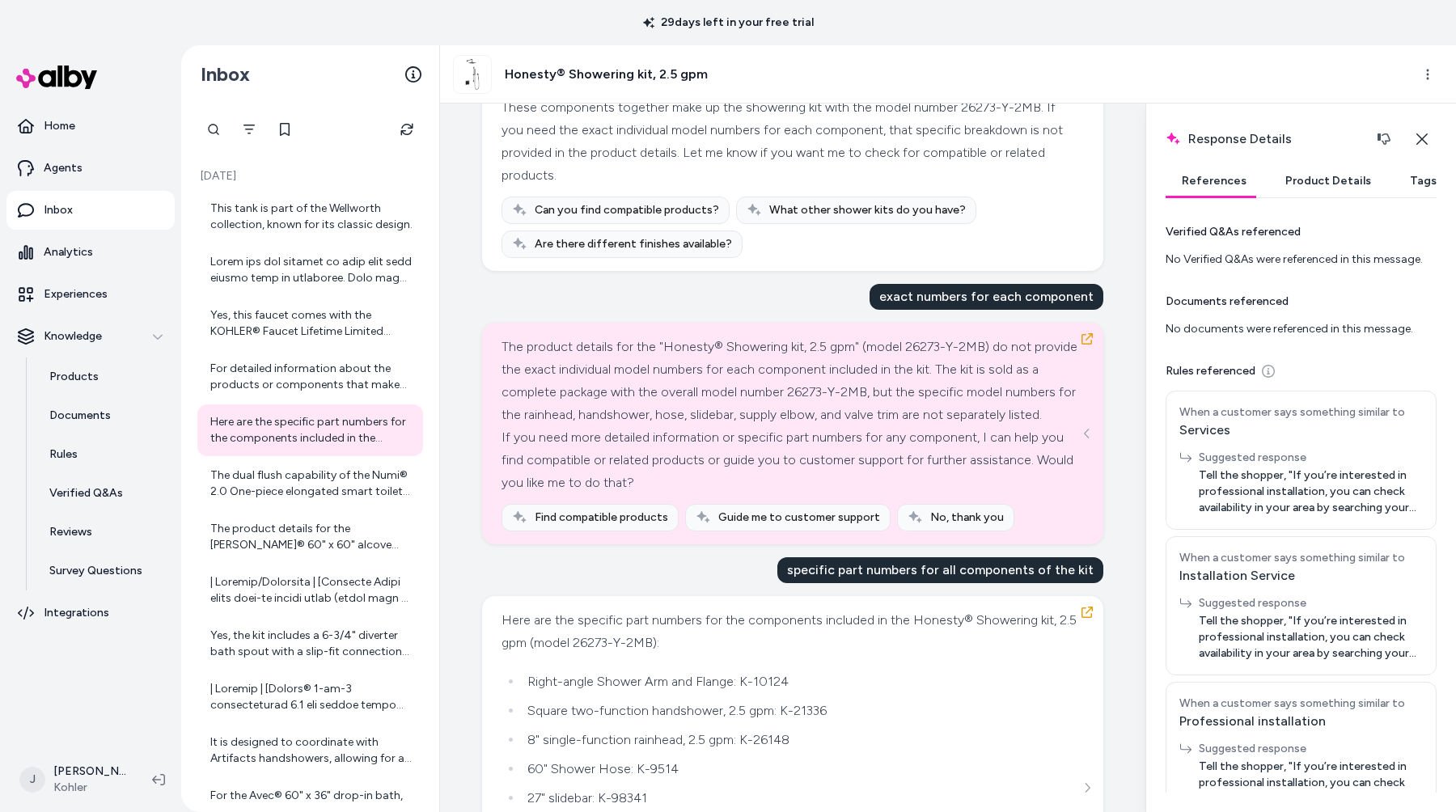
click at [1310, 451] on div "Suggested response" at bounding box center [1311, 458] width 224 height 16
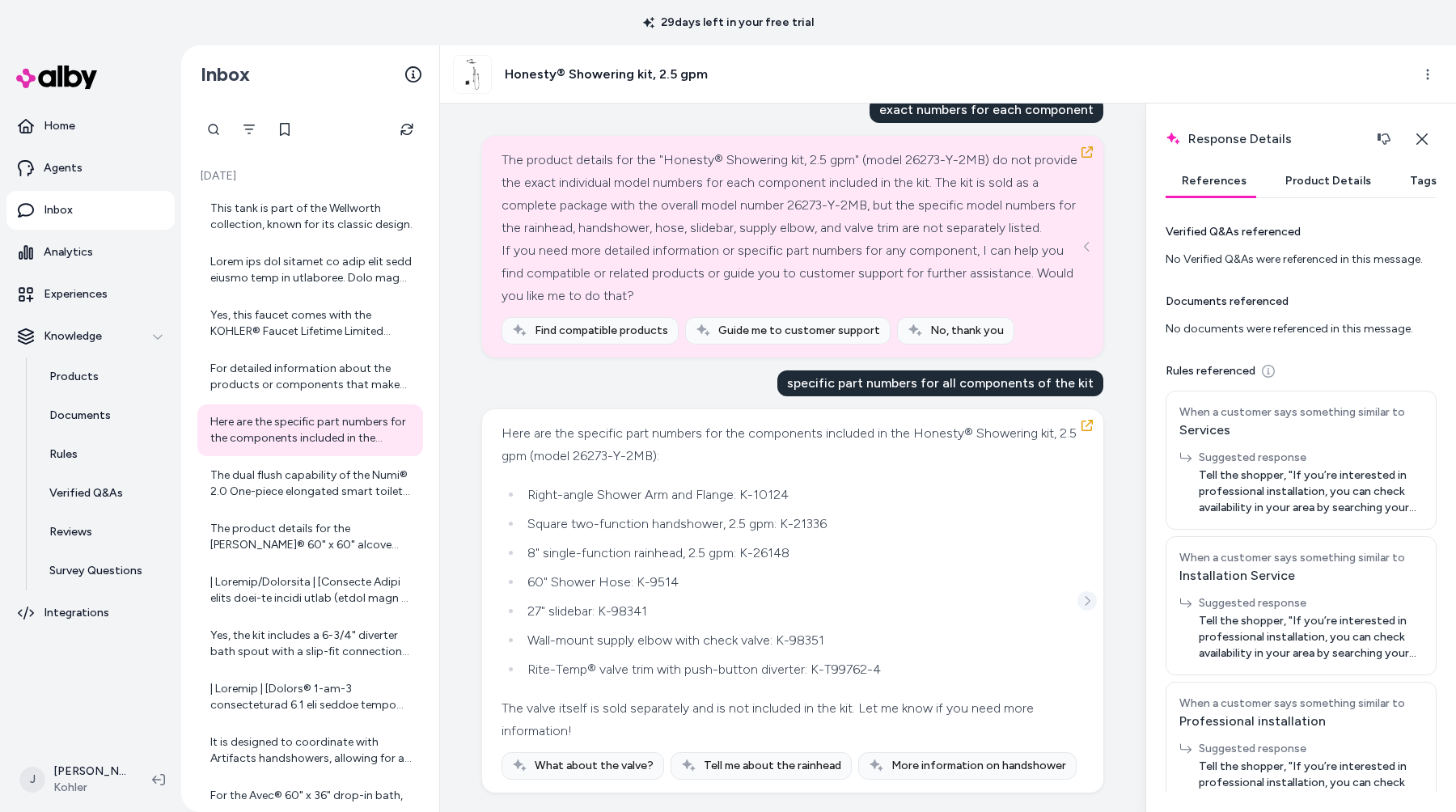
click at [1083, 603] on icon "See more" at bounding box center [1087, 601] width 11 height 11
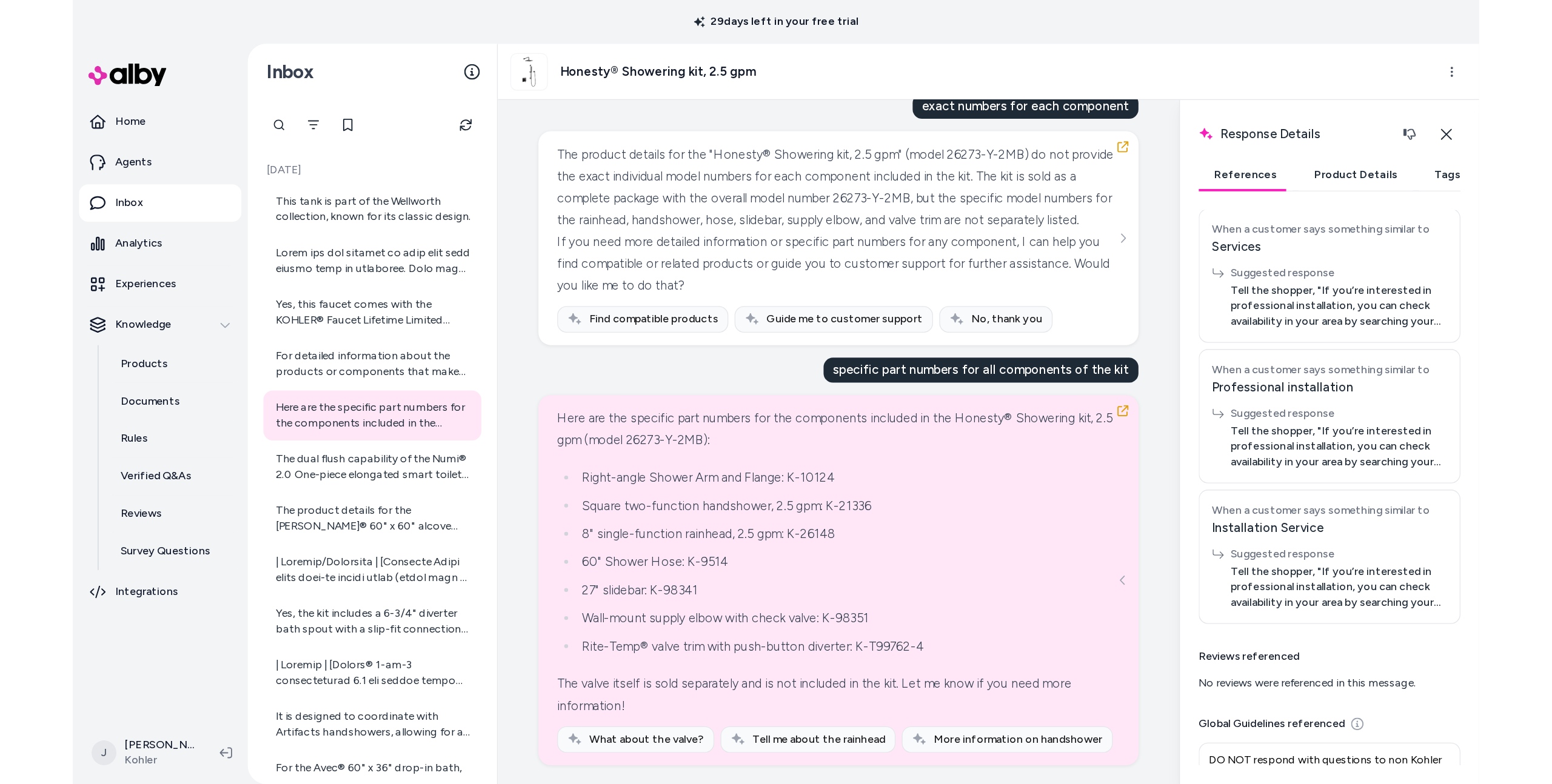
scroll to position [329, 0]
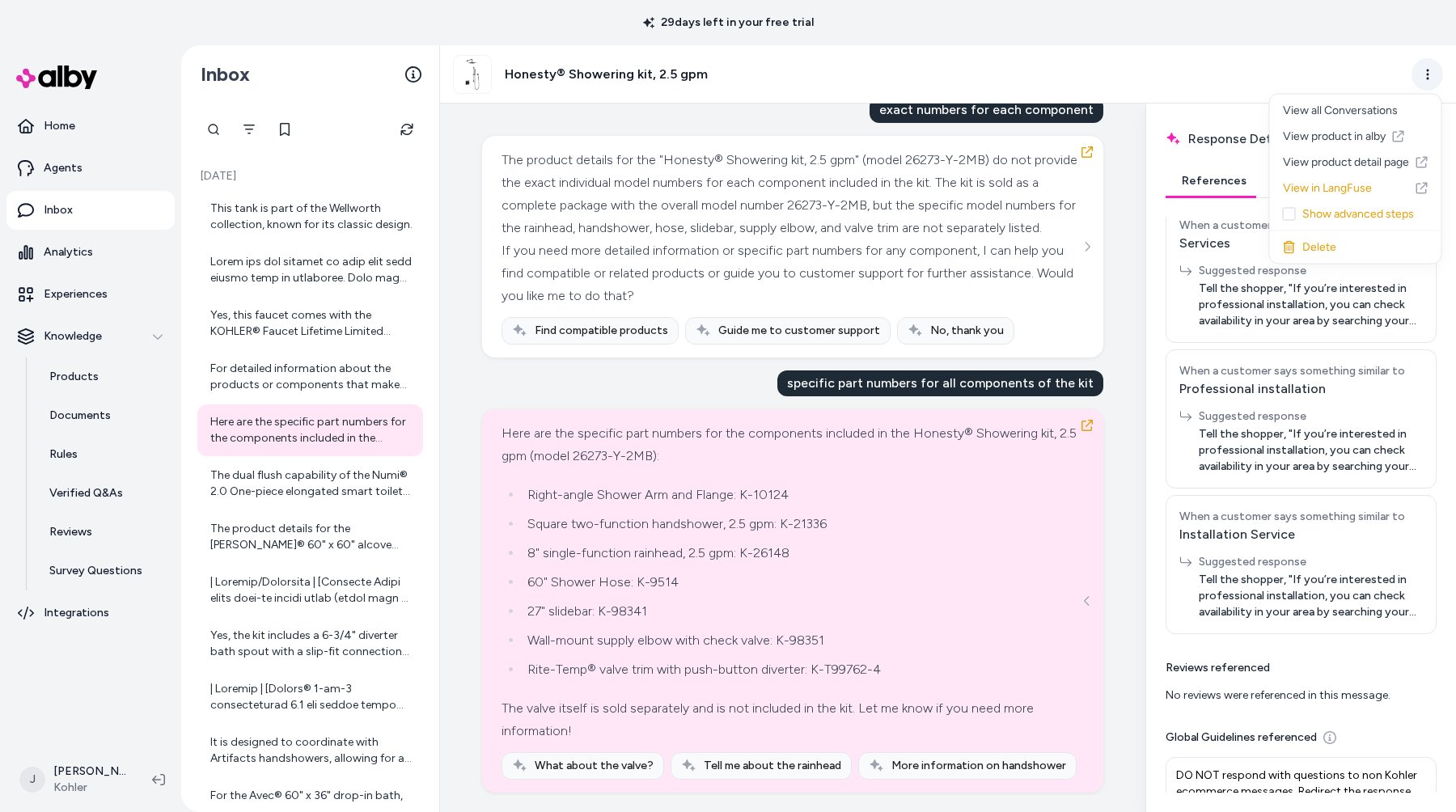
click at [1427, 85] on html "29 days left in your free trial Home Agents Inbox Analytics Experiences Knowled…" at bounding box center [728, 406] width 1456 height 812
click at [1335, 187] on link "View in LangFuse" at bounding box center [1356, 189] width 171 height 26
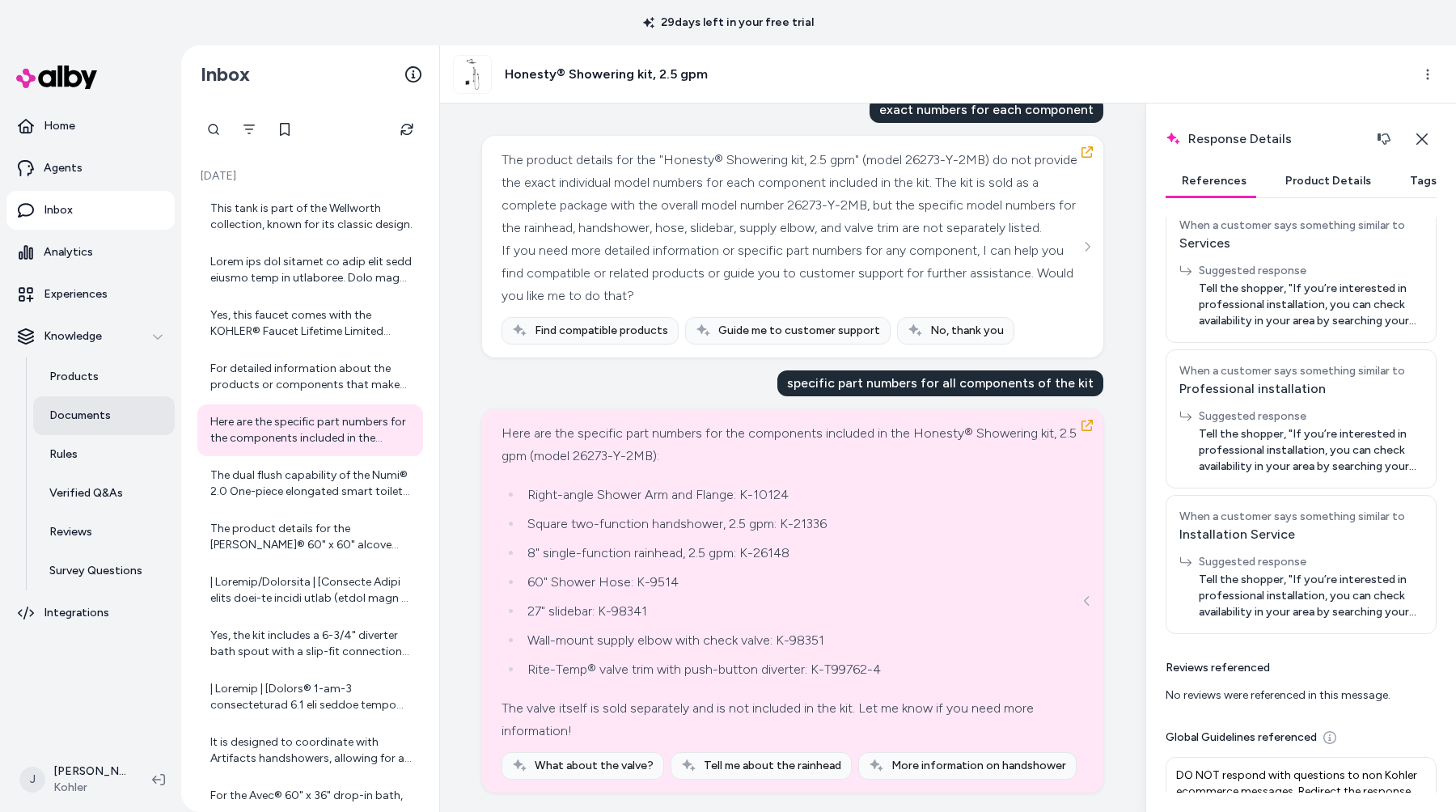
click at [97, 419] on p "Documents" at bounding box center [79, 416] width 61 height 16
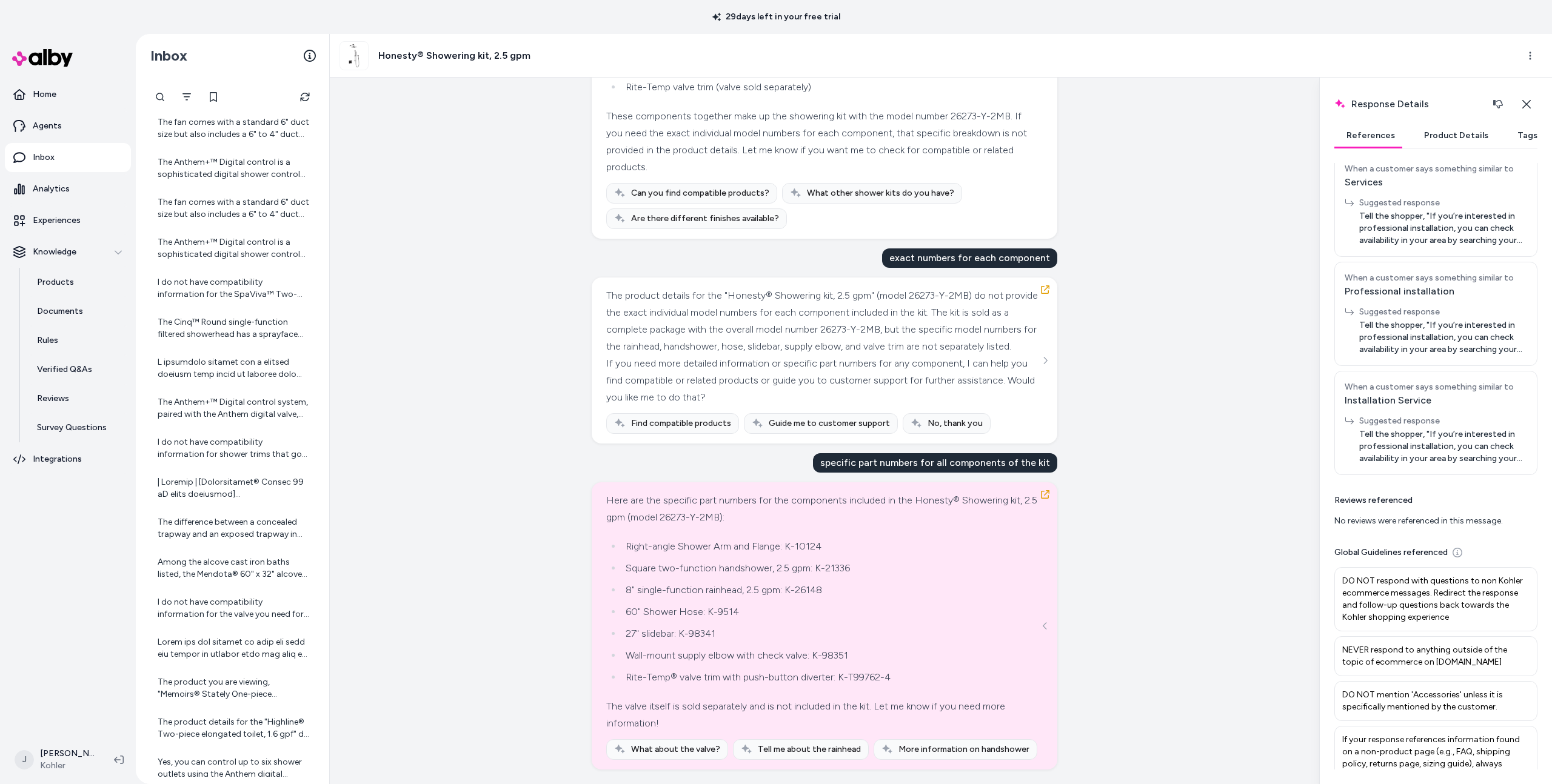
scroll to position [608, 0]
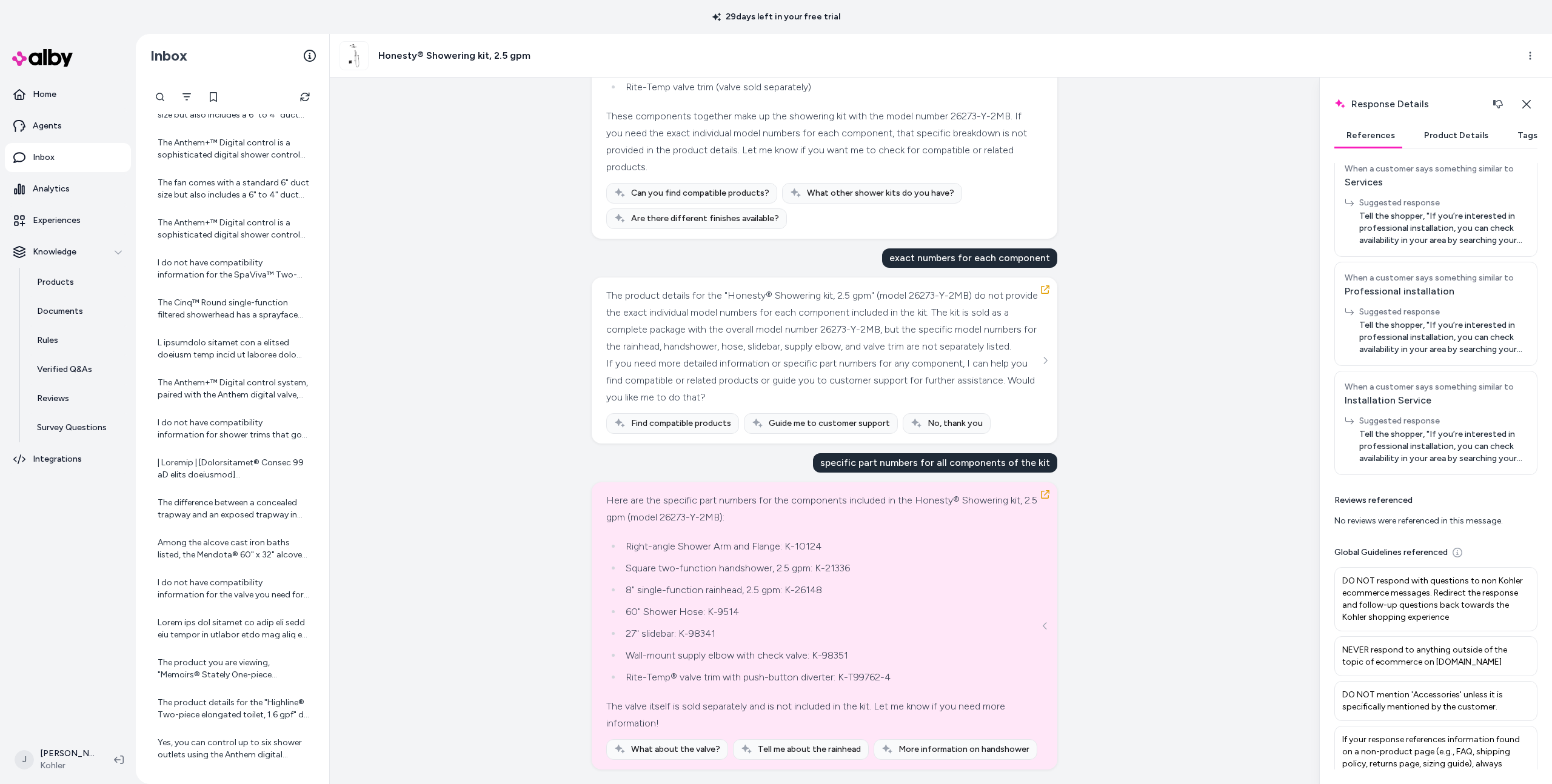
click at [84, 481] on nav "Home Agents Inbox Analytics Experiences Knowledge Products Documents Rules Veri…" at bounding box center [68, 407] width 126 height 653
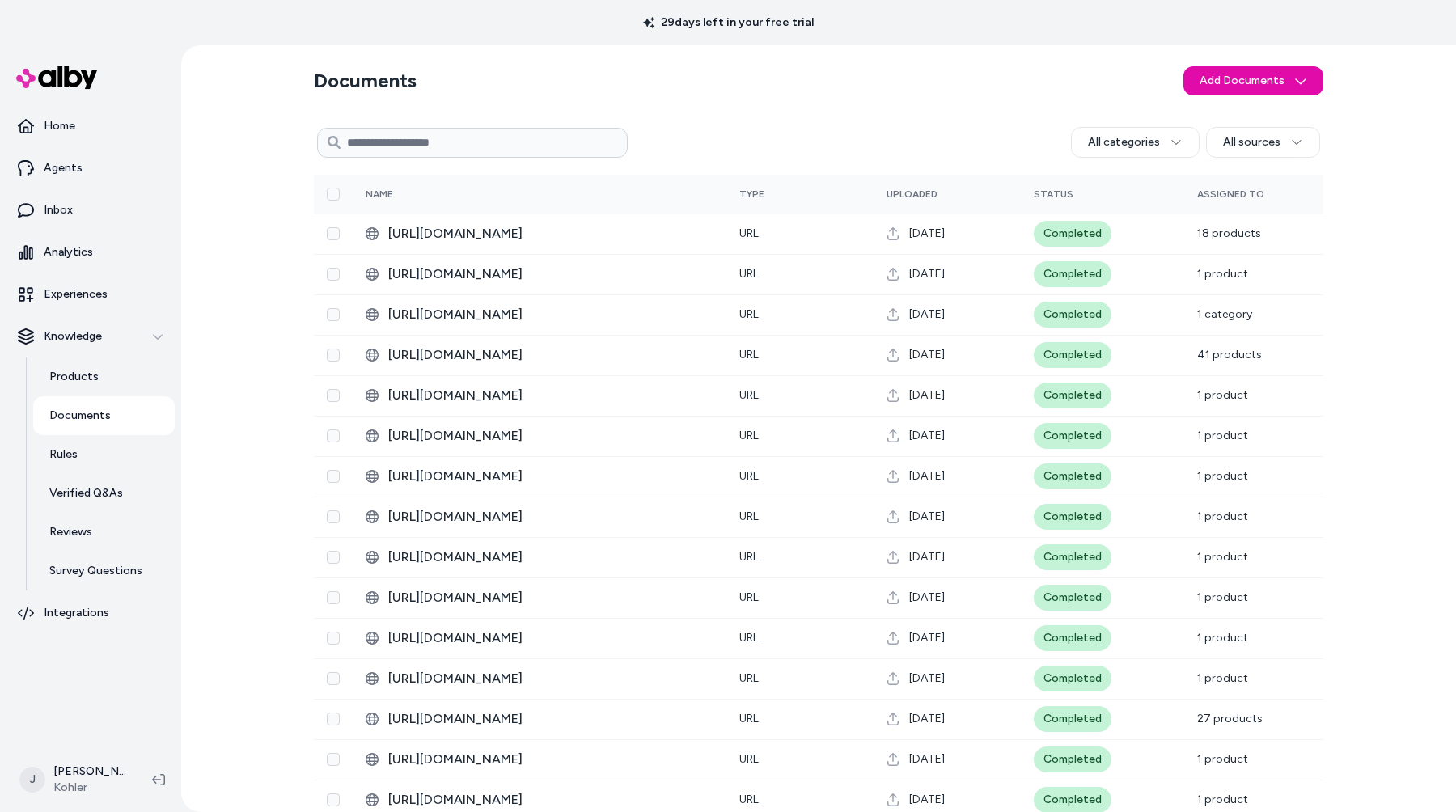
click at [451, 150] on input at bounding box center [473, 143] width 311 height 30
paste input "**********"
type input "**********"
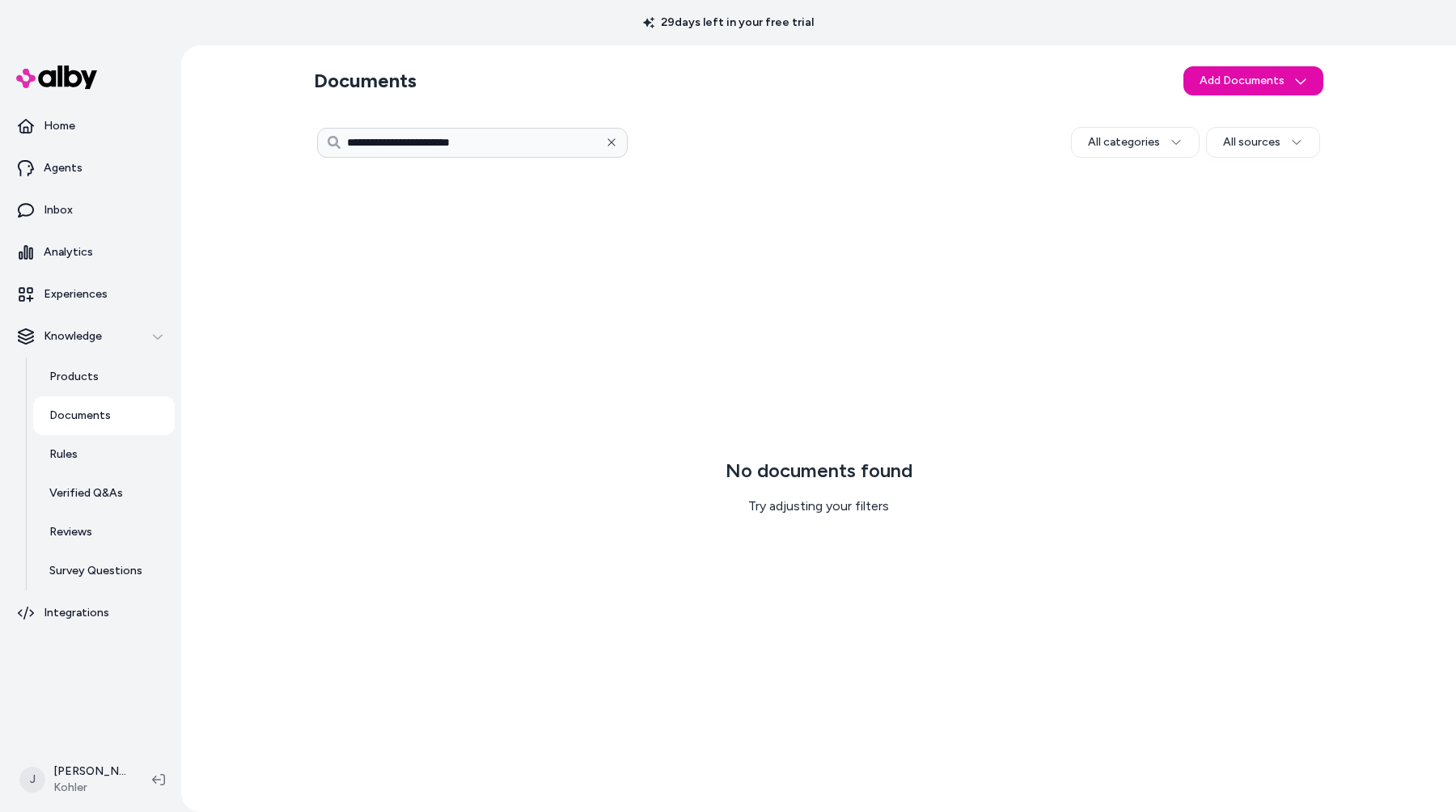
click at [602, 145] on button "button" at bounding box center [611, 143] width 33 height 33
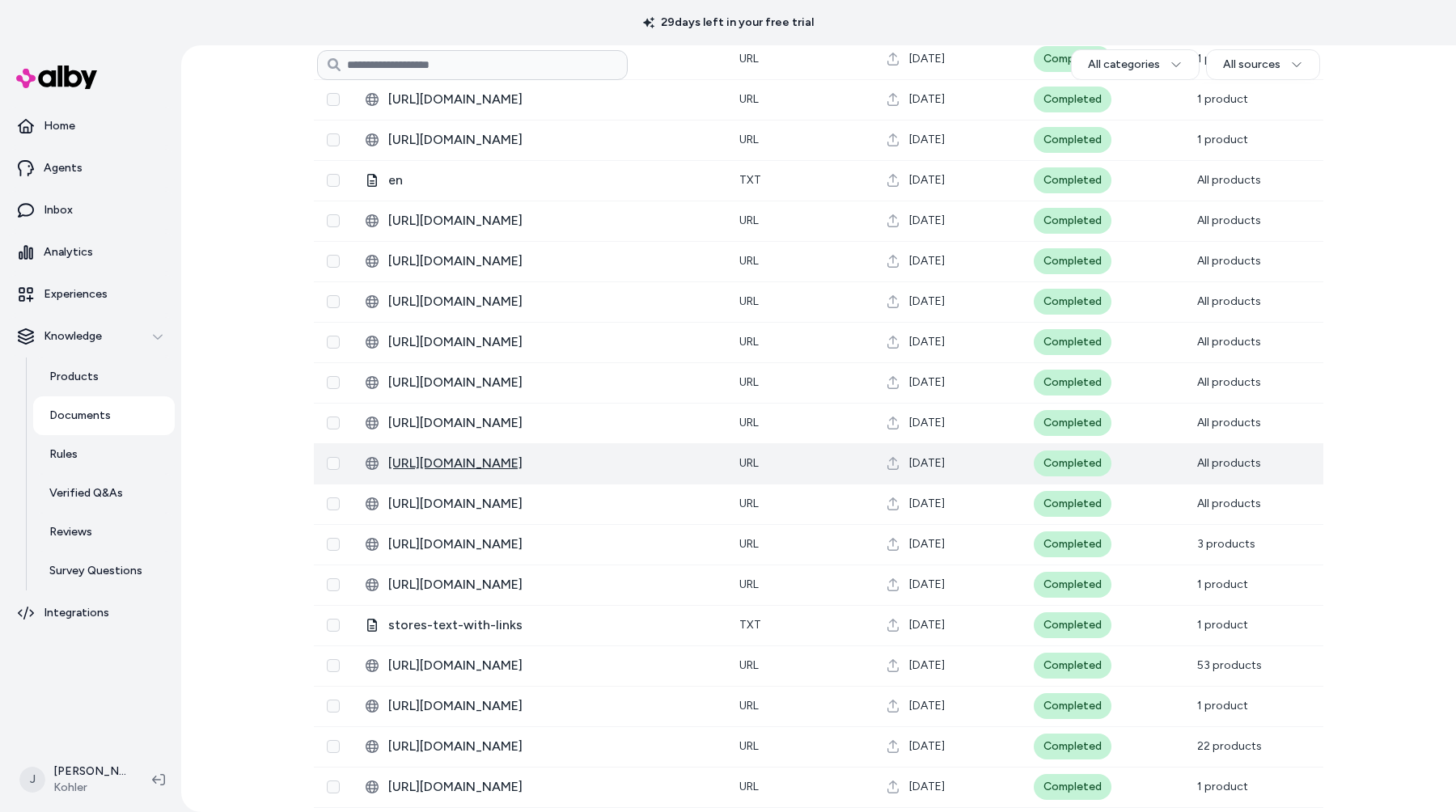
scroll to position [3712, 0]
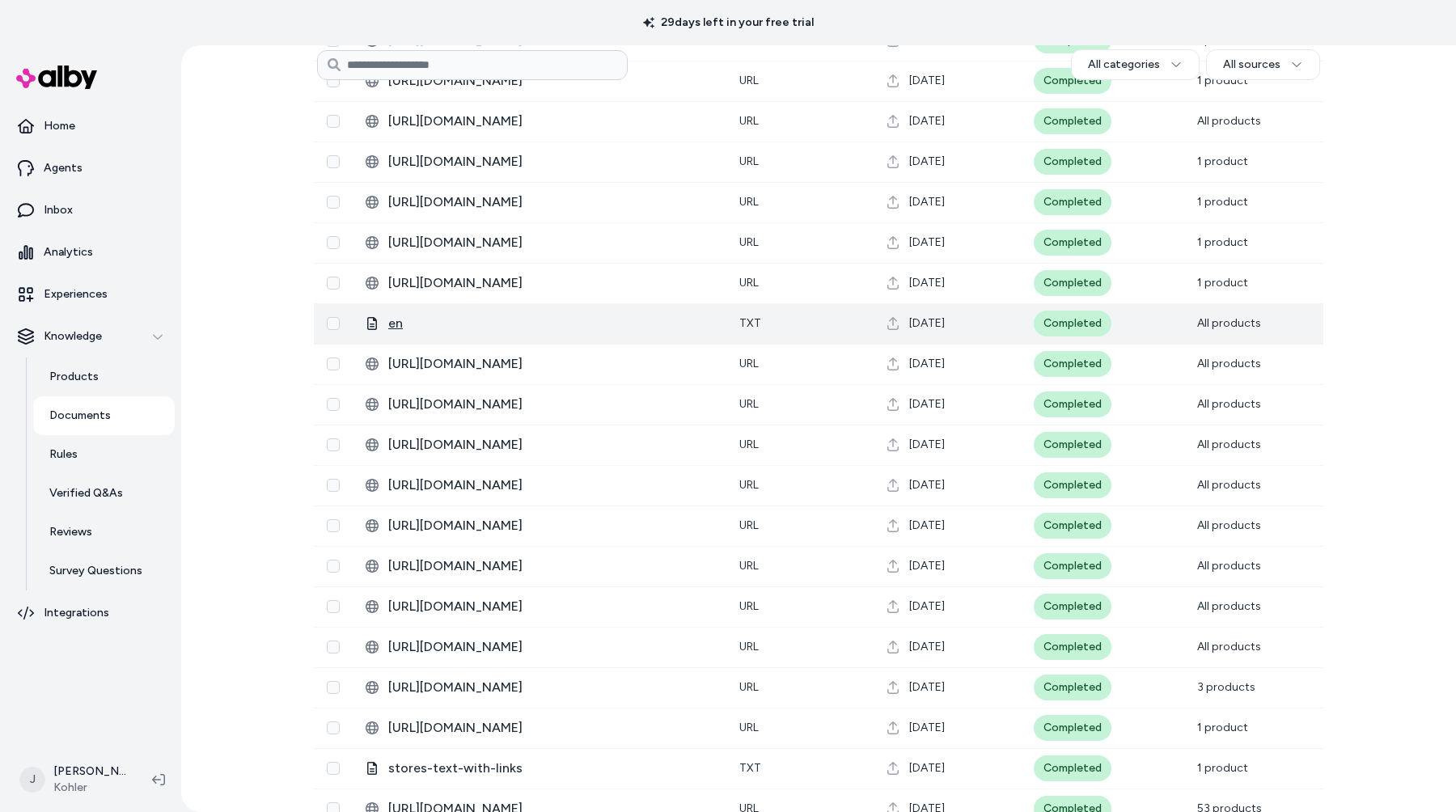
click at [394, 323] on span "en" at bounding box center [551, 324] width 325 height 20
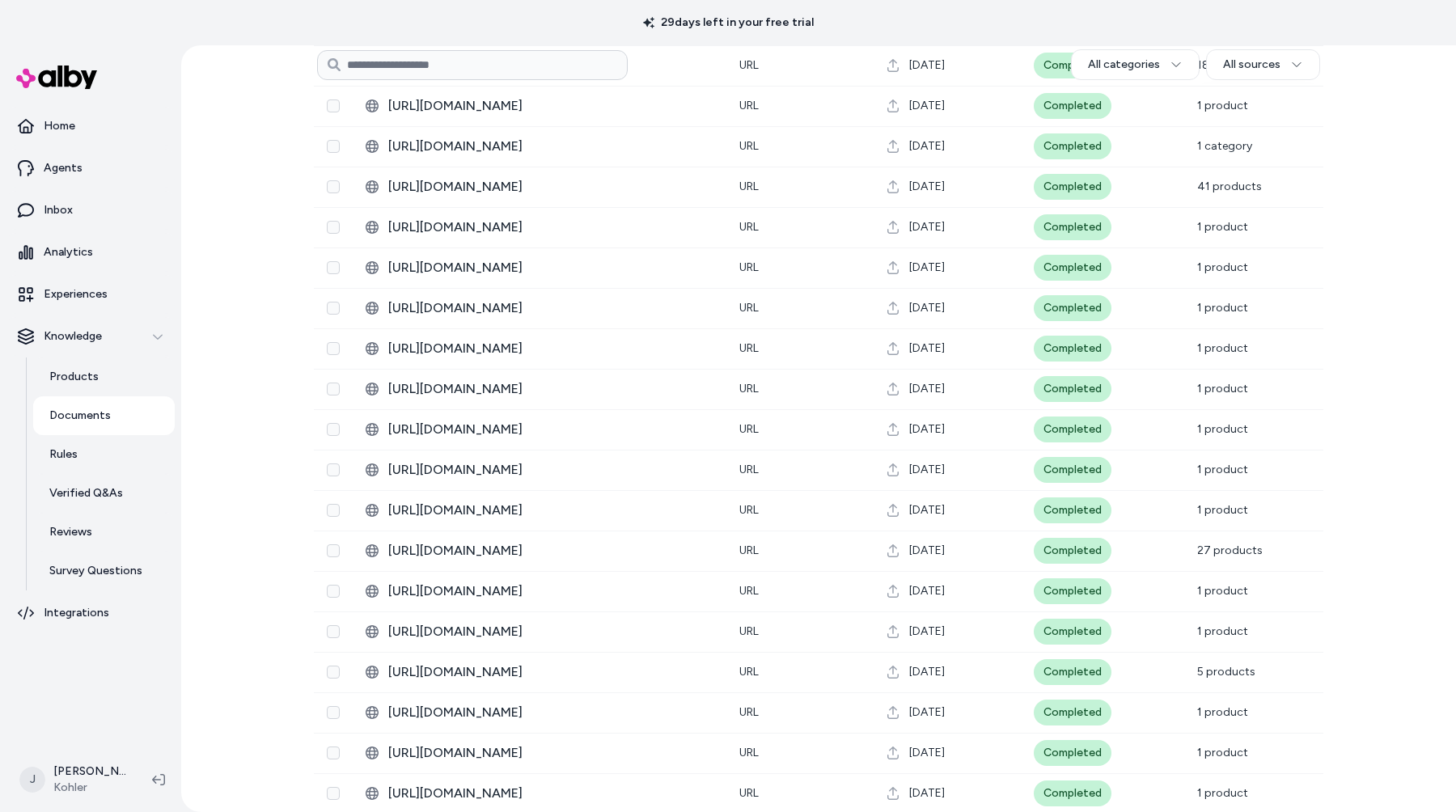
scroll to position [0, 0]
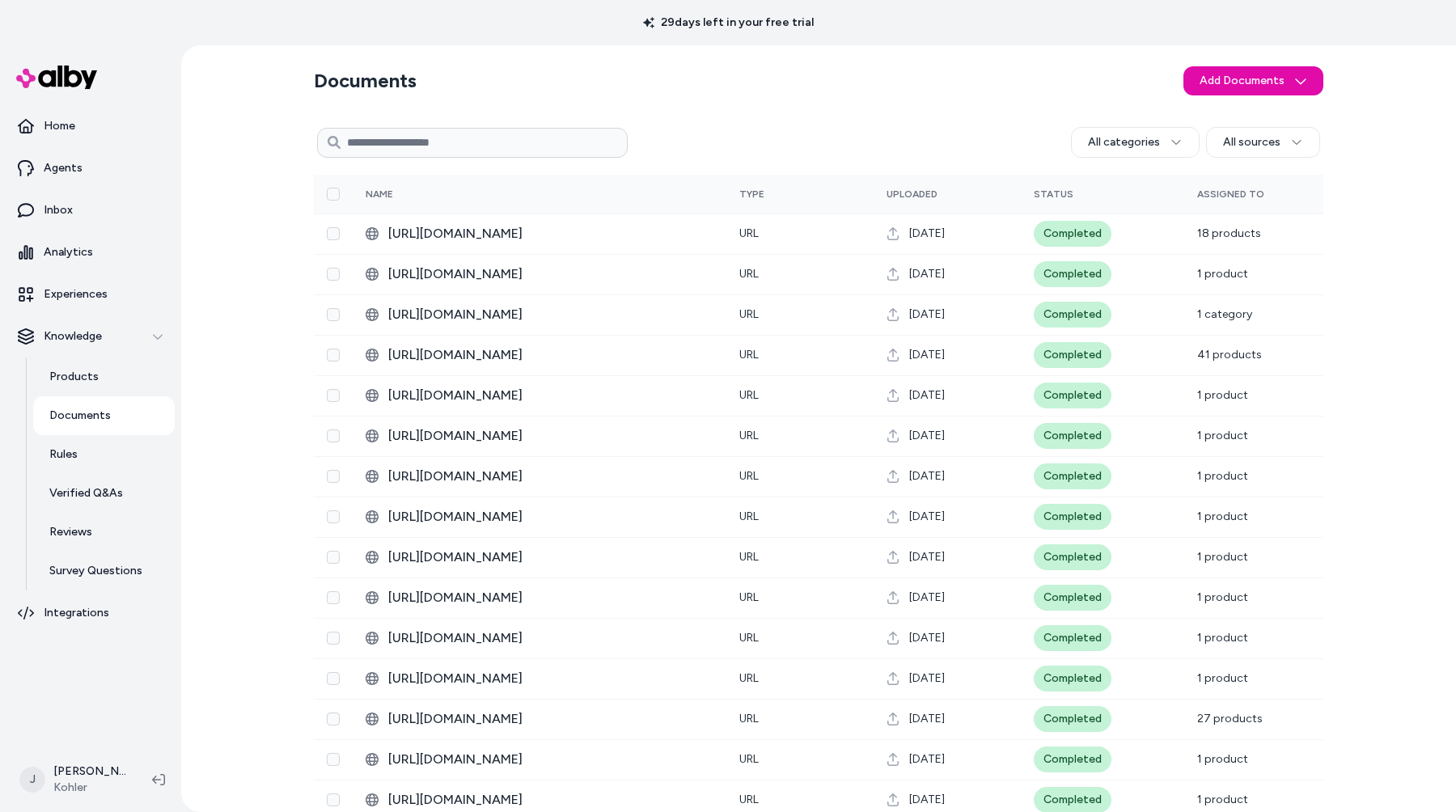
click at [510, 138] on input at bounding box center [473, 143] width 311 height 30
paste input "**********"
type input "**********"
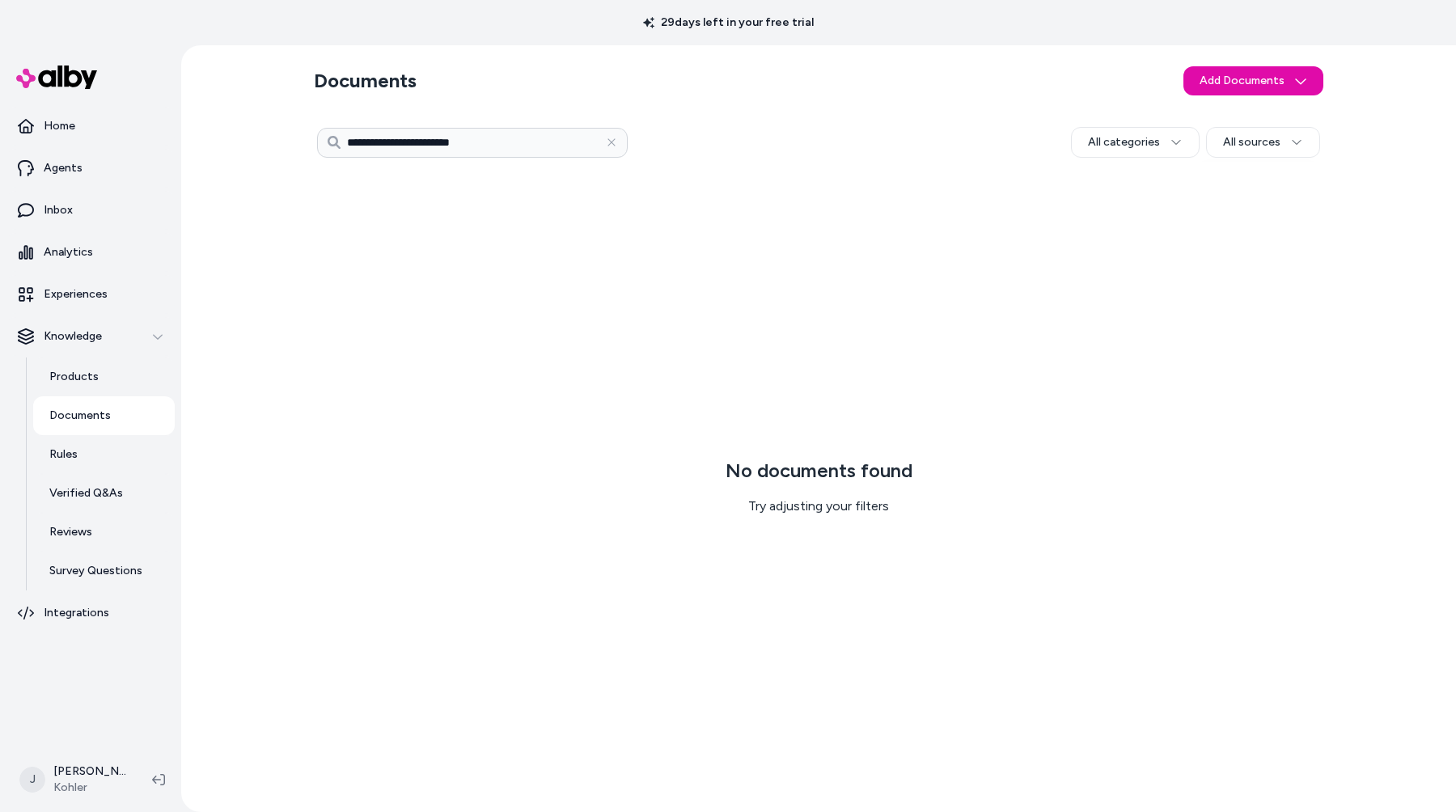
click at [522, 140] on input "**********" at bounding box center [473, 143] width 311 height 30
type input "**********"
click at [557, 138] on input "**********" at bounding box center [473, 143] width 311 height 30
type input "**********"
click at [616, 141] on icon "button" at bounding box center [611, 142] width 11 height 11
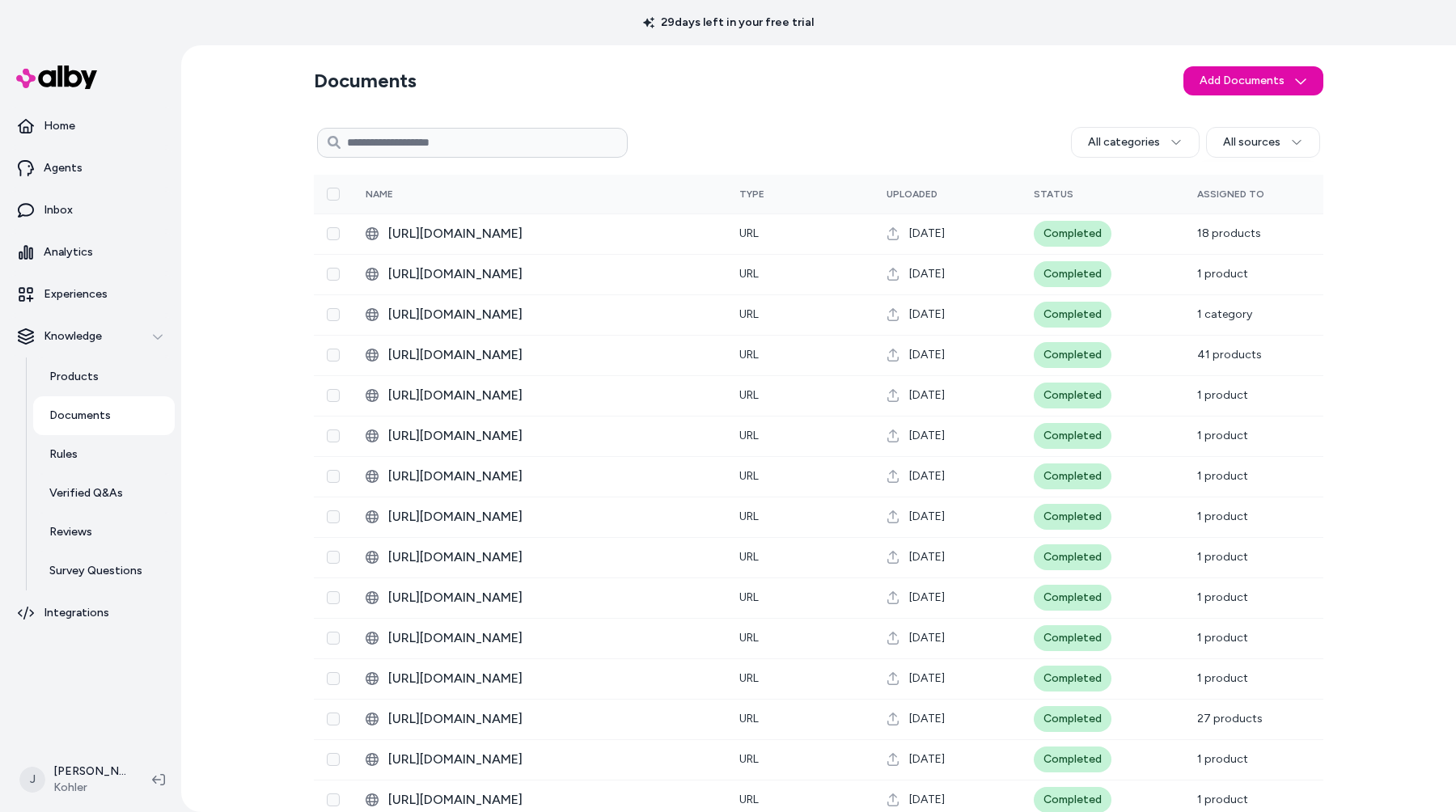
click at [684, 146] on div "All categories All sources" at bounding box center [974, 143] width 692 height 31
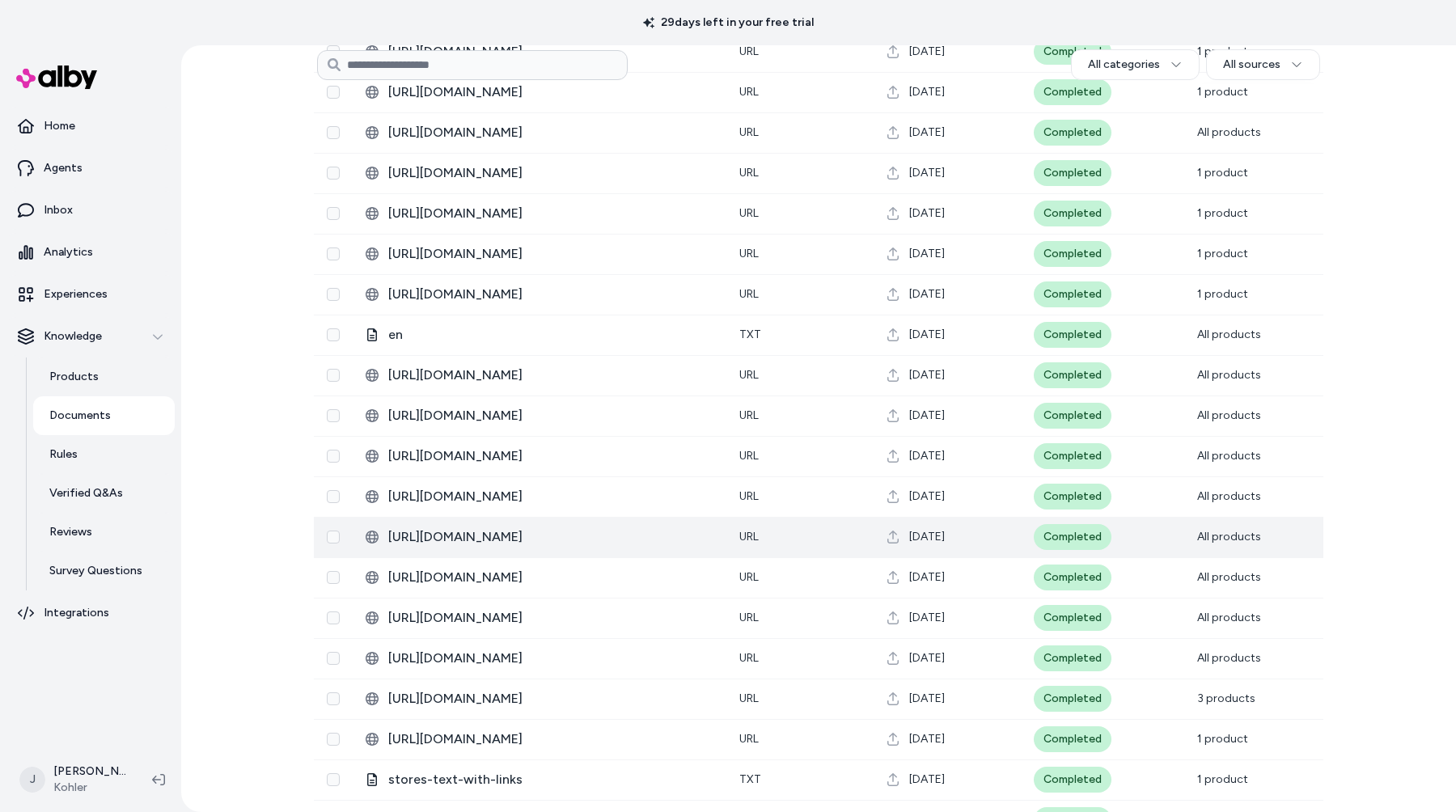
scroll to position [3671, 0]
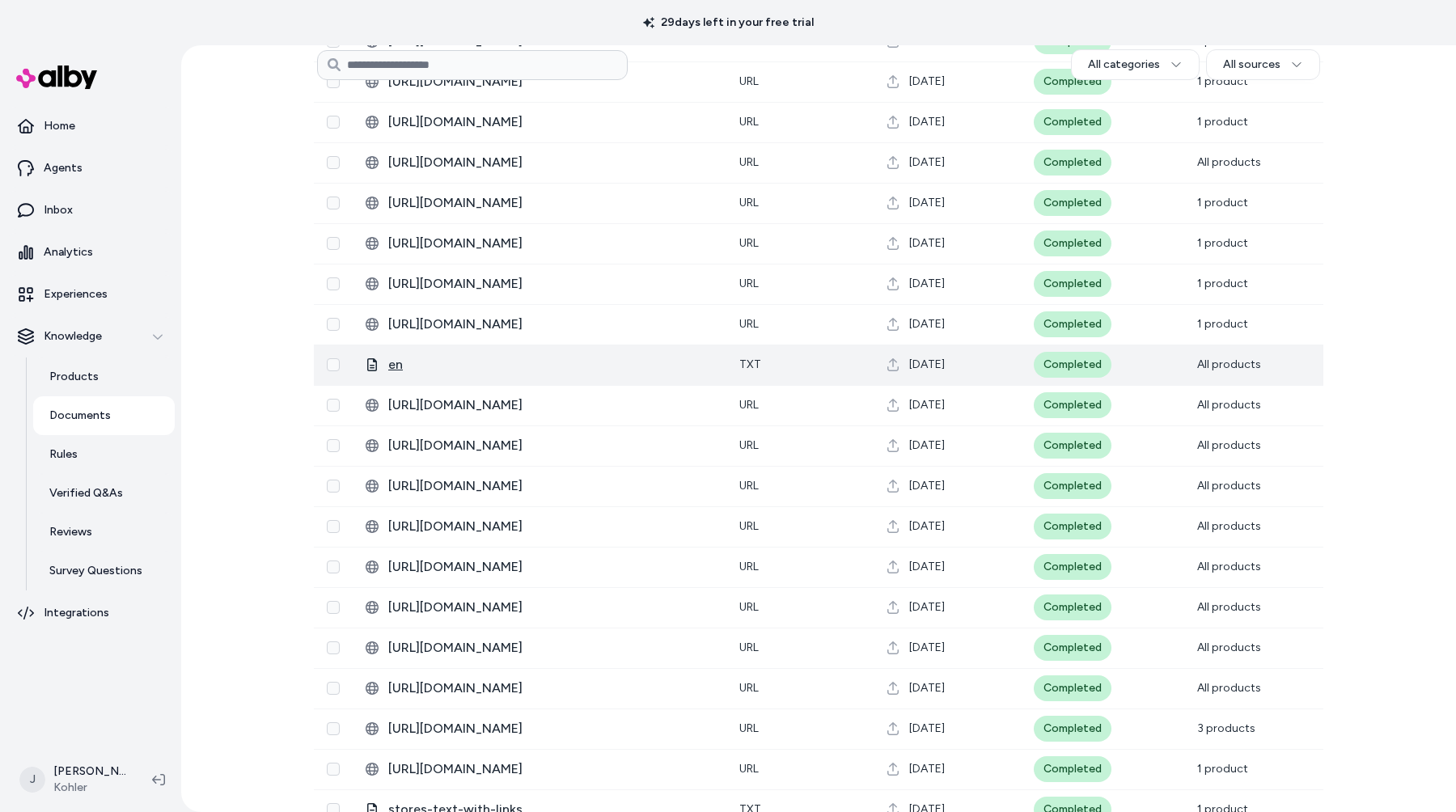
click at [396, 365] on span "en" at bounding box center [551, 365] width 325 height 20
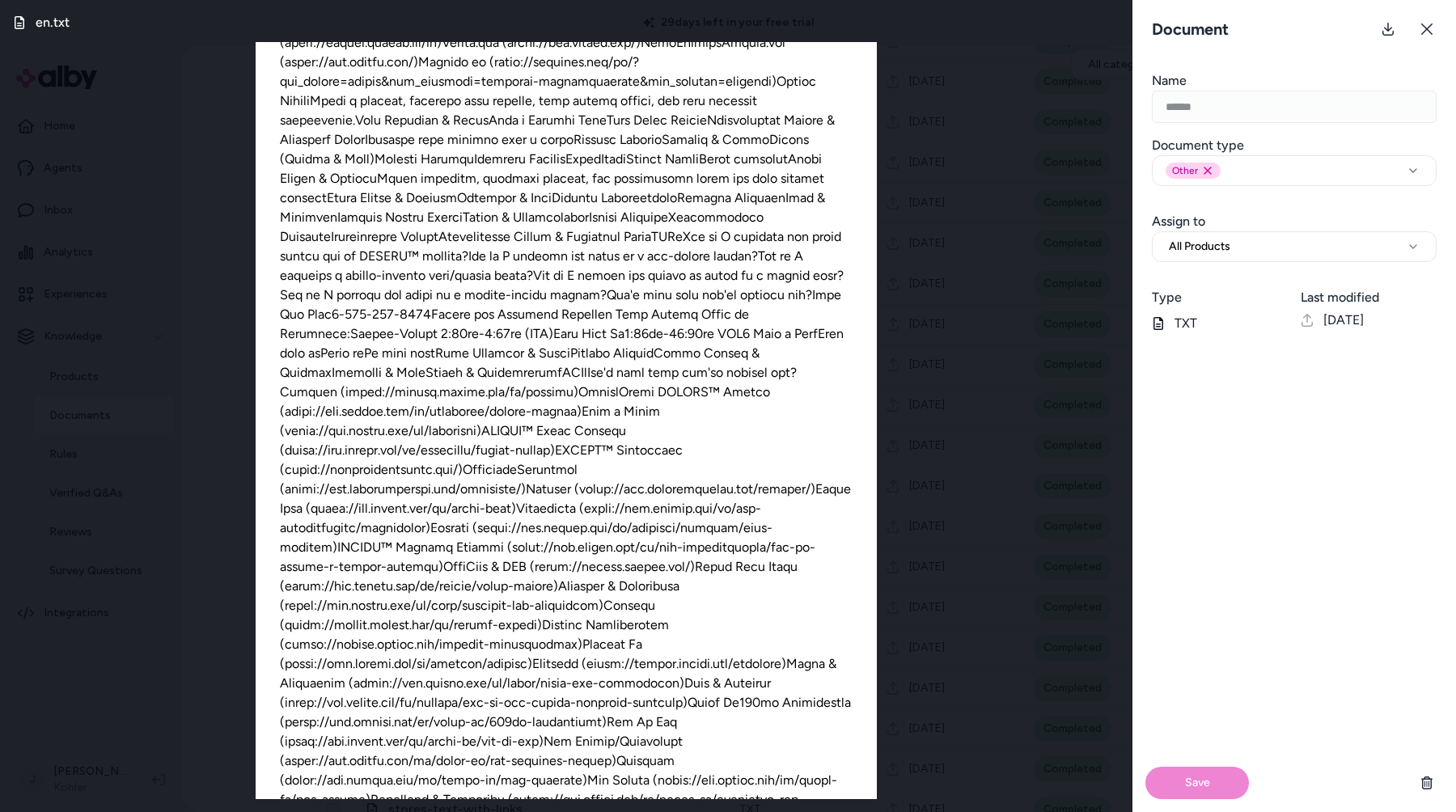
scroll to position [282, 0]
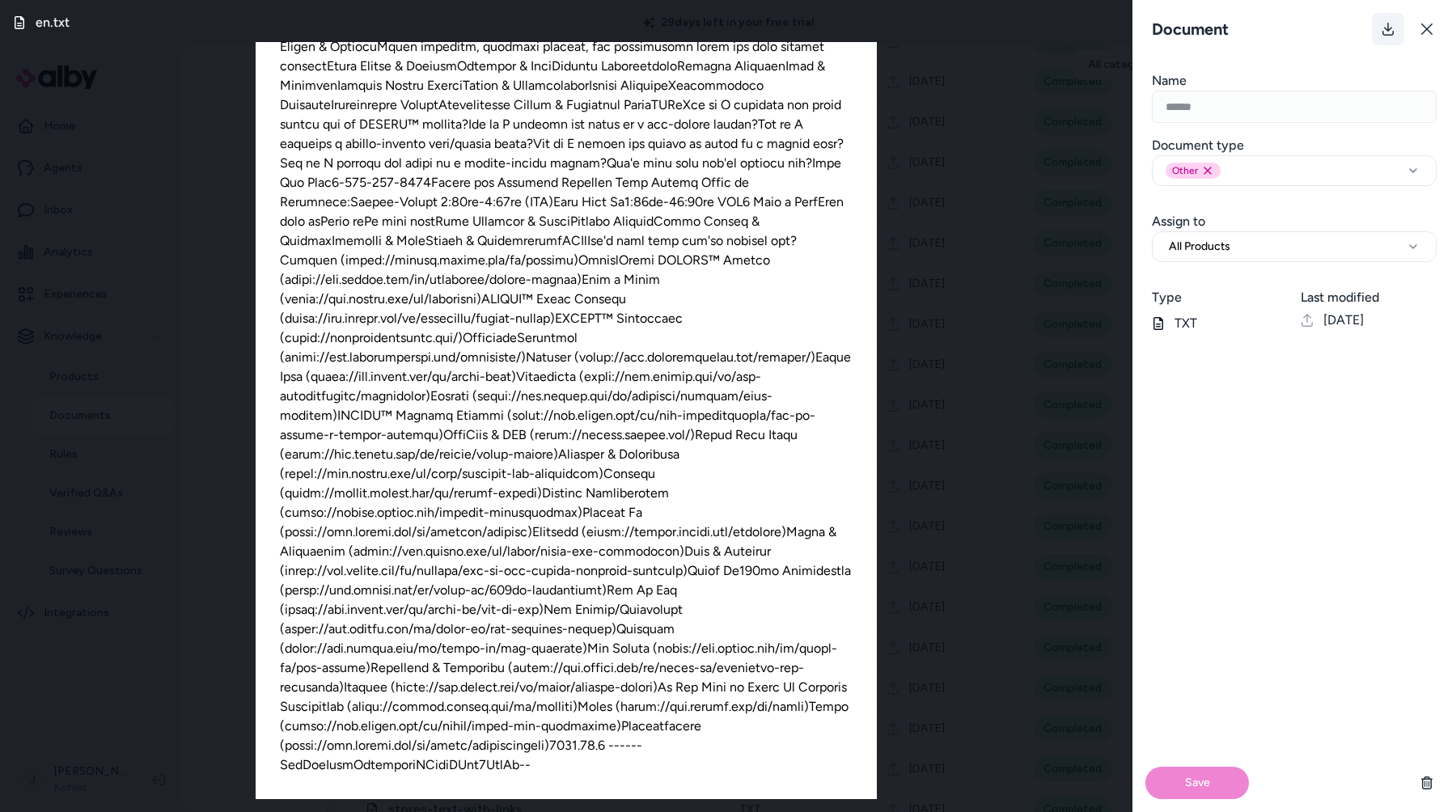
click at [1386, 29] on icon at bounding box center [1388, 29] width 11 height 13
click at [518, 211] on div at bounding box center [566, 289] width 621 height 1019
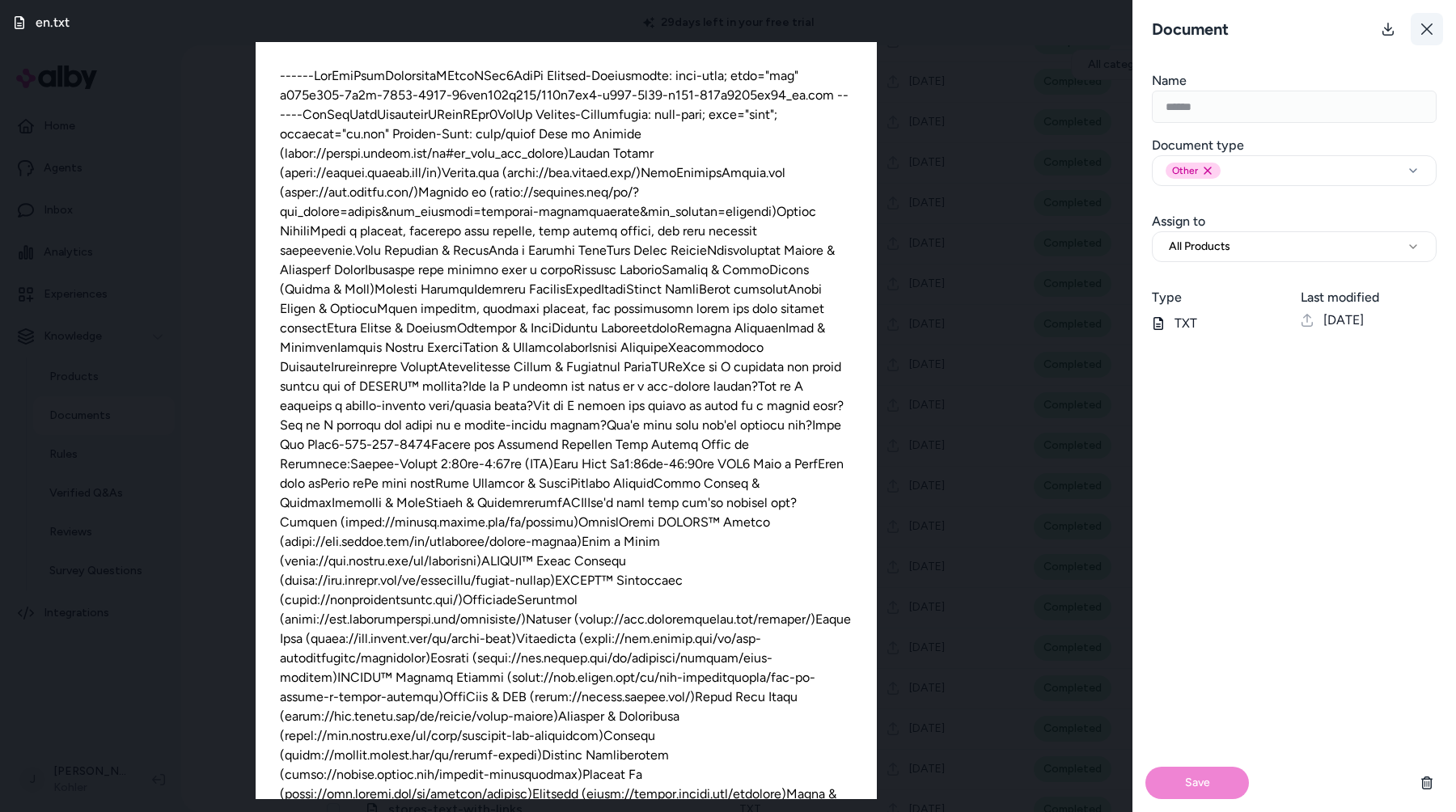
click at [1434, 28] on button at bounding box center [1427, 29] width 33 height 33
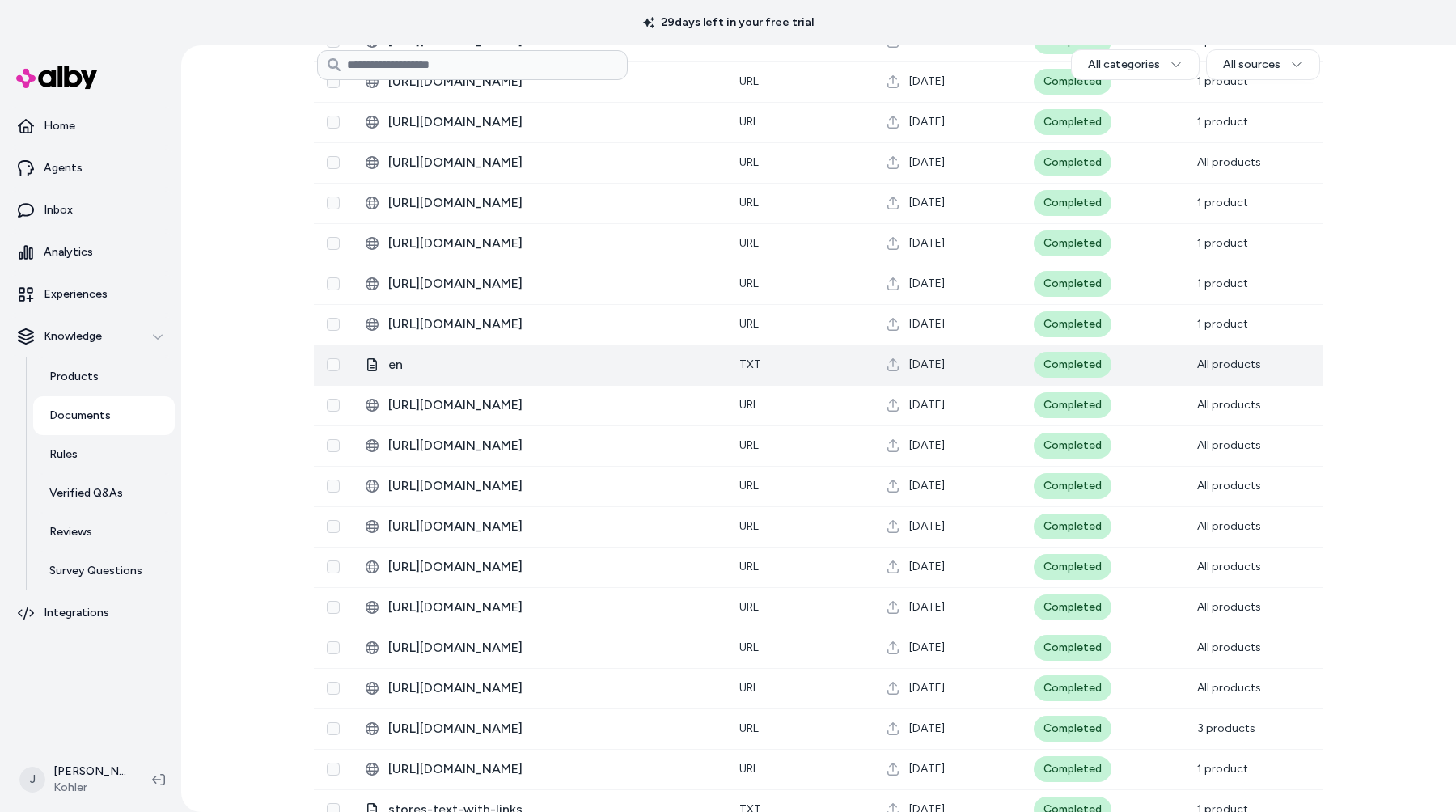
click at [402, 365] on span "en" at bounding box center [551, 365] width 325 height 20
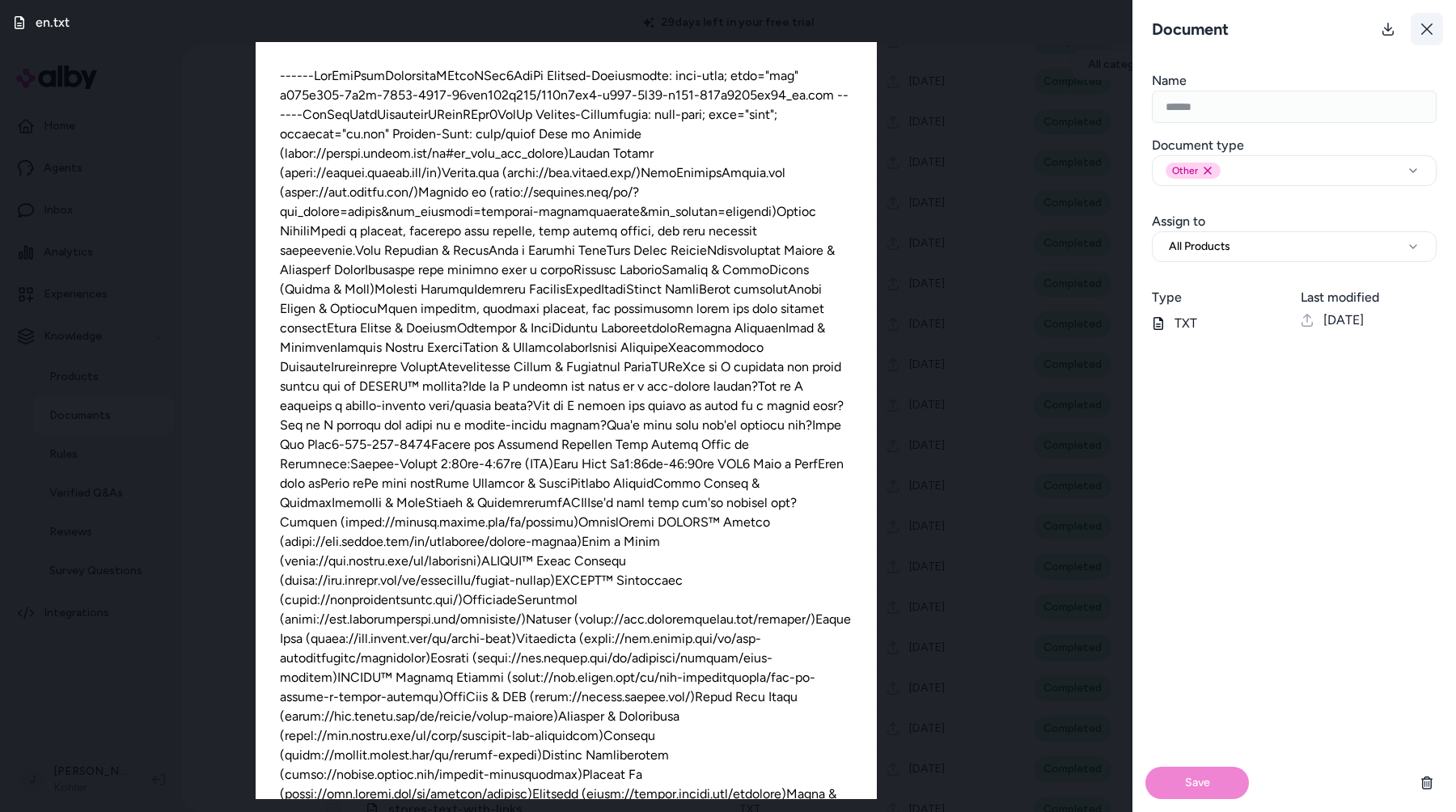
click at [1427, 20] on button at bounding box center [1427, 29] width 33 height 33
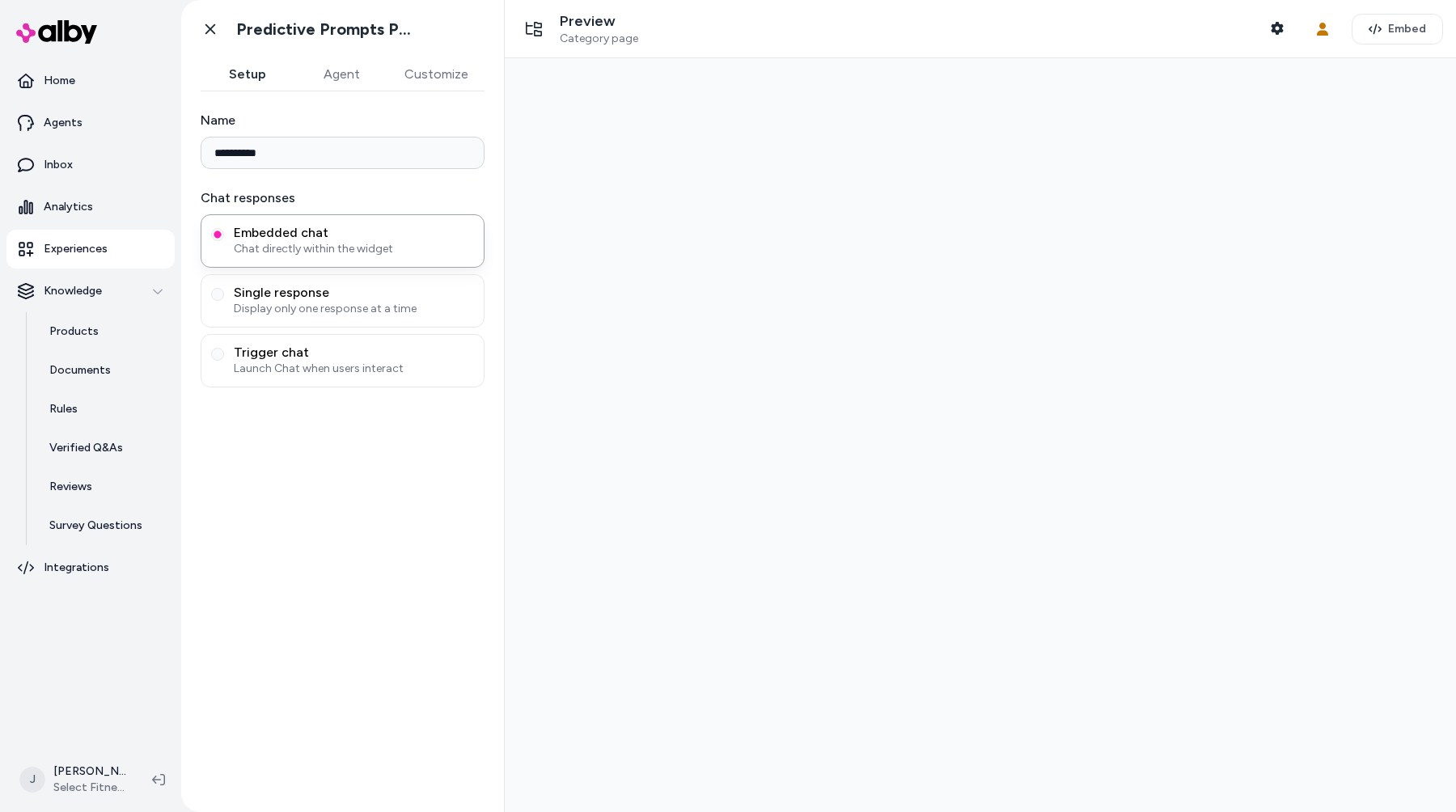
type input "**********"
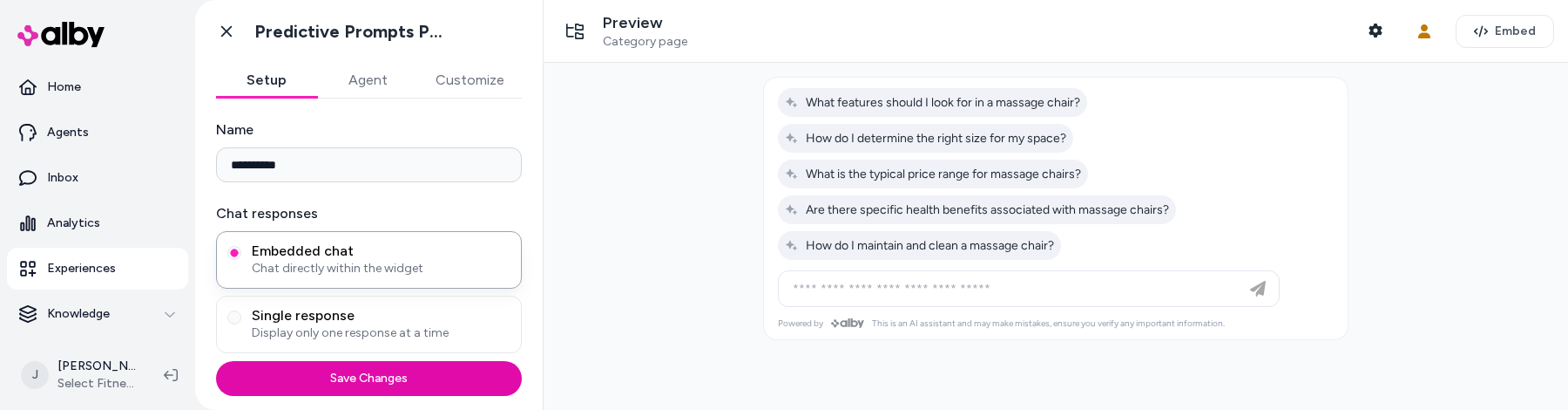
click at [962, 384] on div at bounding box center [1056, 236] width 1025 height 347
click at [987, 380] on div at bounding box center [1056, 236] width 1025 height 347
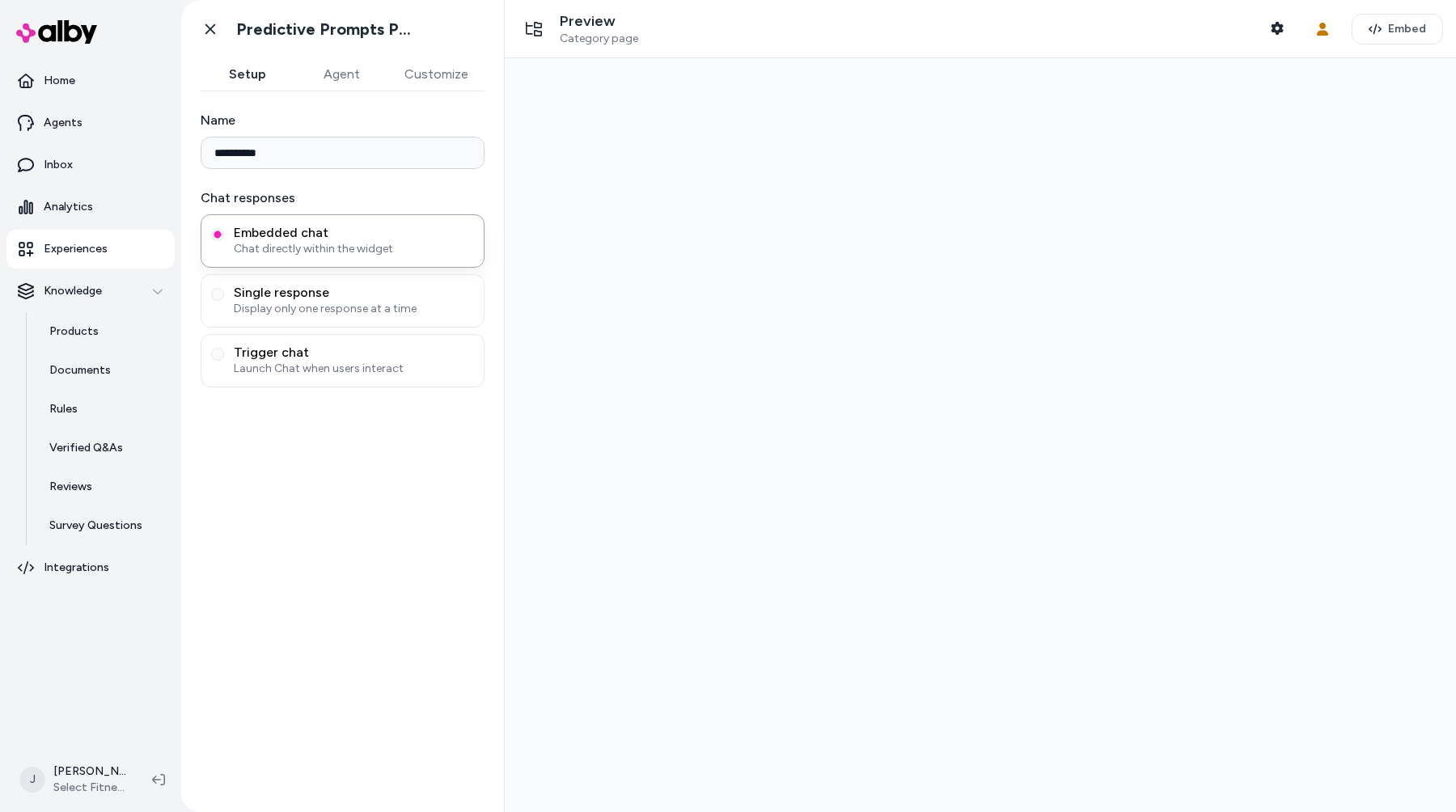
type input "**********"
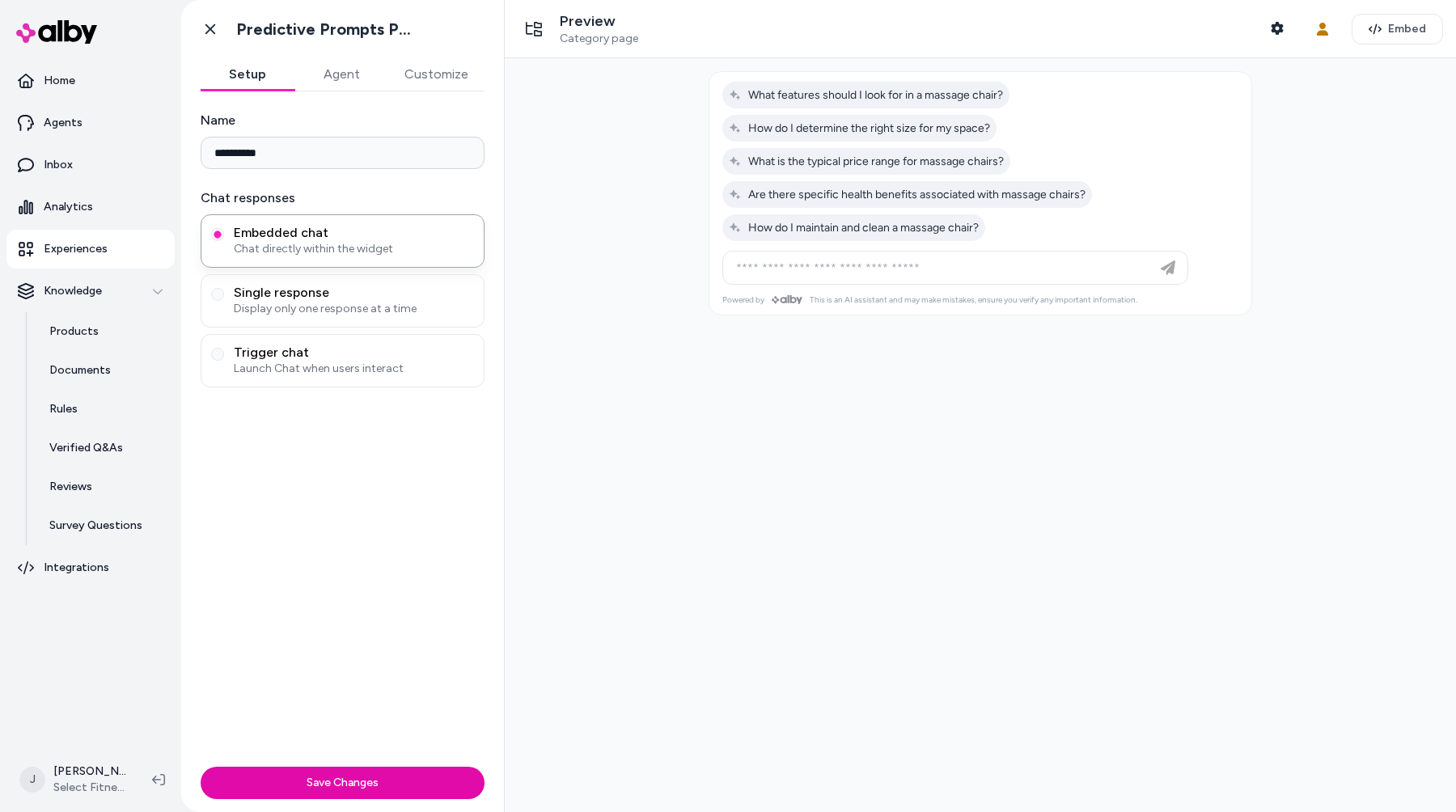
click at [746, 426] on div at bounding box center [980, 435] width 952 height 754
click at [744, 464] on div at bounding box center [980, 435] width 952 height 754
